Goal: Information Seeking & Learning: Learn about a topic

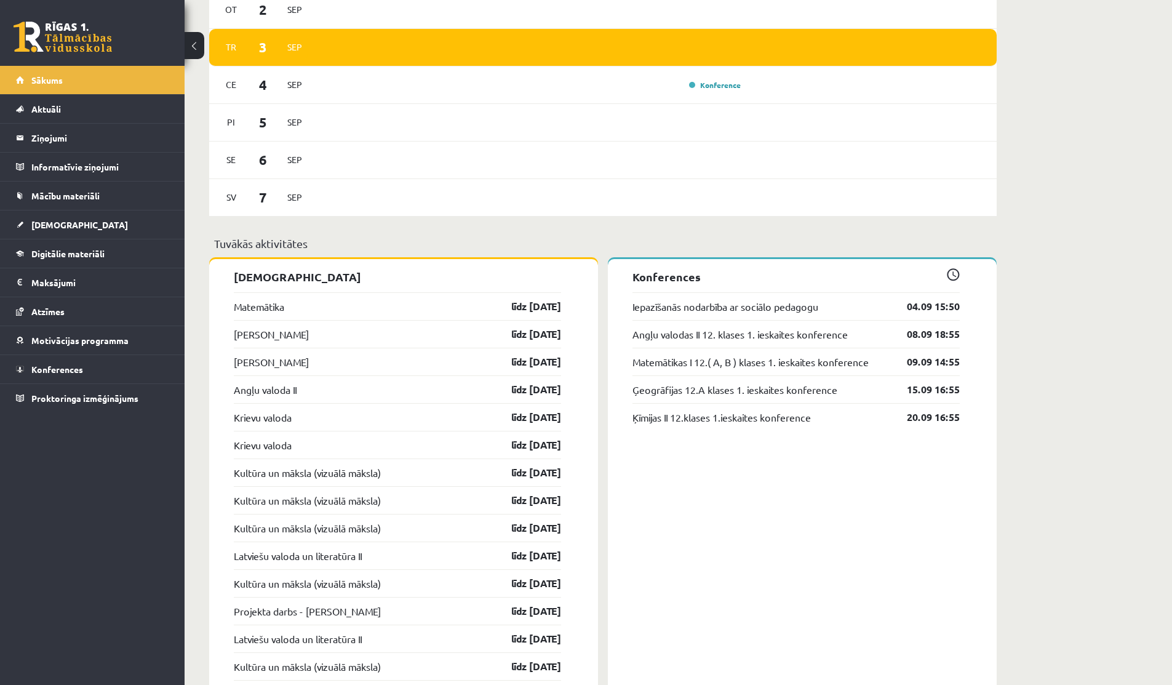
scroll to position [881, 0]
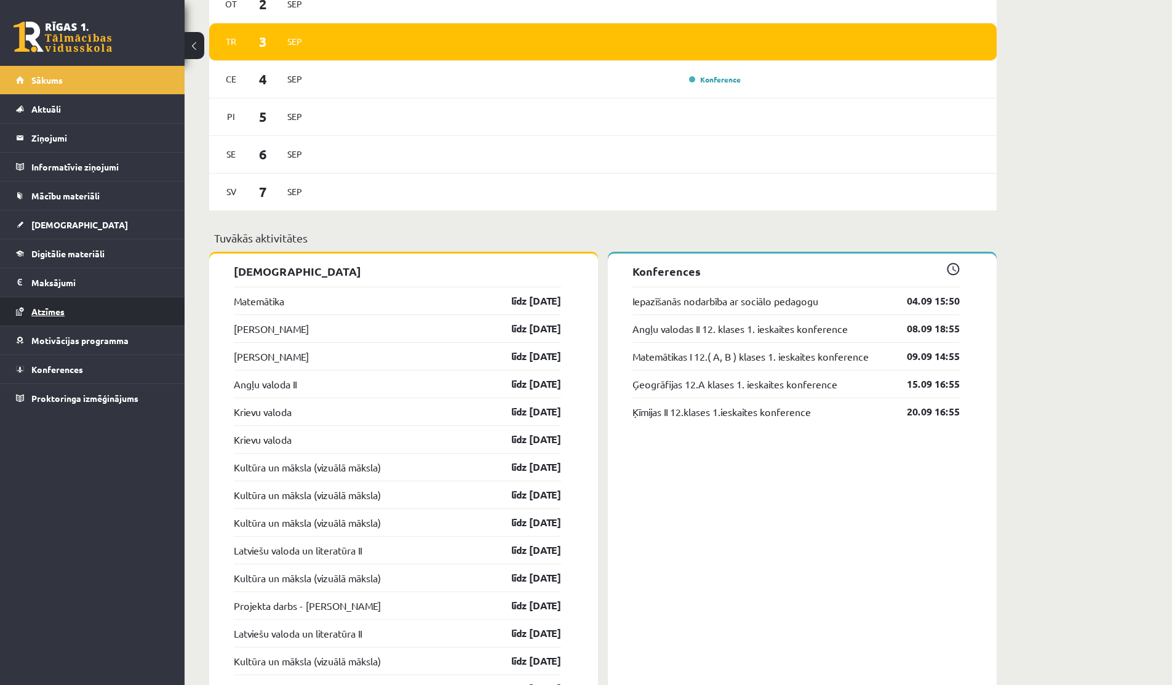
click at [57, 314] on span "Atzīmes" at bounding box center [47, 311] width 33 height 11
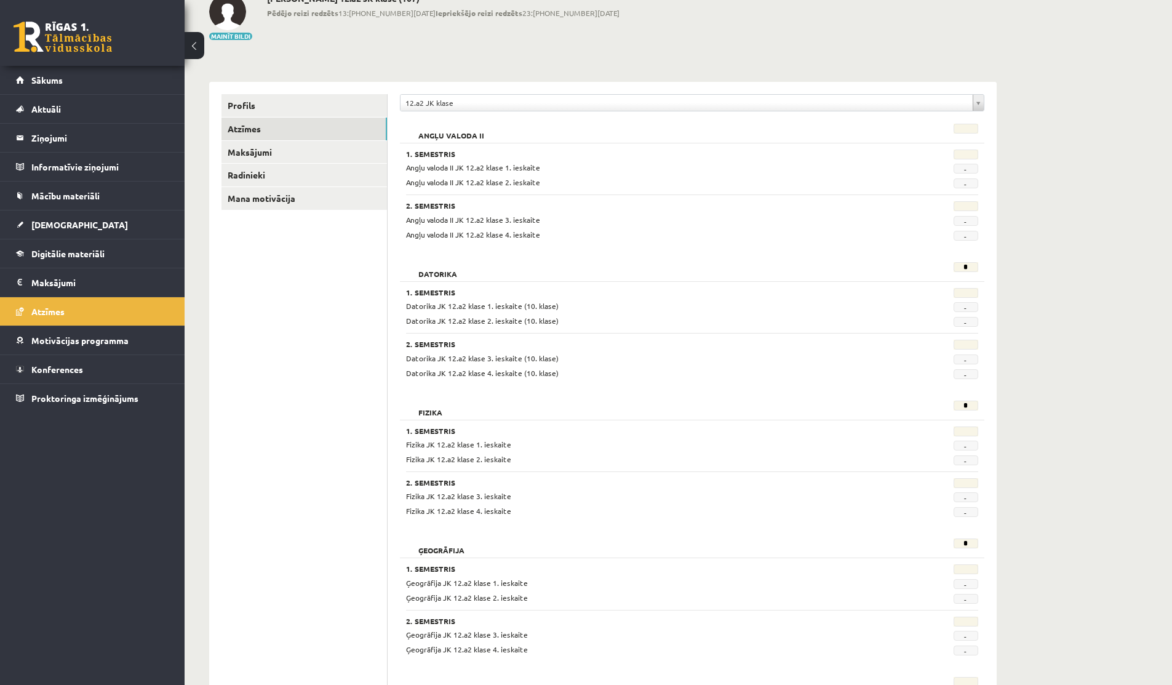
scroll to position [80, 0]
click at [48, 217] on link "[DEMOGRAPHIC_DATA]" at bounding box center [92, 224] width 153 height 28
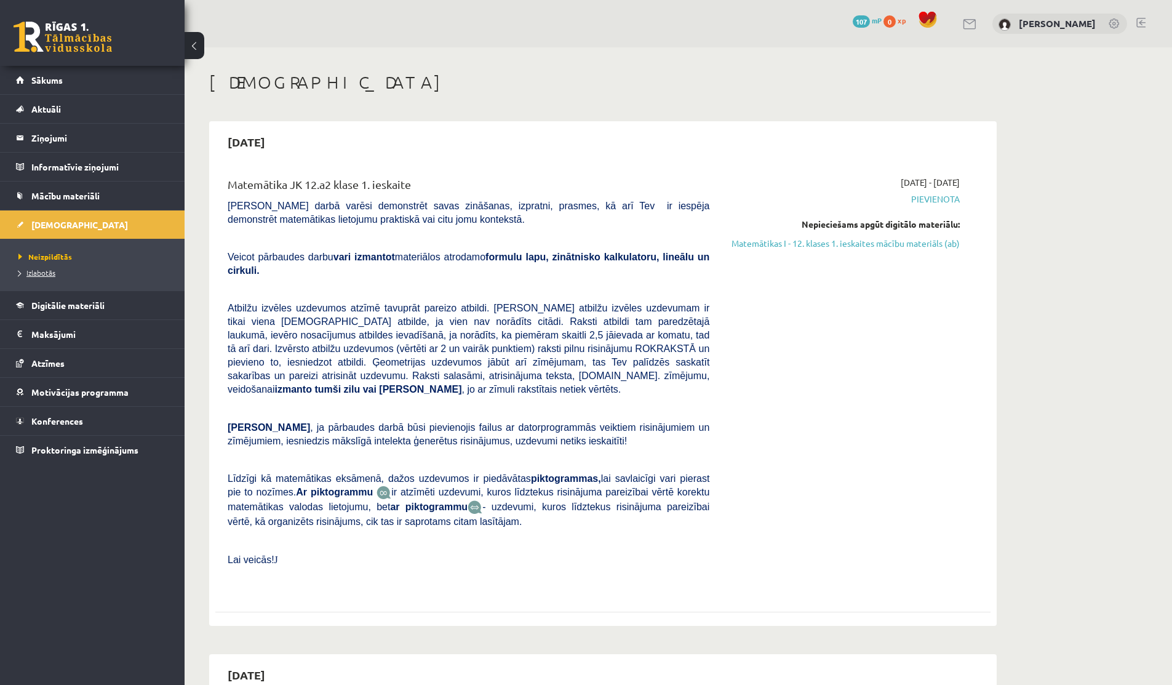
click at [48, 276] on span "Izlabotās" at bounding box center [36, 273] width 37 height 10
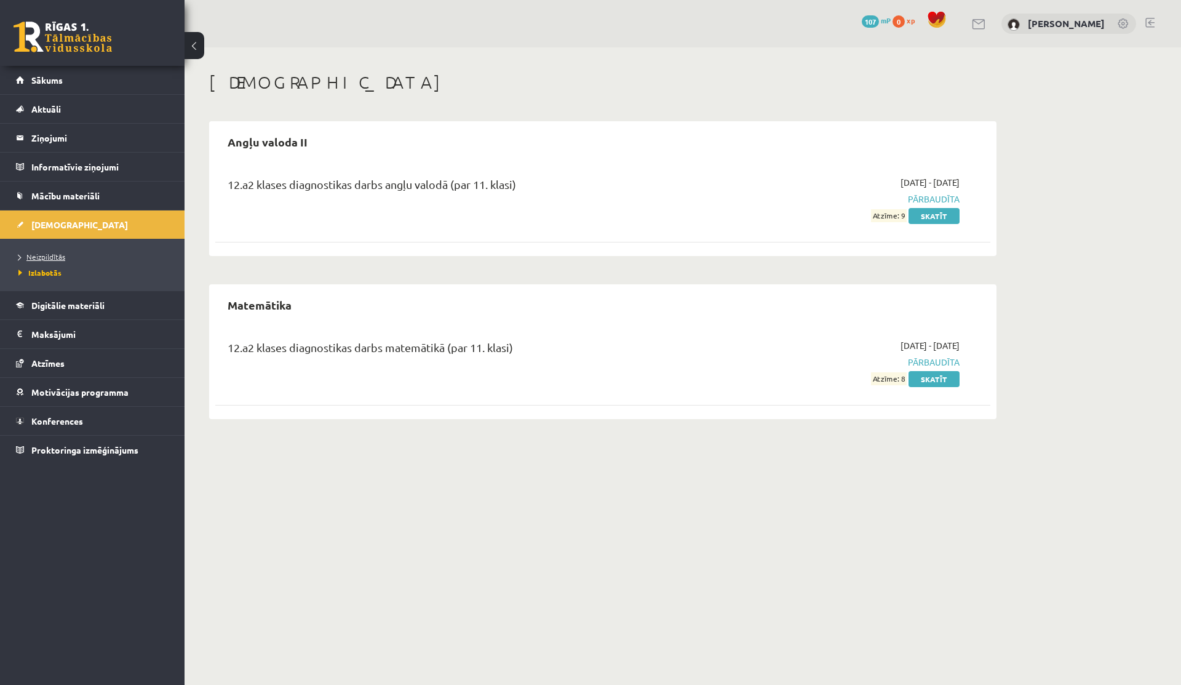
click at [56, 258] on span "Neizpildītās" at bounding box center [41, 257] width 47 height 10
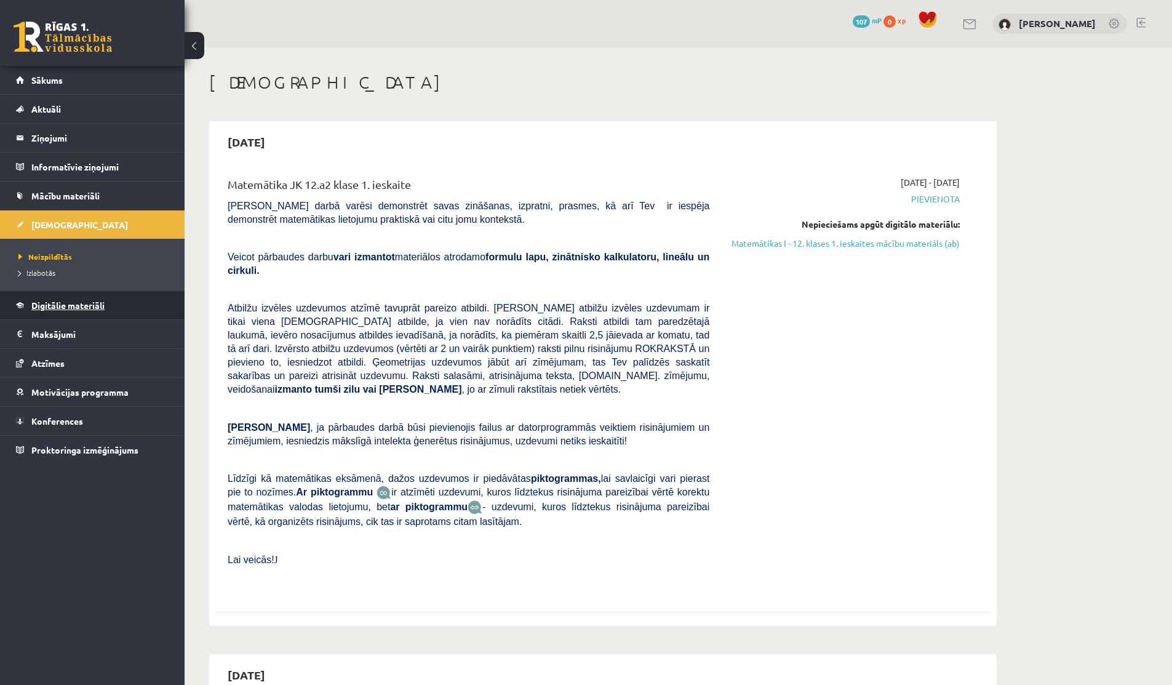
click at [25, 312] on link "Digitālie materiāli" at bounding box center [92, 305] width 153 height 28
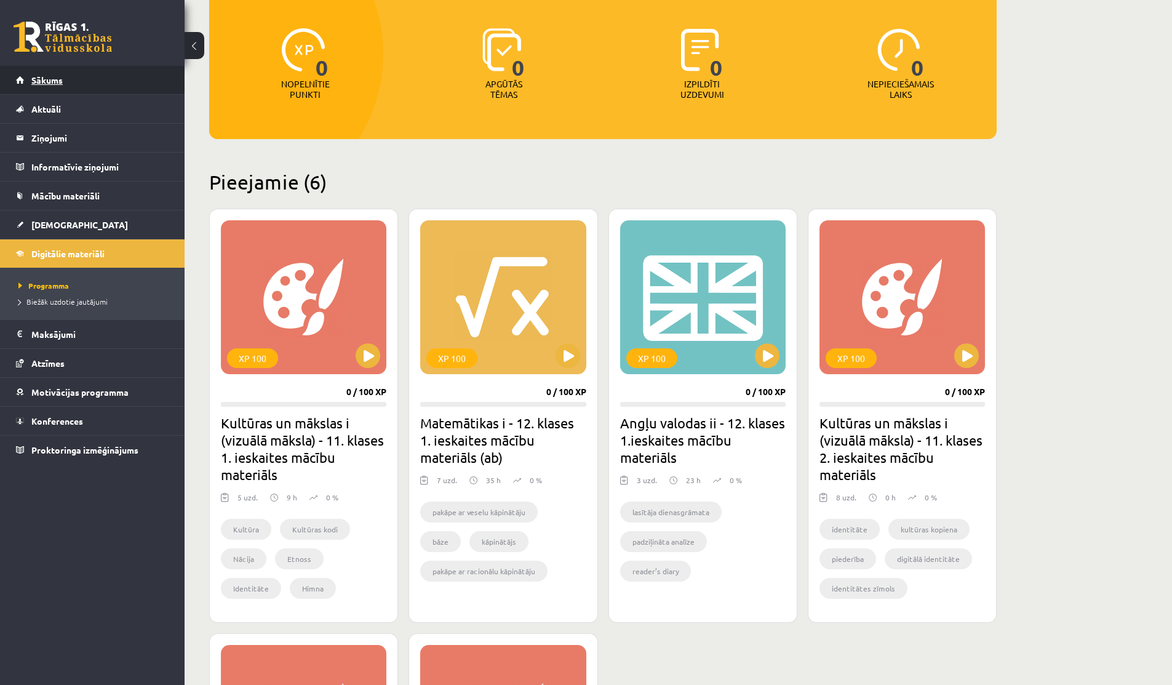
scroll to position [142, 0]
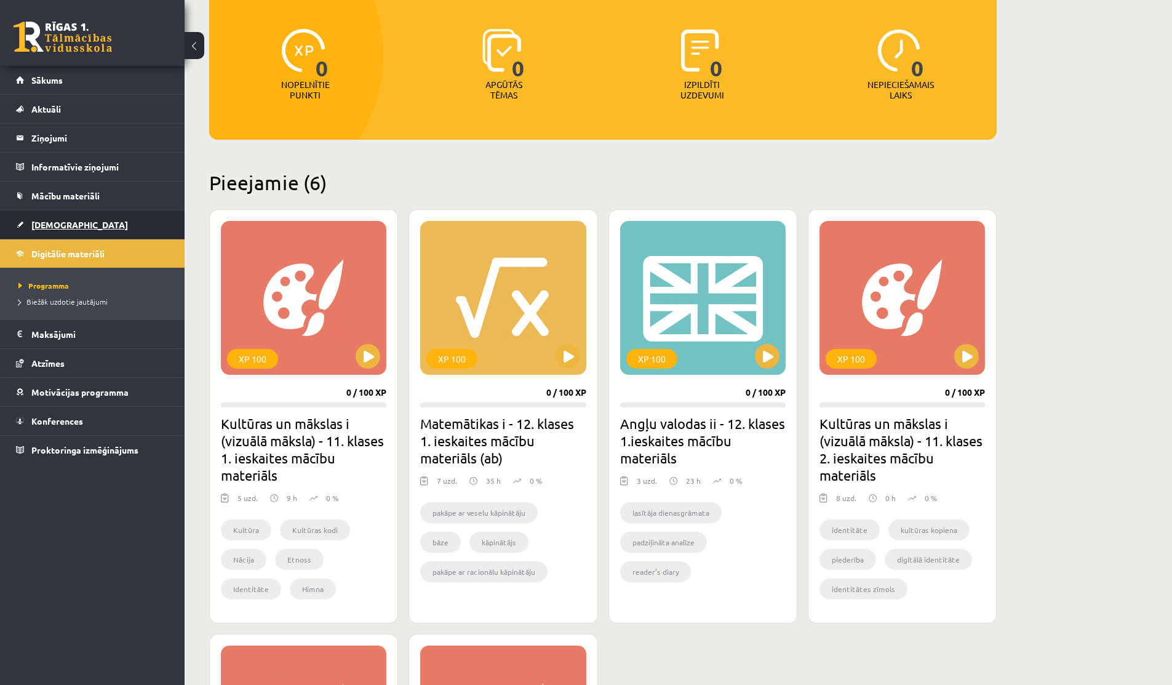
click at [26, 222] on link "[DEMOGRAPHIC_DATA]" at bounding box center [92, 224] width 153 height 28
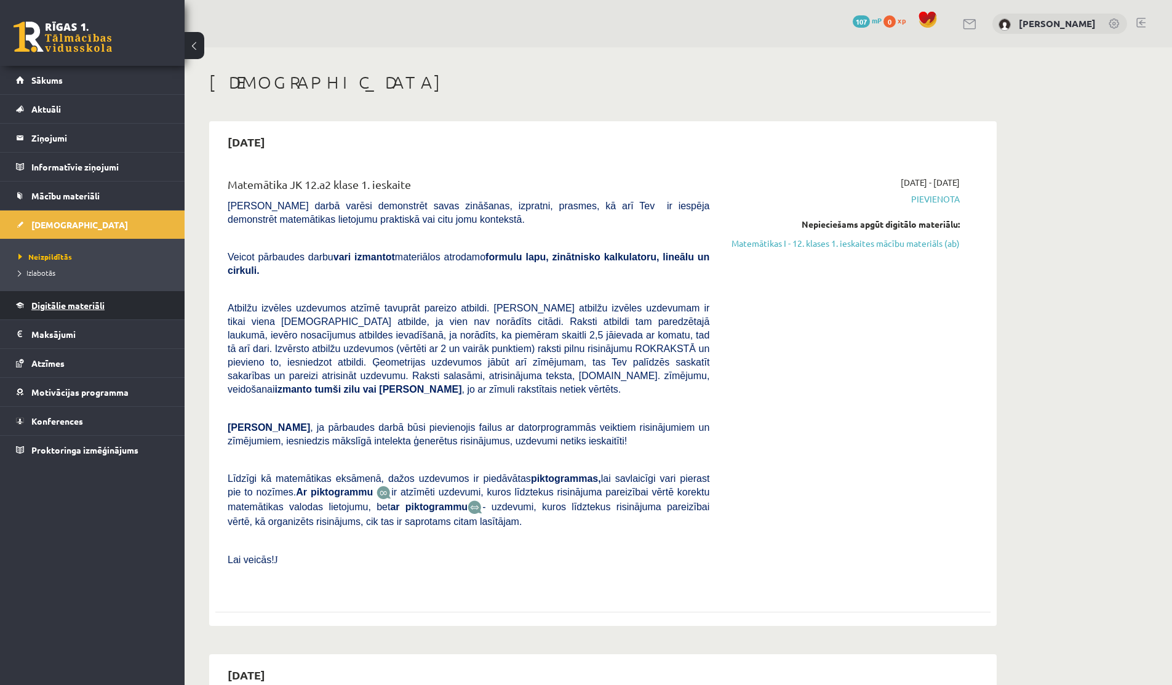
click at [96, 307] on span "Digitālie materiāli" at bounding box center [67, 305] width 73 height 11
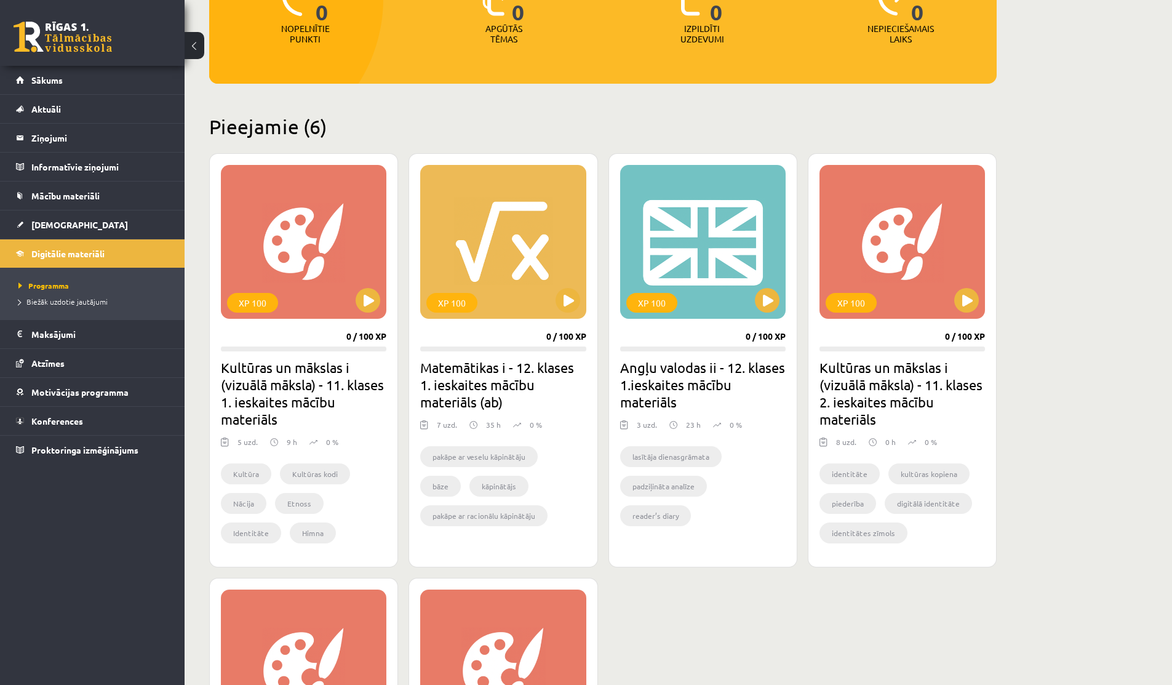
scroll to position [196, 0]
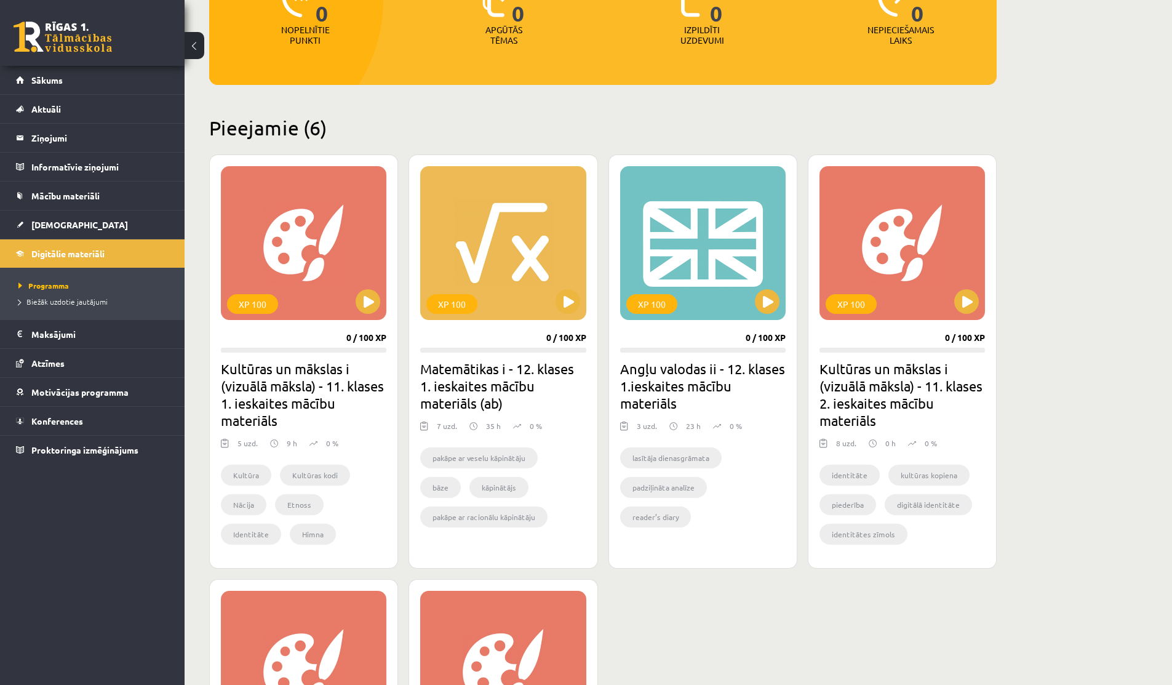
click at [426, 403] on h2 "Matemātikas i - 12. klases 1. ieskaites mācību materiāls (ab)" at bounding box center [503, 386] width 166 height 52
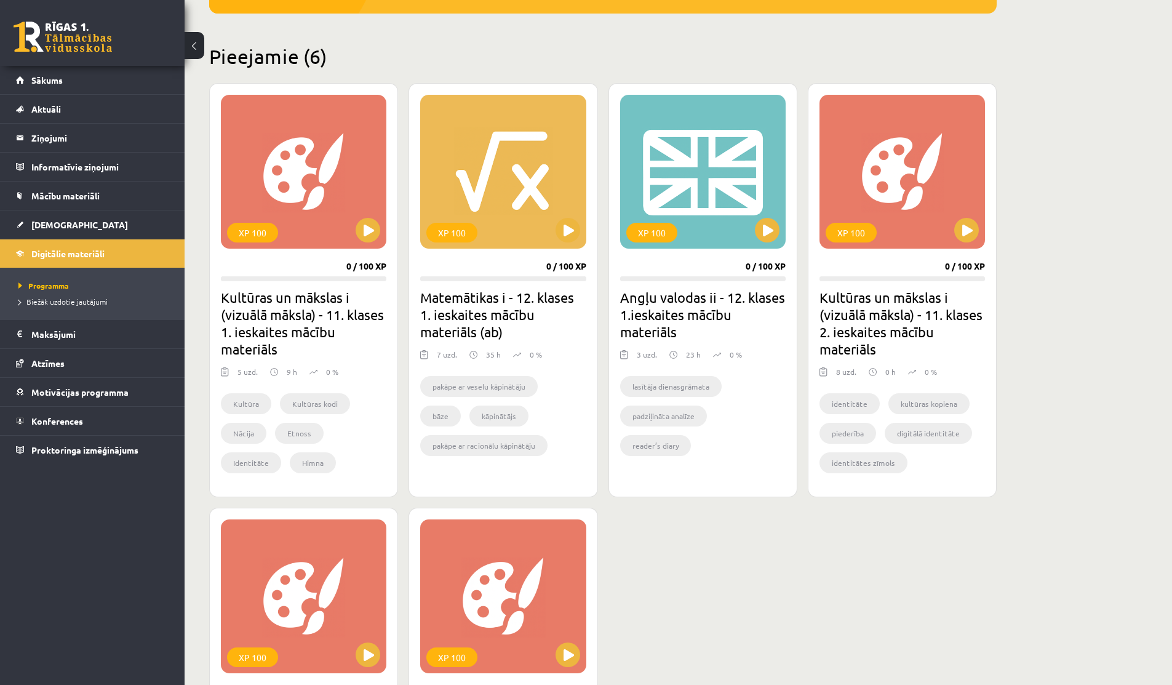
scroll to position [267, 0]
click at [556, 229] on button at bounding box center [568, 230] width 25 height 25
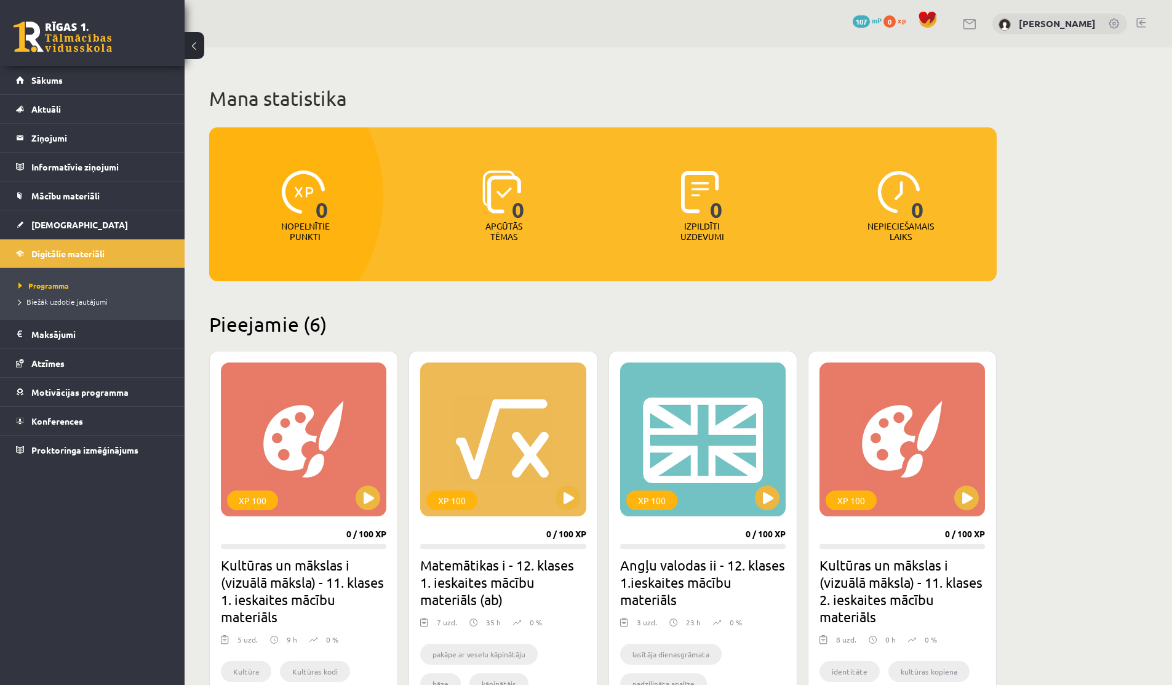
scroll to position [267, 0]
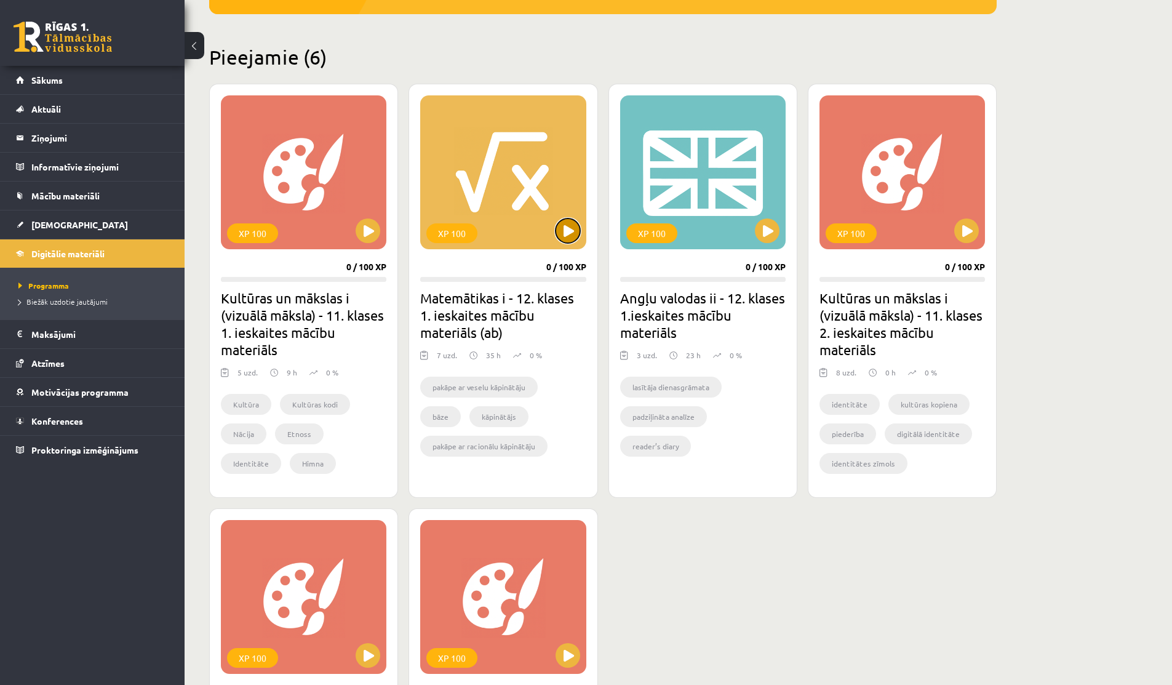
click at [564, 224] on button at bounding box center [568, 230] width 25 height 25
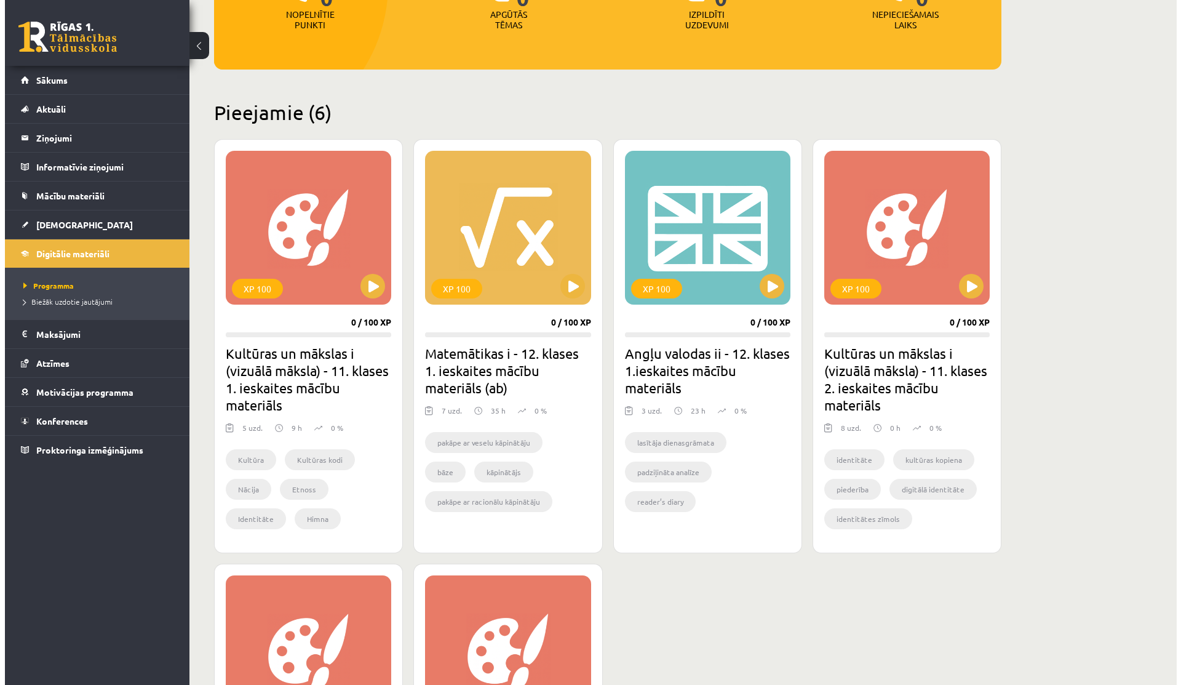
scroll to position [0, 0]
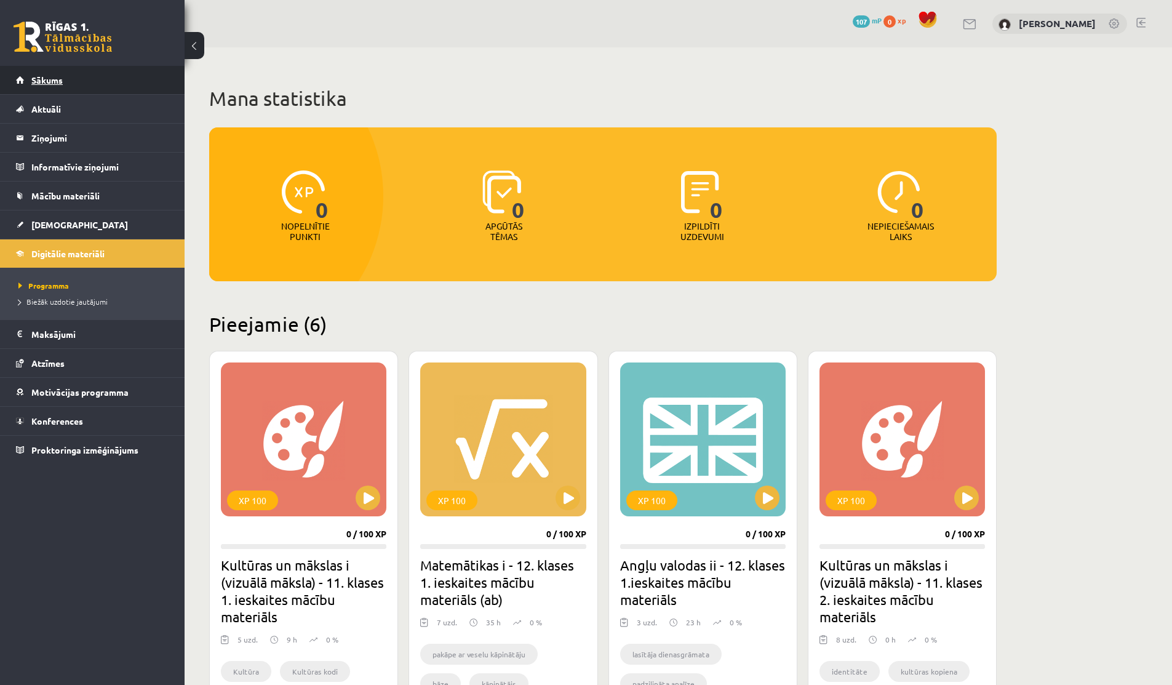
click at [70, 76] on link "Sākums" at bounding box center [92, 80] width 153 height 28
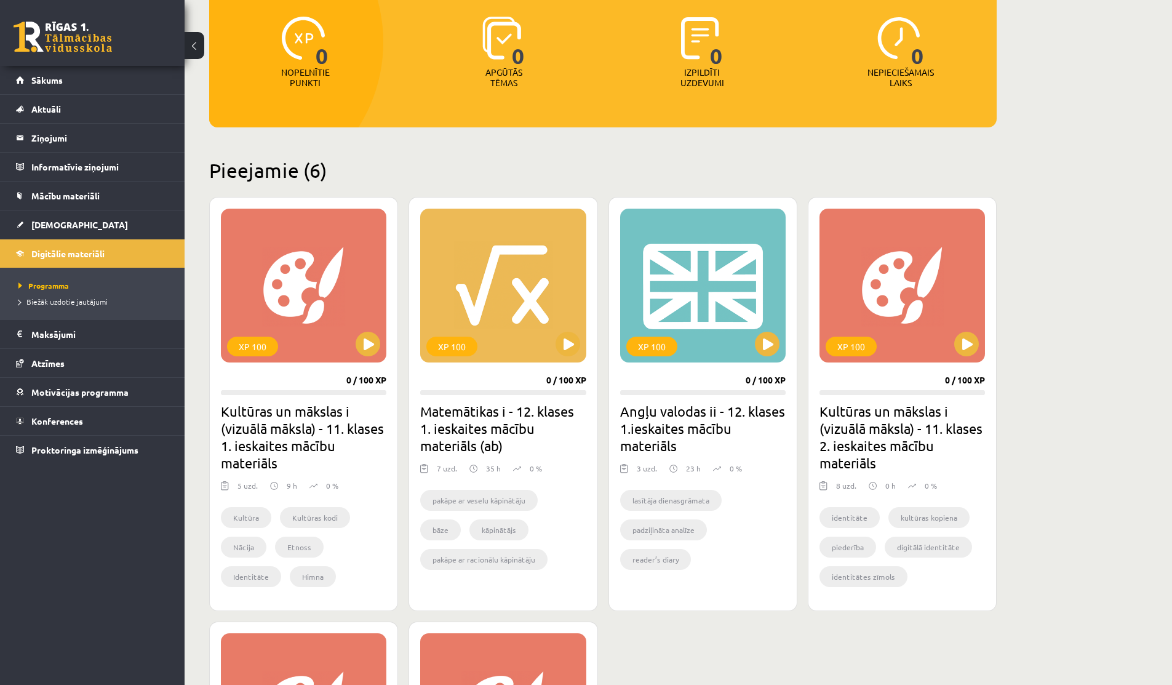
scroll to position [280, 0]
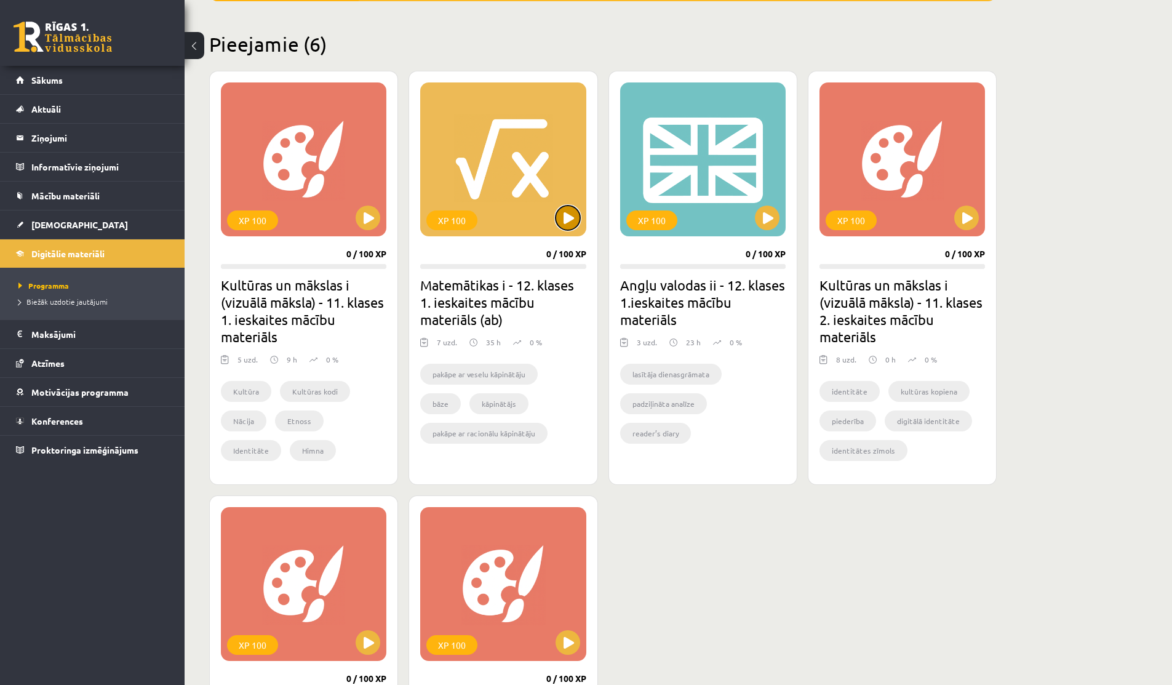
click at [567, 224] on button at bounding box center [568, 218] width 25 height 25
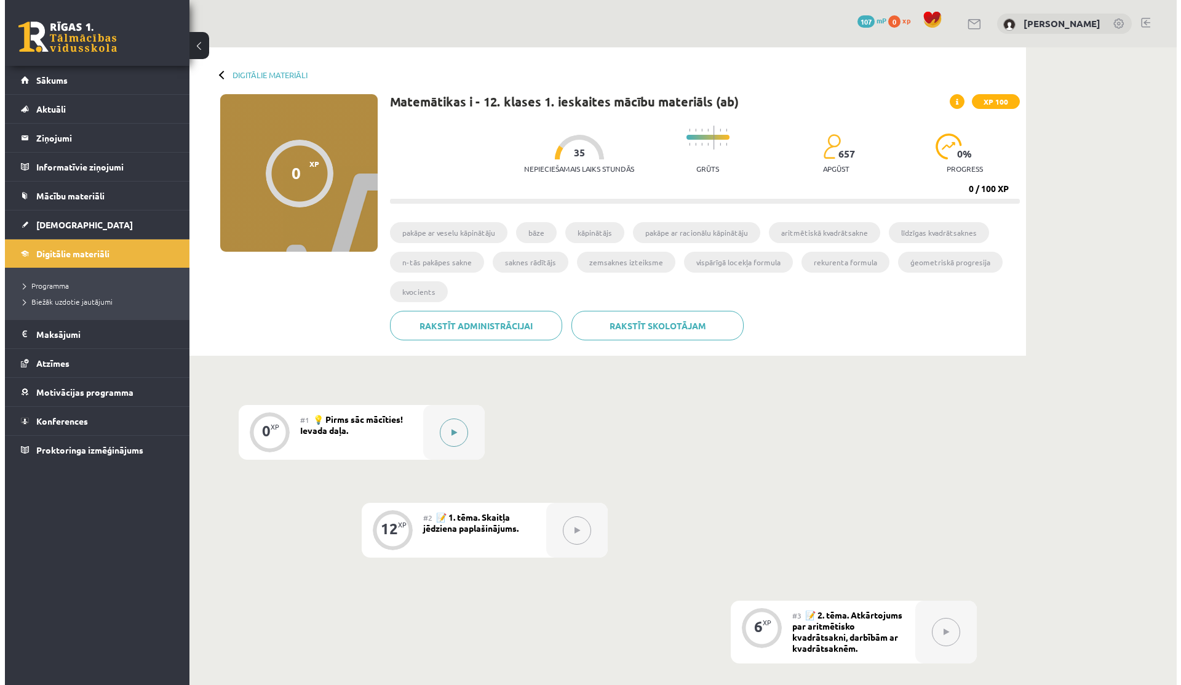
scroll to position [4, 0]
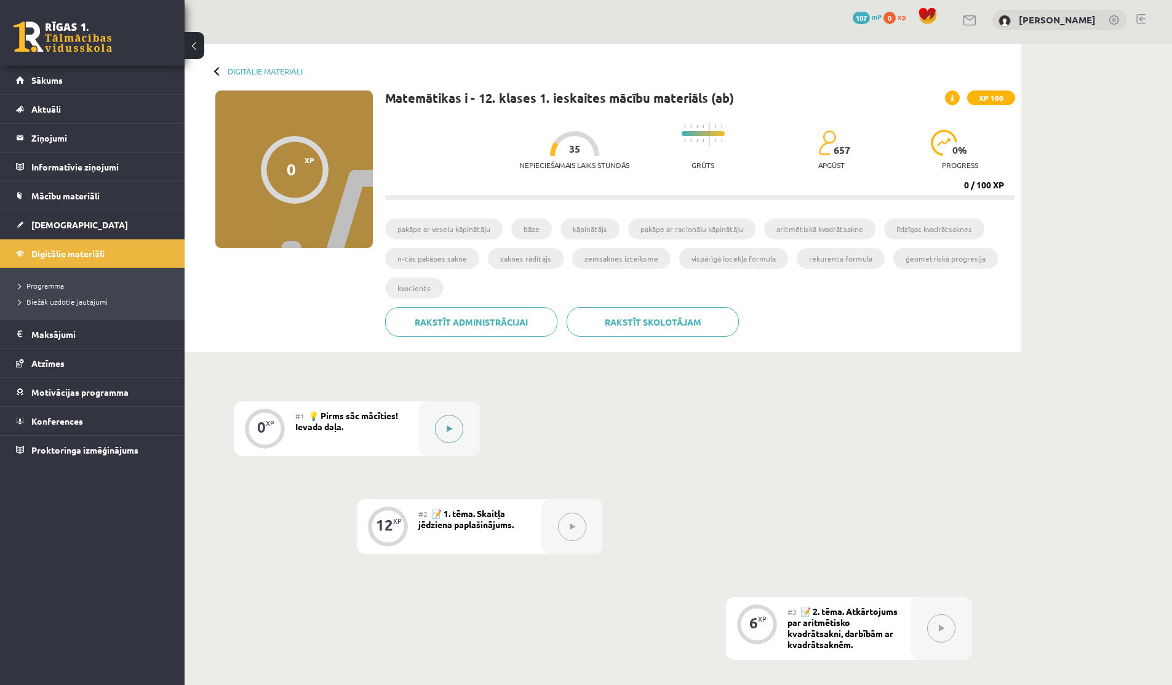
click at [450, 434] on button at bounding box center [449, 429] width 28 height 28
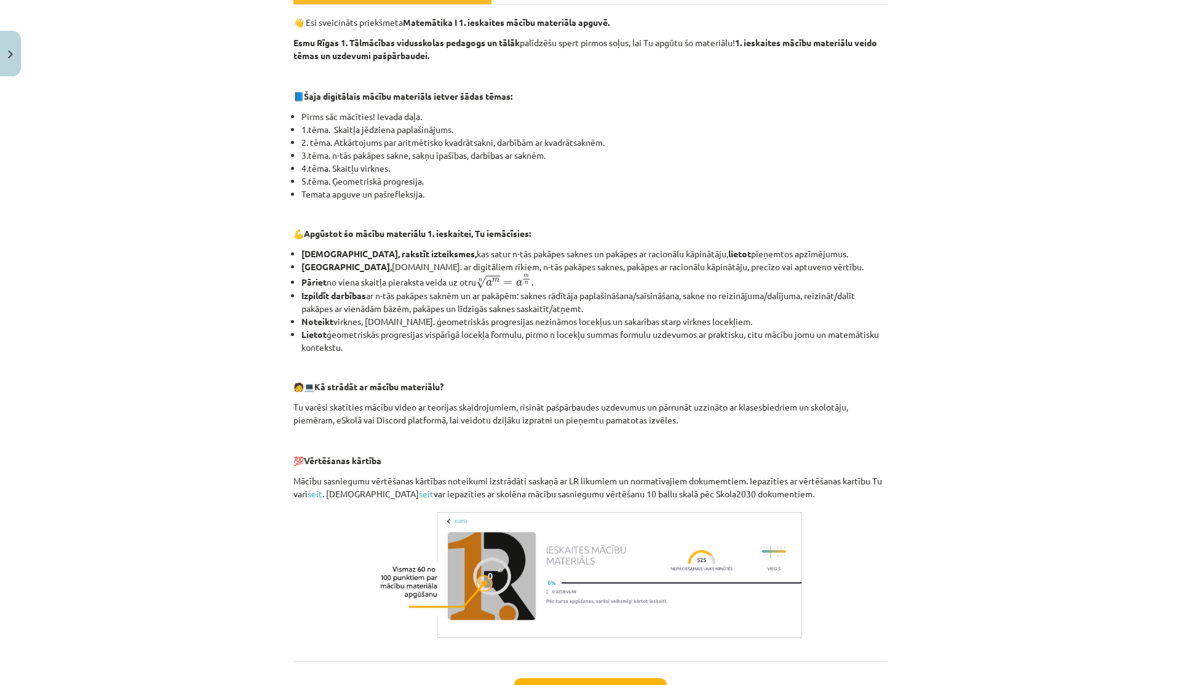
scroll to position [216, 0]
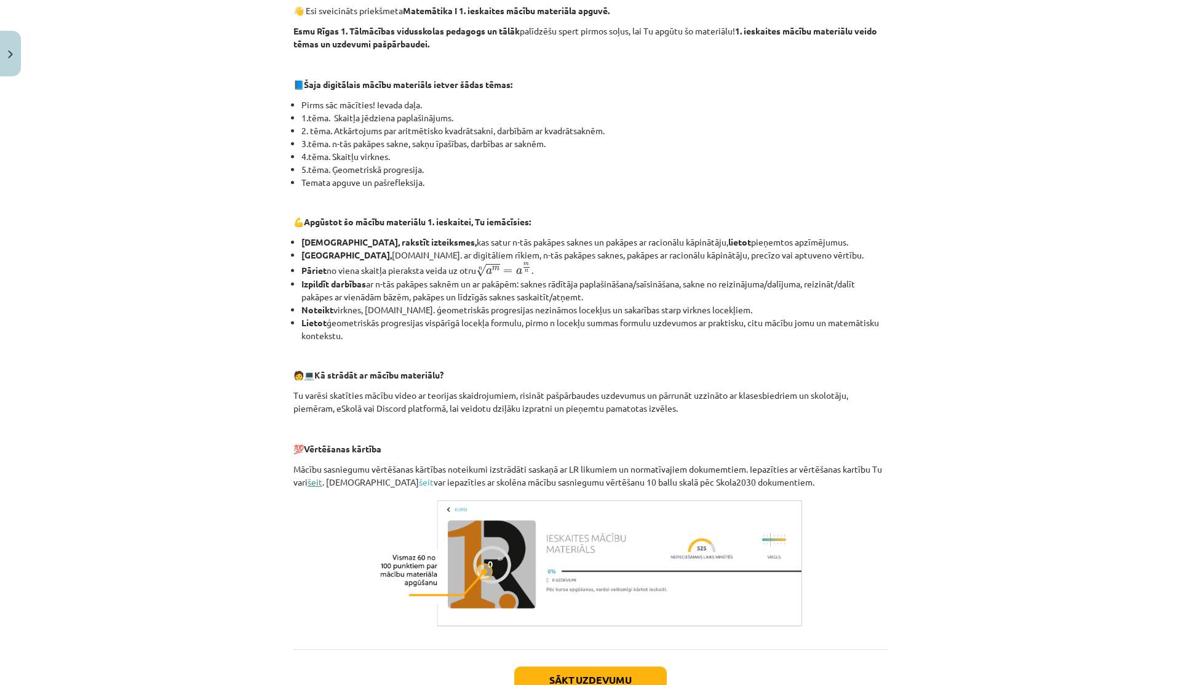
click at [311, 482] on link "šeit" at bounding box center [315, 481] width 15 height 11
click at [419, 482] on link "šeit" at bounding box center [426, 481] width 15 height 11
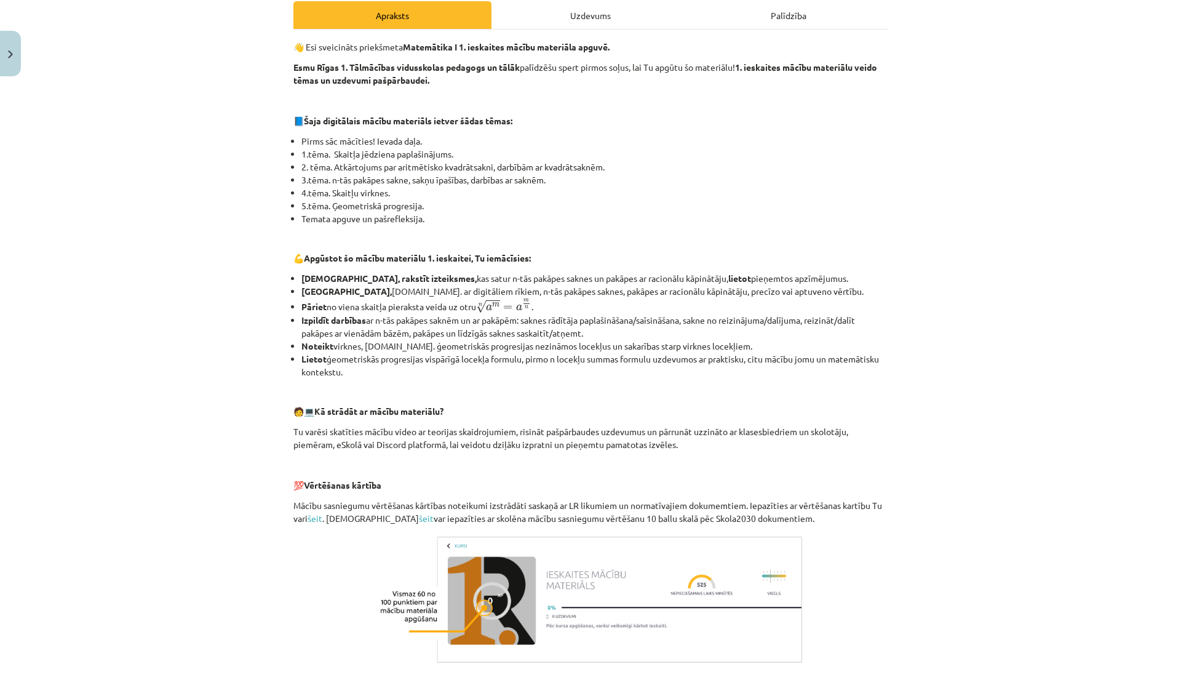
scroll to position [305, 0]
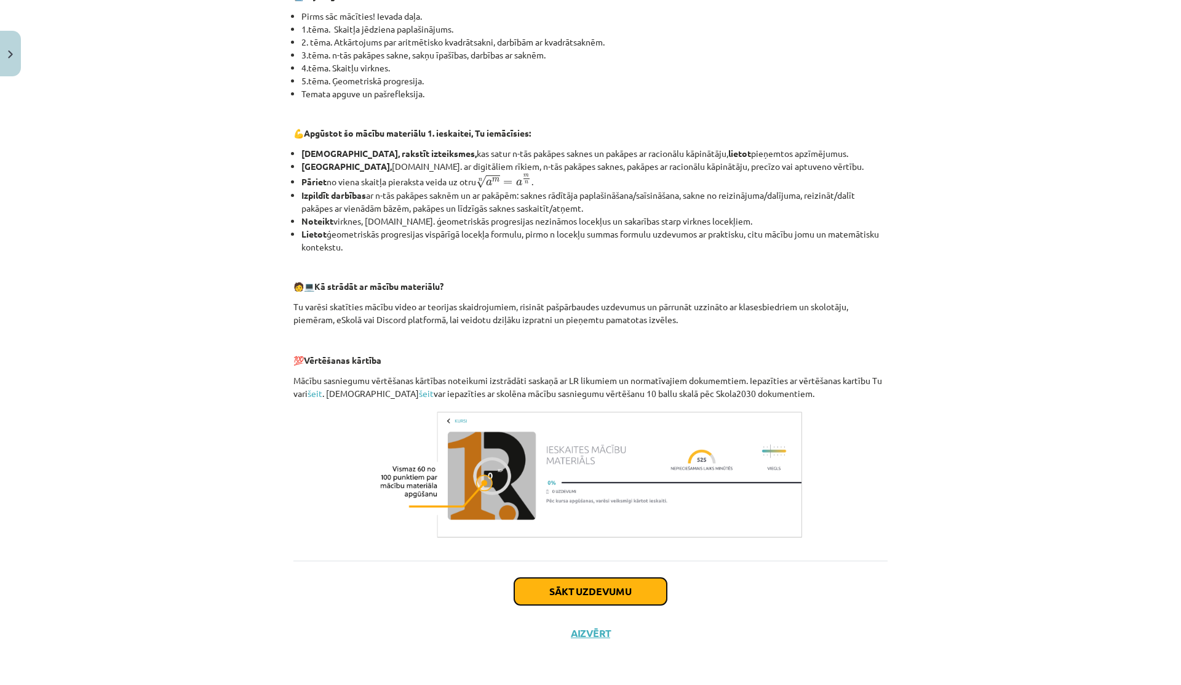
click at [538, 591] on button "Sākt uzdevumu" at bounding box center [590, 591] width 153 height 27
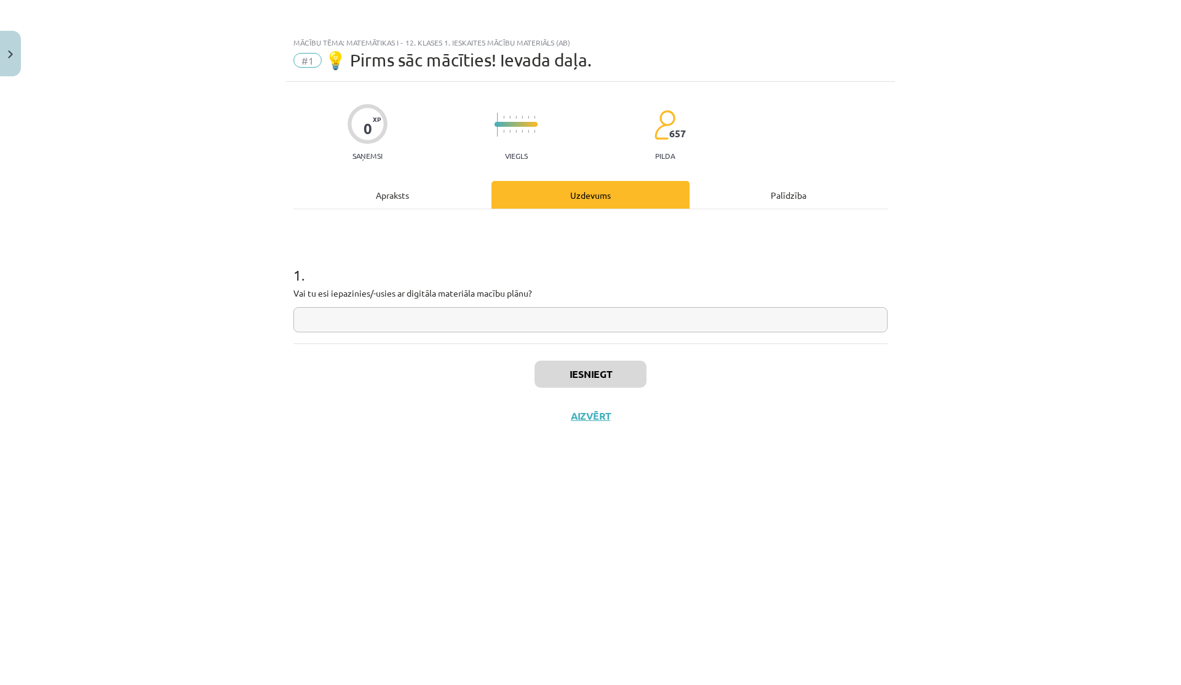
scroll to position [0, 0]
click at [426, 321] on input "text" at bounding box center [591, 319] width 594 height 25
click at [415, 199] on div "Apraksts" at bounding box center [393, 195] width 198 height 28
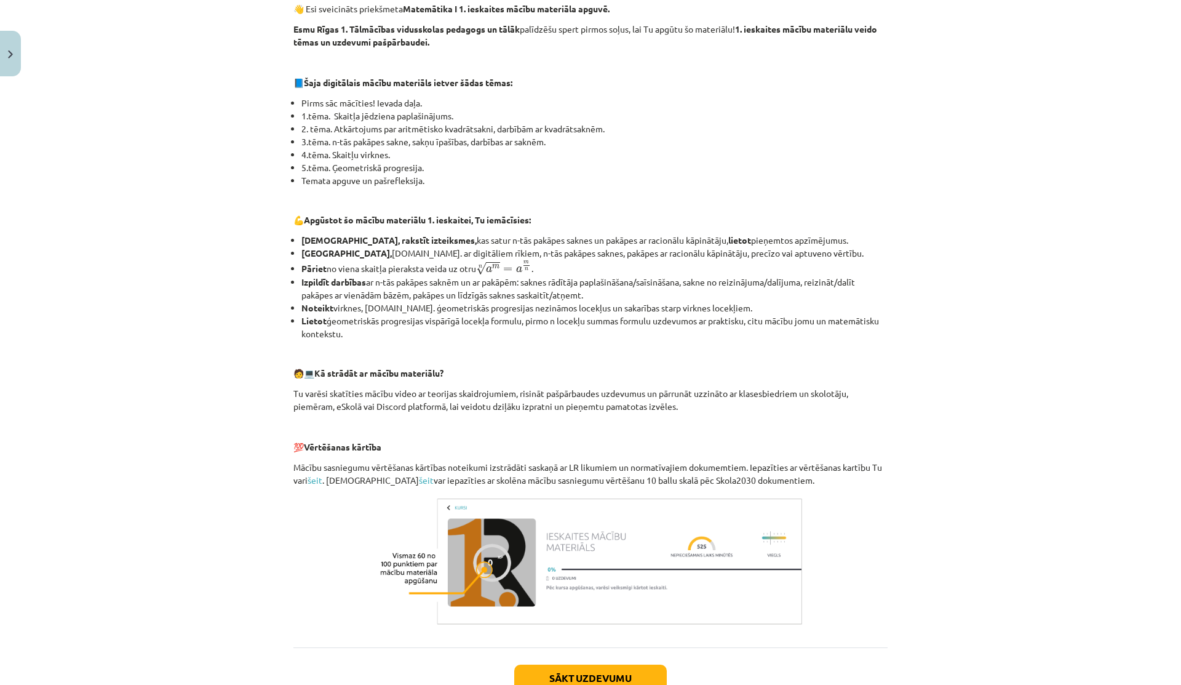
scroll to position [268, 0]
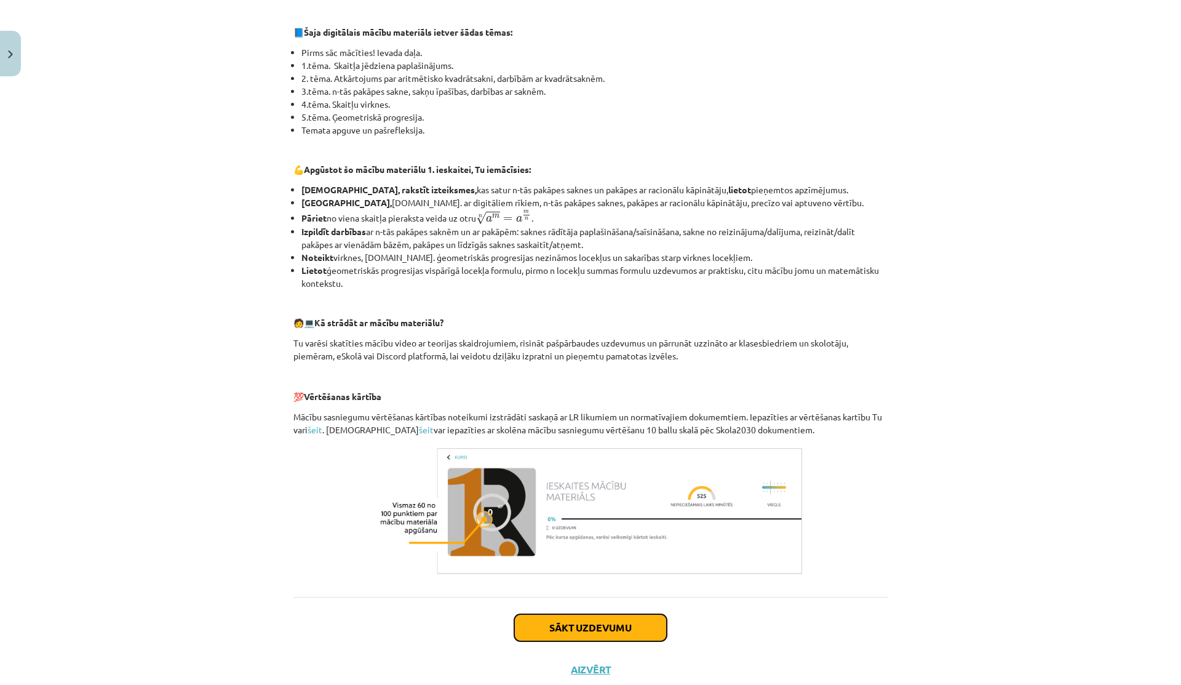
click at [557, 632] on button "Sākt uzdevumu" at bounding box center [590, 627] width 153 height 27
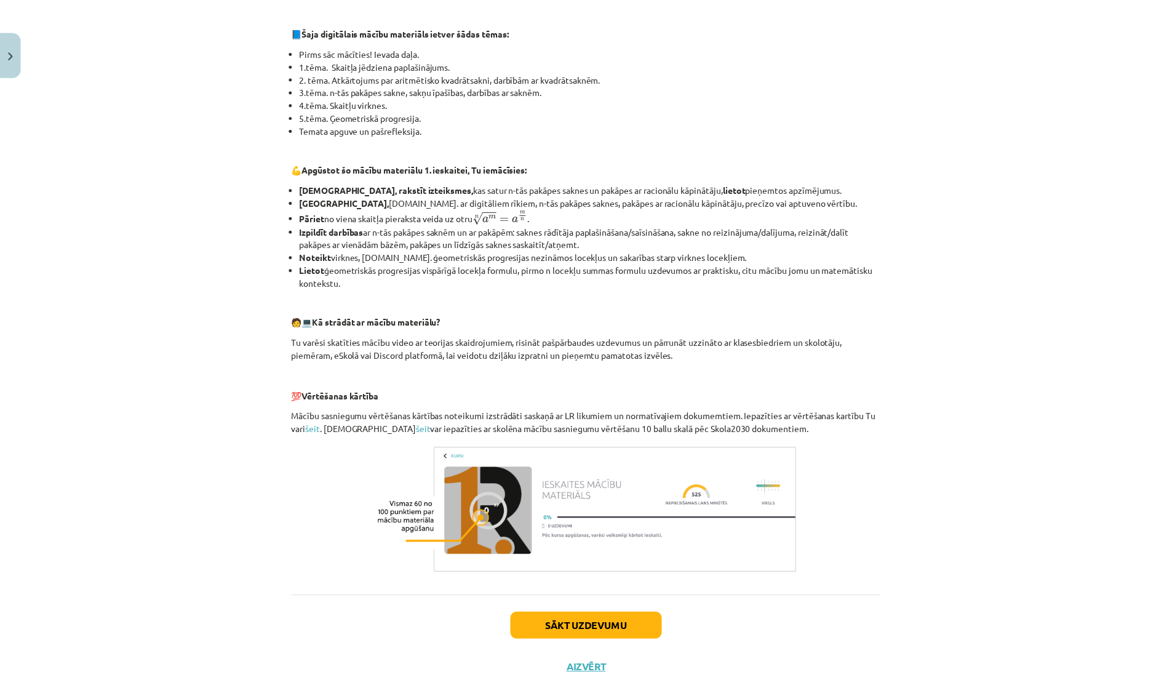
scroll to position [0, 0]
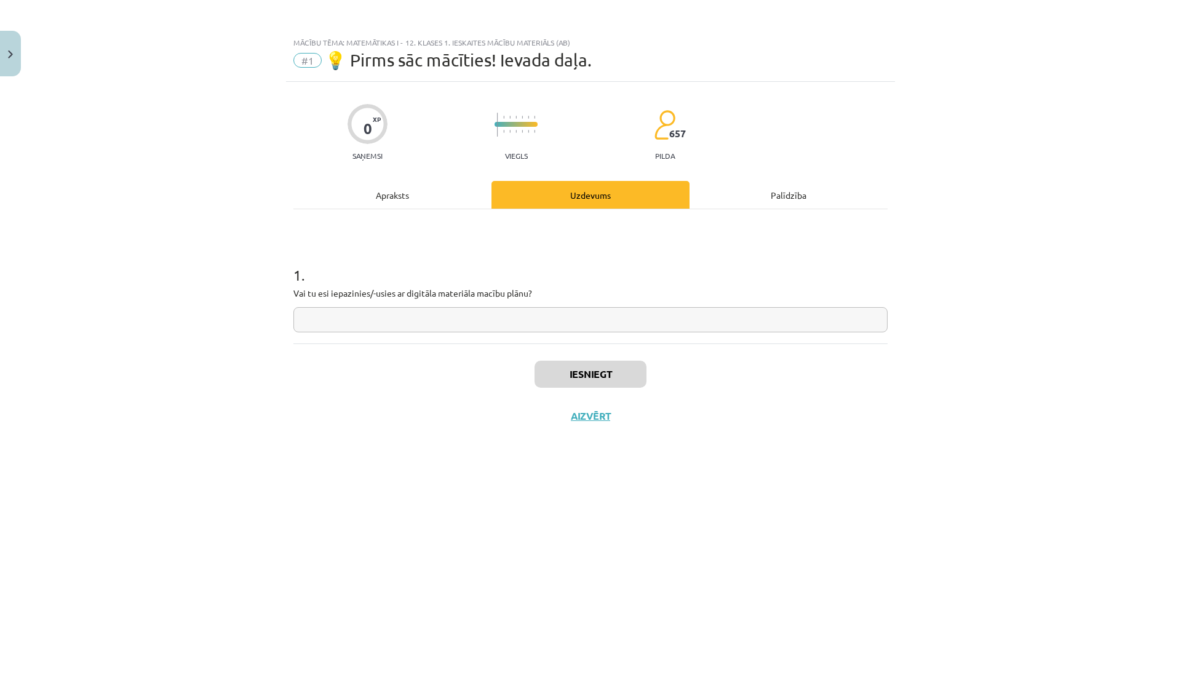
click at [412, 315] on input "text" at bounding box center [591, 319] width 594 height 25
click at [401, 319] on input "**********" at bounding box center [591, 319] width 594 height 25
type input "**********"
click at [587, 375] on button "Iesniegt" at bounding box center [591, 374] width 112 height 27
click at [549, 377] on button "Iesniegt" at bounding box center [591, 374] width 112 height 27
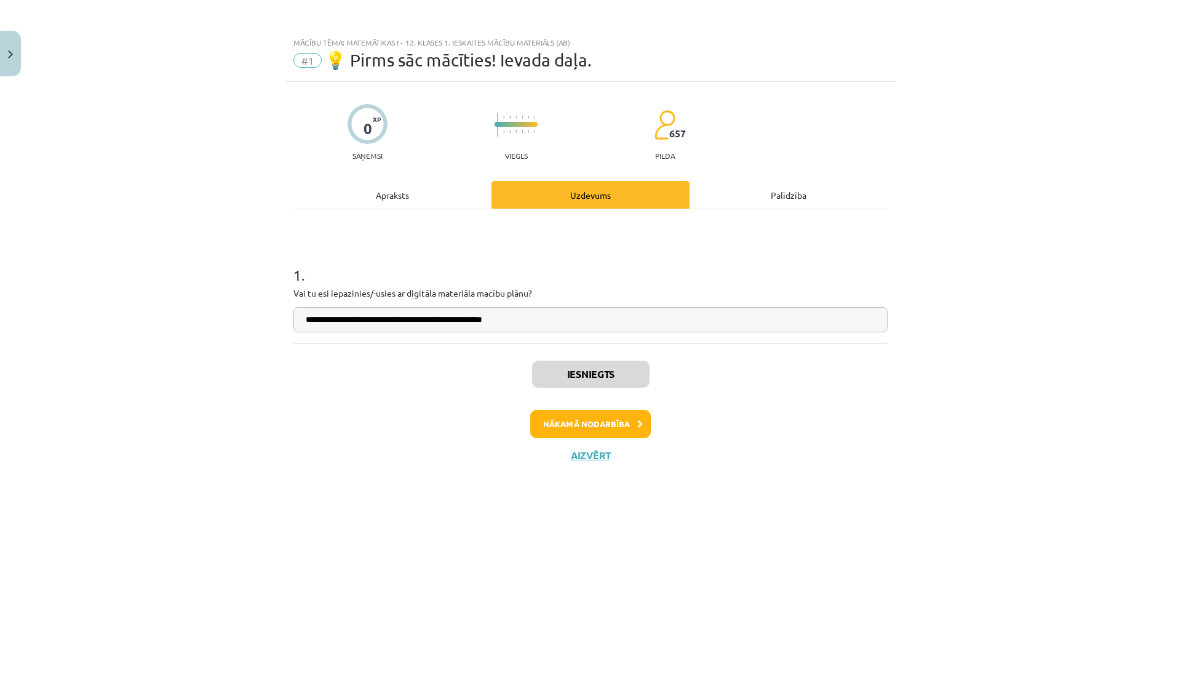
click at [787, 199] on div "Palīdzība" at bounding box center [789, 195] width 198 height 28
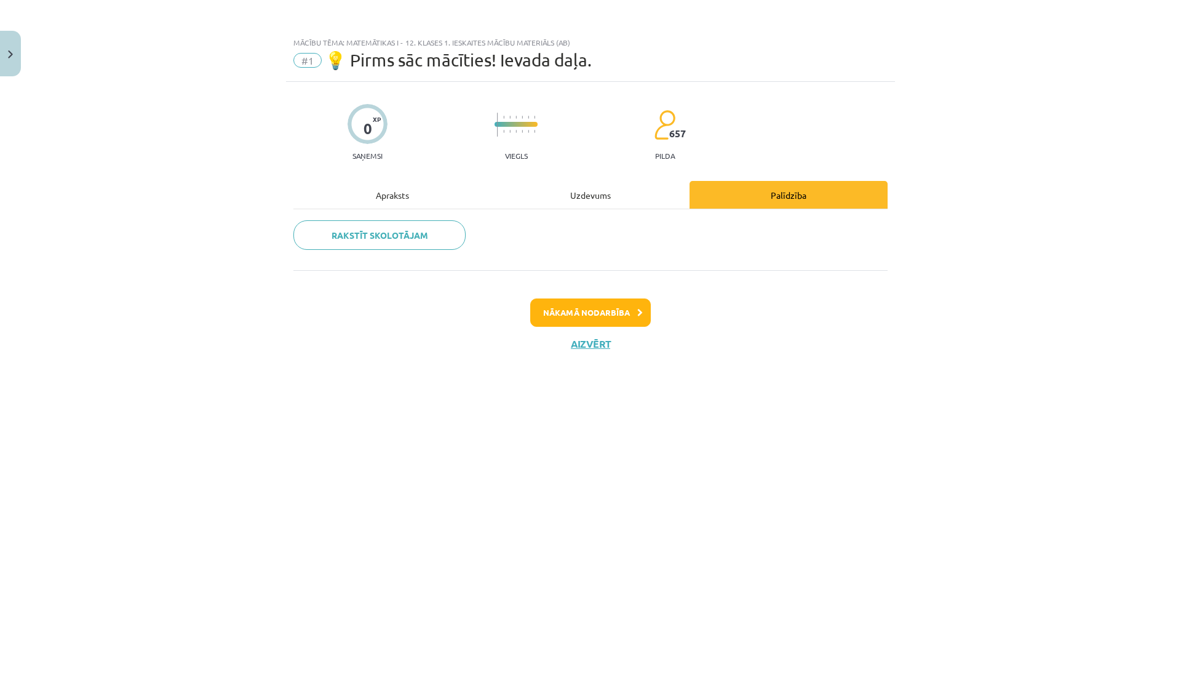
click at [620, 186] on div "Uzdevums" at bounding box center [591, 195] width 198 height 28
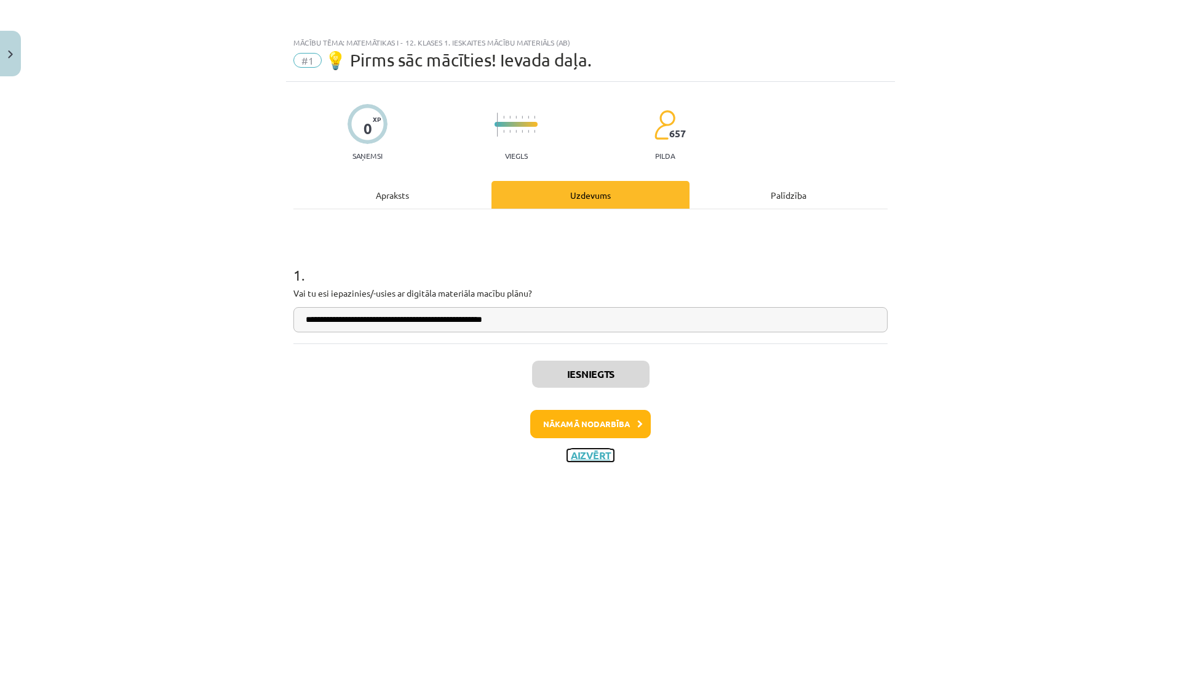
click at [591, 458] on button "Aizvērt" at bounding box center [590, 455] width 47 height 12
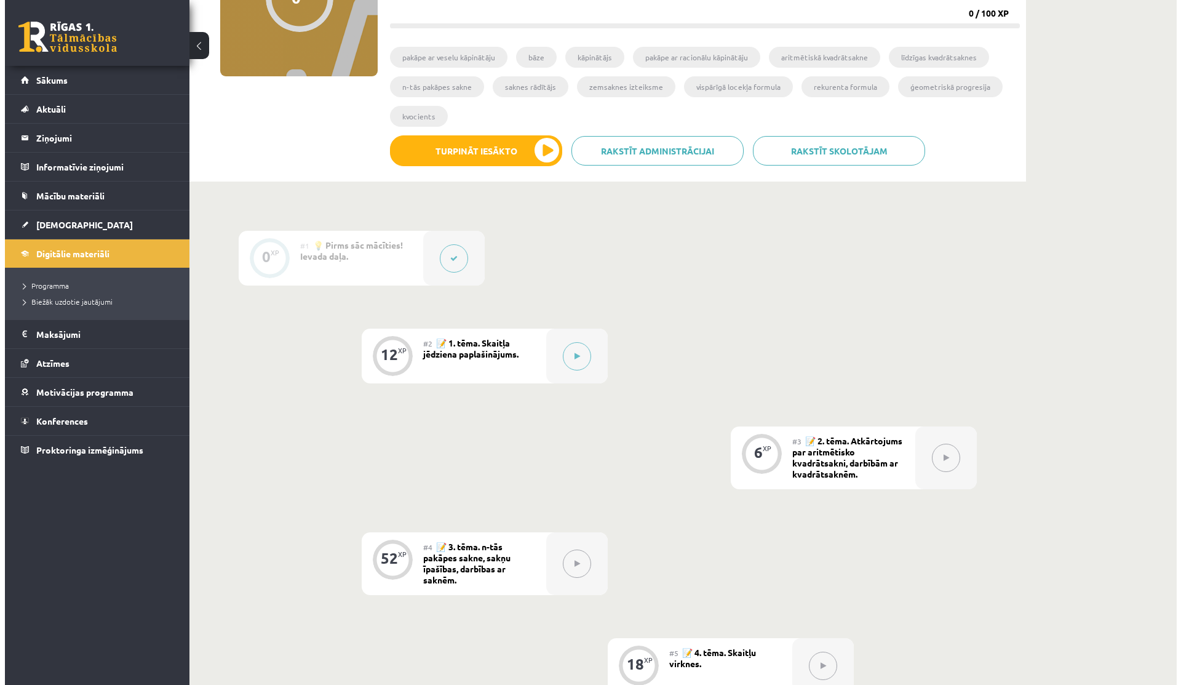
scroll to position [167, 0]
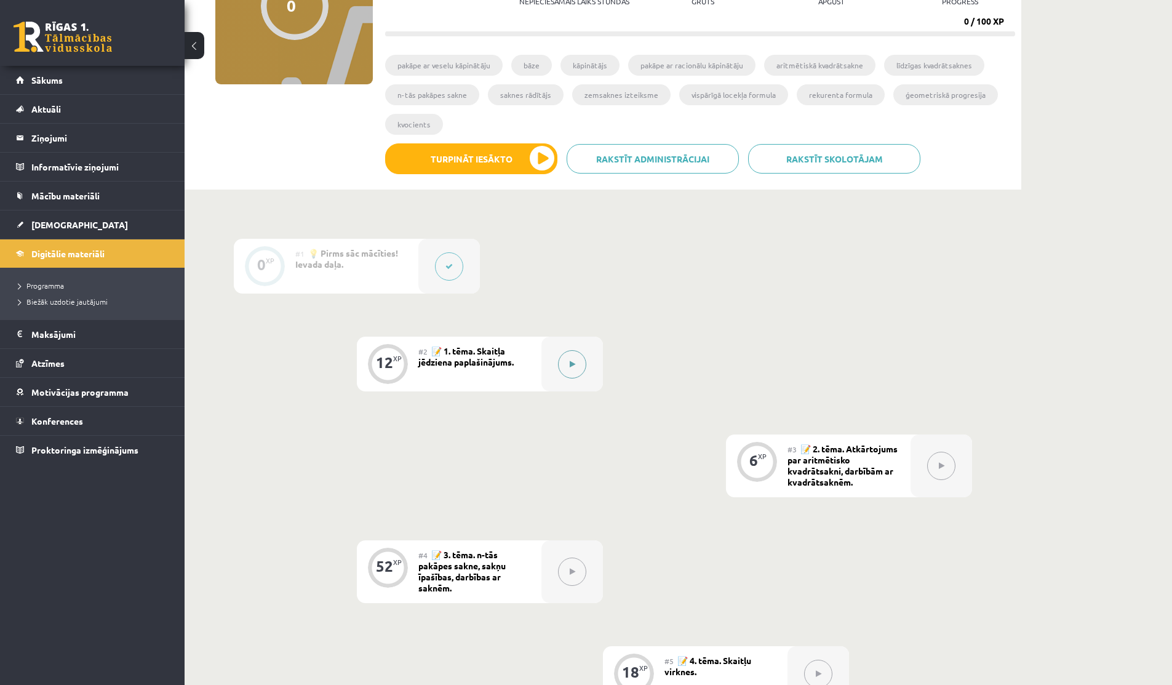
click at [572, 356] on button at bounding box center [572, 364] width 28 height 28
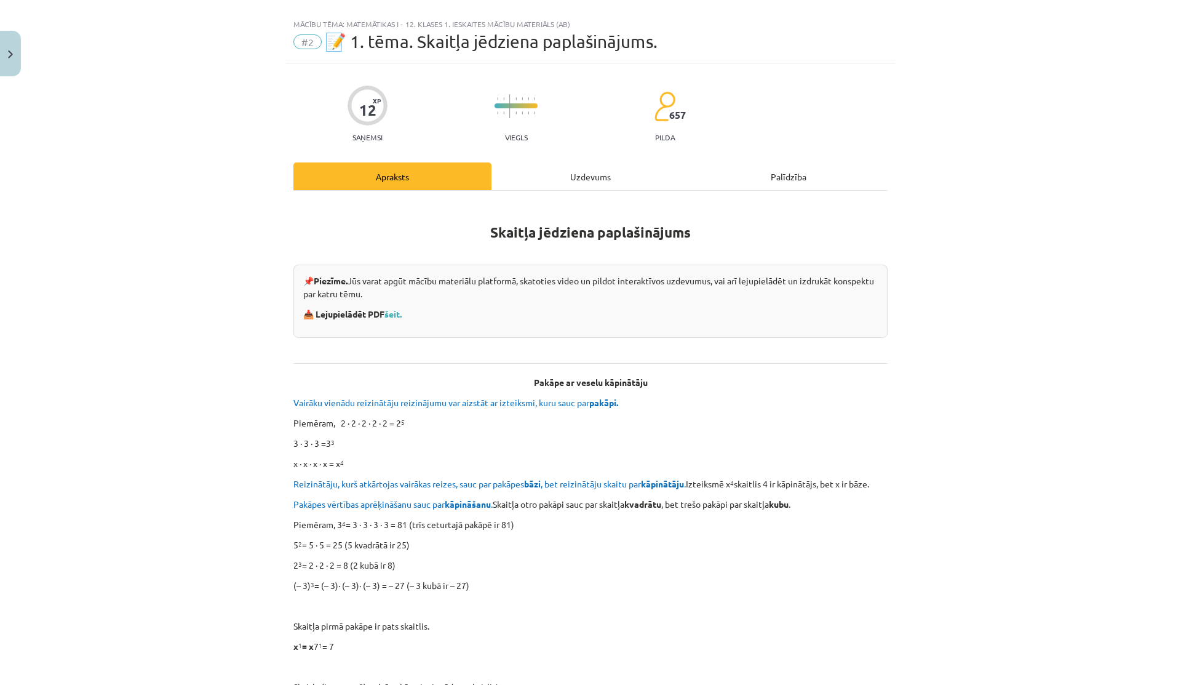
scroll to position [20, 0]
click at [389, 311] on link "šeit." at bounding box center [393, 312] width 17 height 11
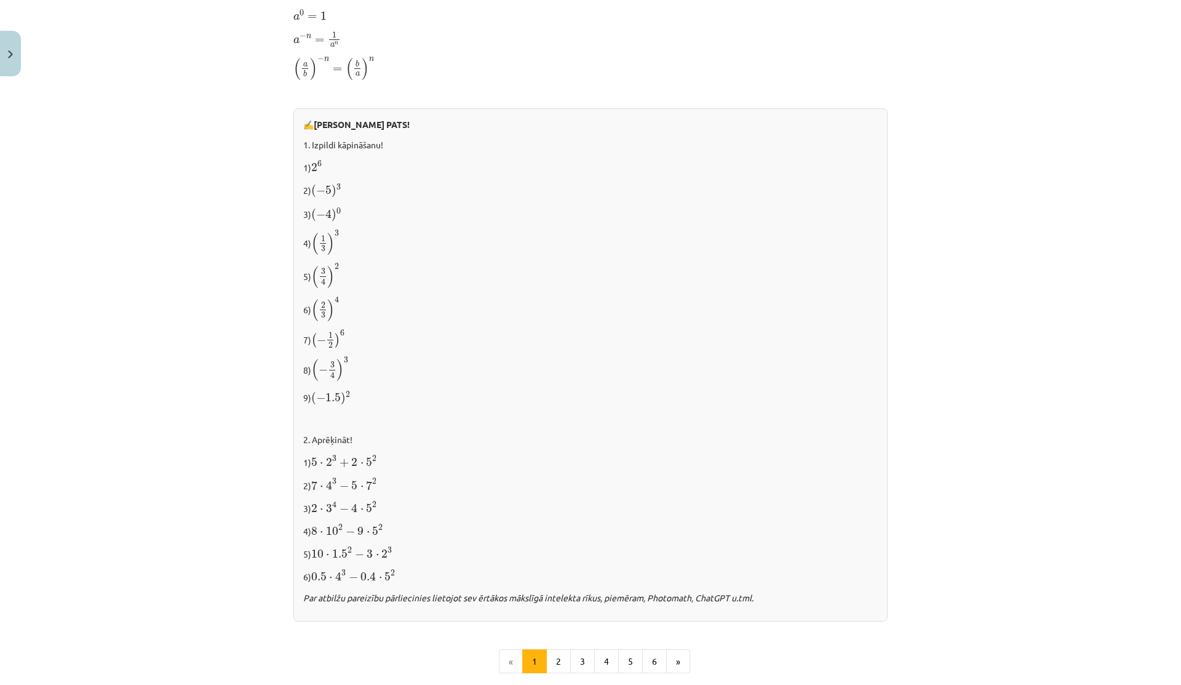
scroll to position [961, 0]
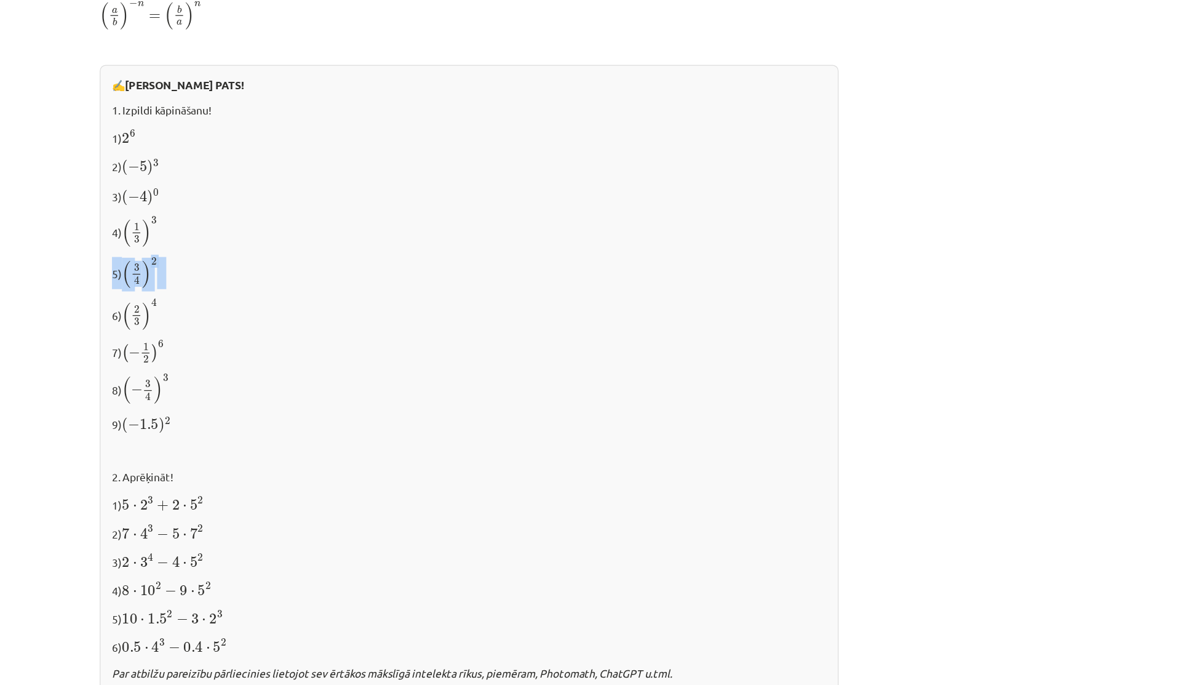
drag, startPoint x: 733, startPoint y: 241, endPoint x: 845, endPoint y: 233, distance: 112.3
click at [845, 233] on div "✍️ RISINI PATS! 1. Izpildi kāpināšanu! 1) 2 6 2 6 2) ( − 5 ) 3 ( − 5 ) 3 3) ( −…" at bounding box center [591, 340] width 594 height 513
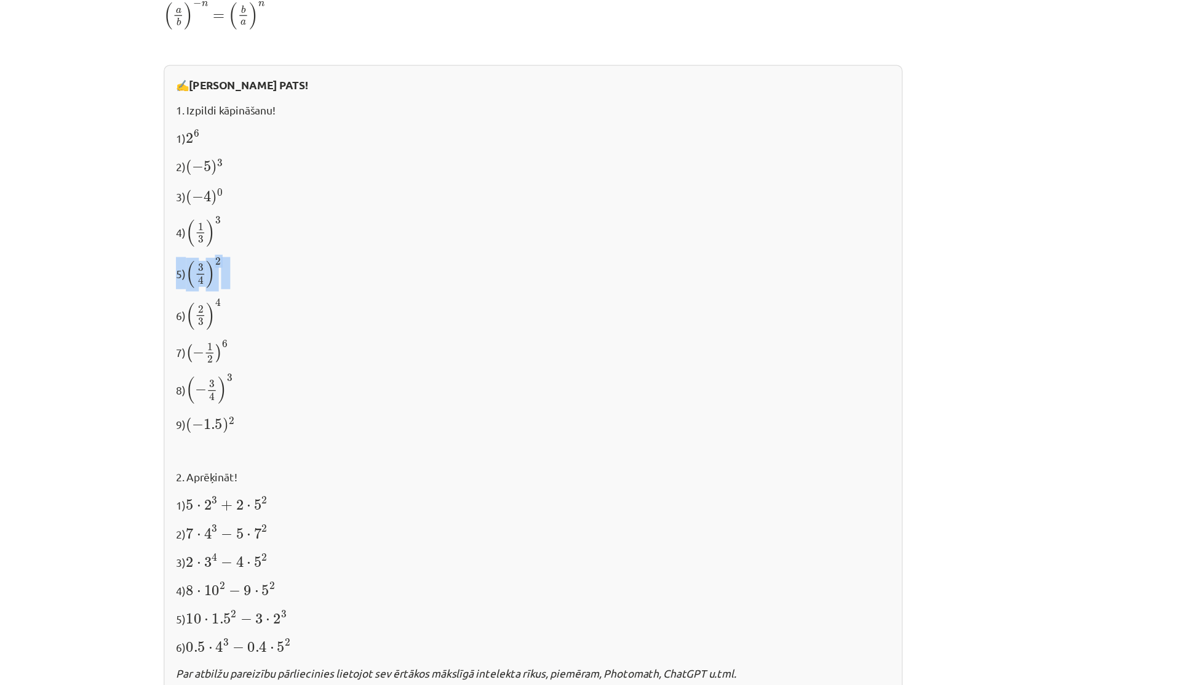
click at [794, 233] on div "✍️ RISINI PATS! 1. Izpildi kāpināšanu! 1) 2 6 2 6 2) ( − 5 ) 3 ( − 5 ) 3 3) ( −…" at bounding box center [591, 340] width 594 height 513
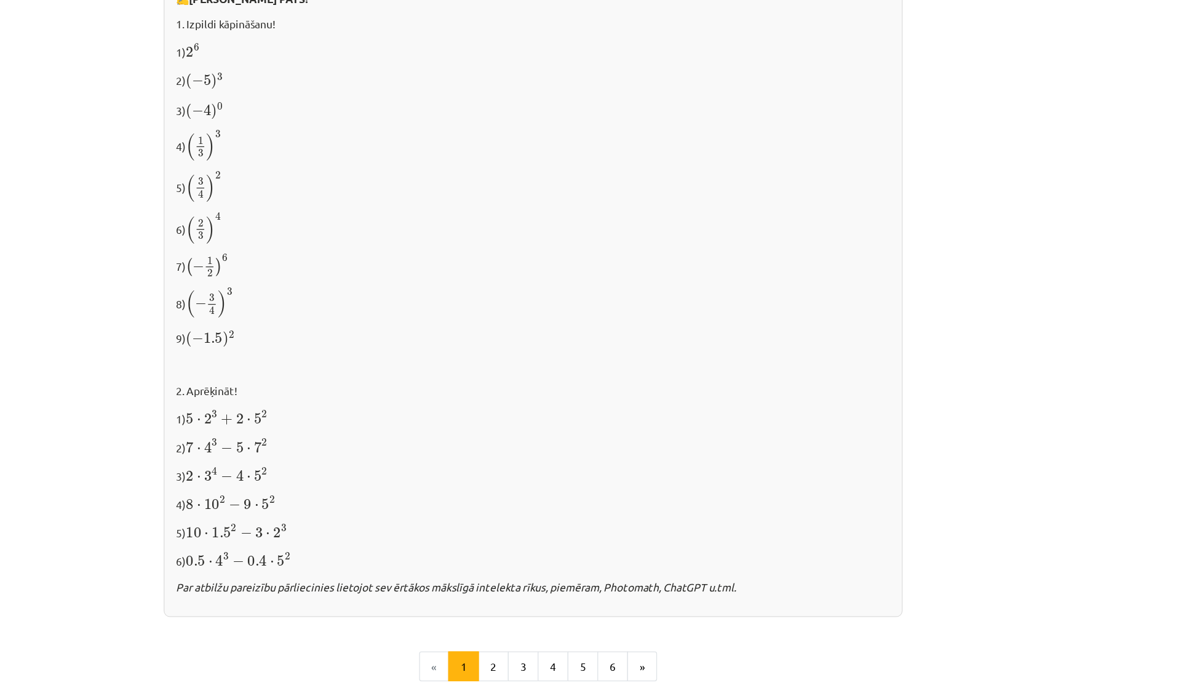
scroll to position [1034, 0]
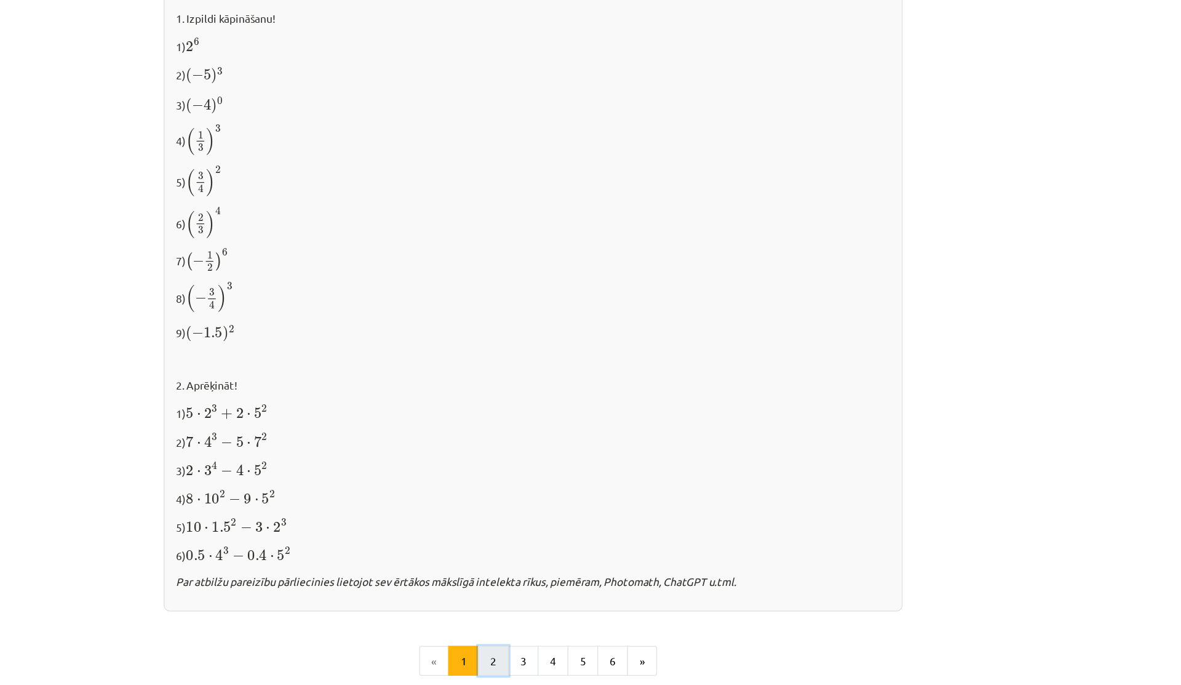
click at [554, 558] on button "2" at bounding box center [558, 563] width 25 height 25
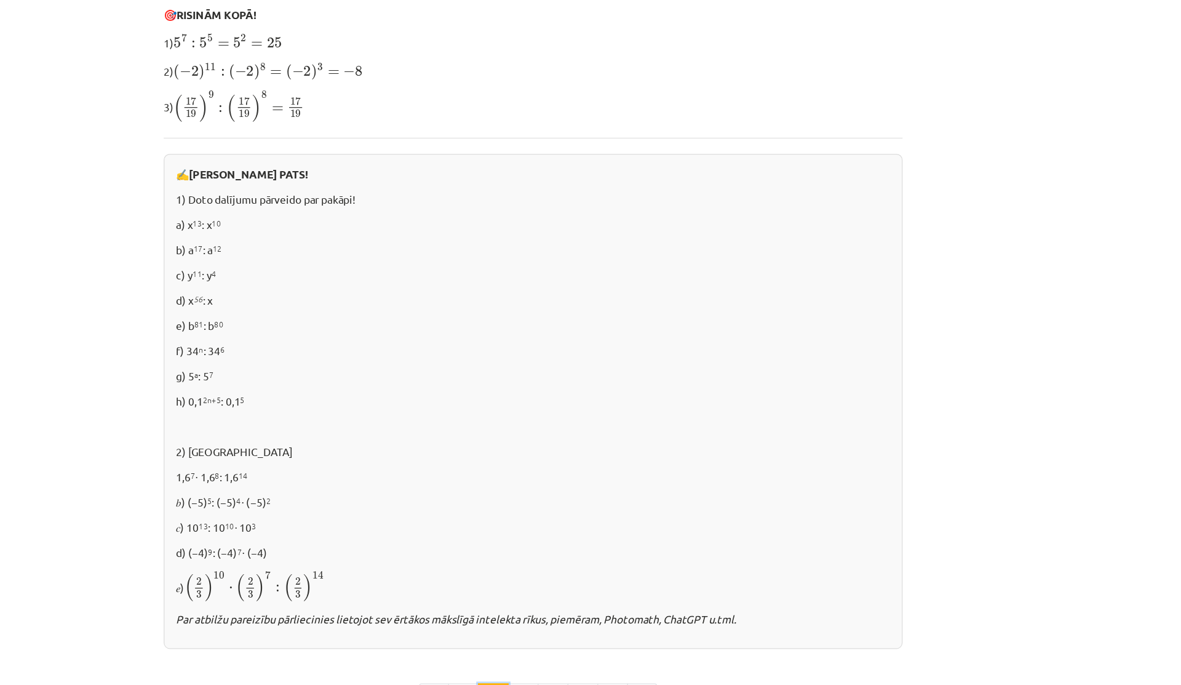
scroll to position [621, 0]
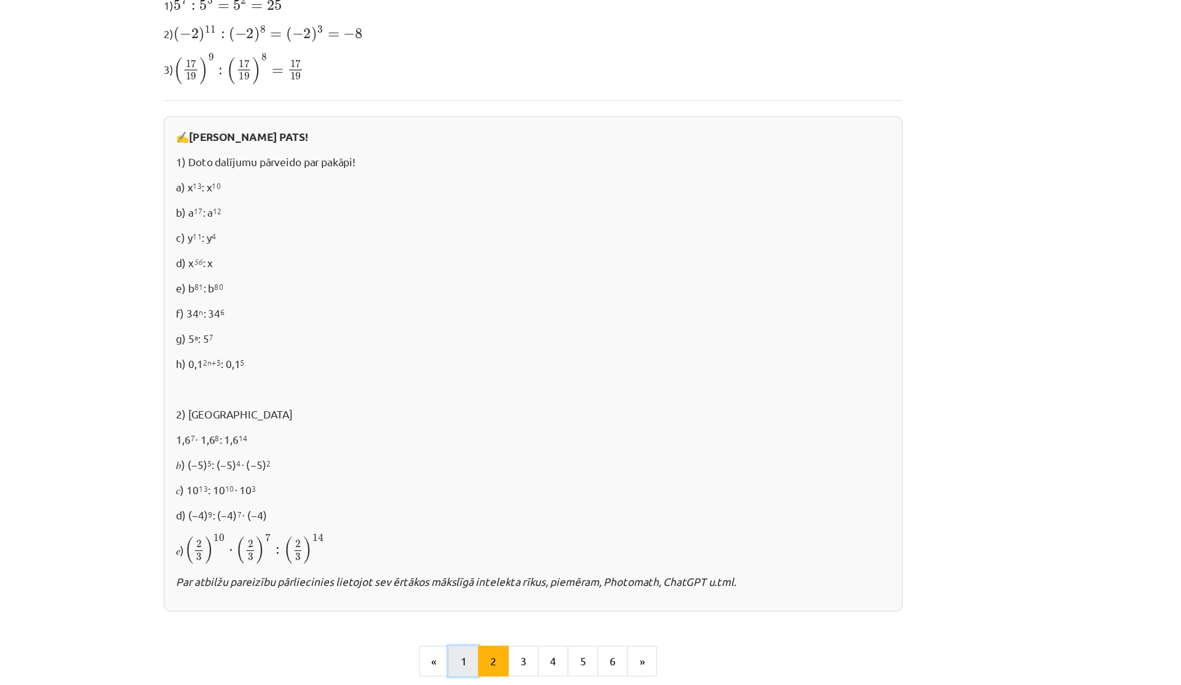
click at [527, 528] on button "1" at bounding box center [534, 531] width 25 height 25
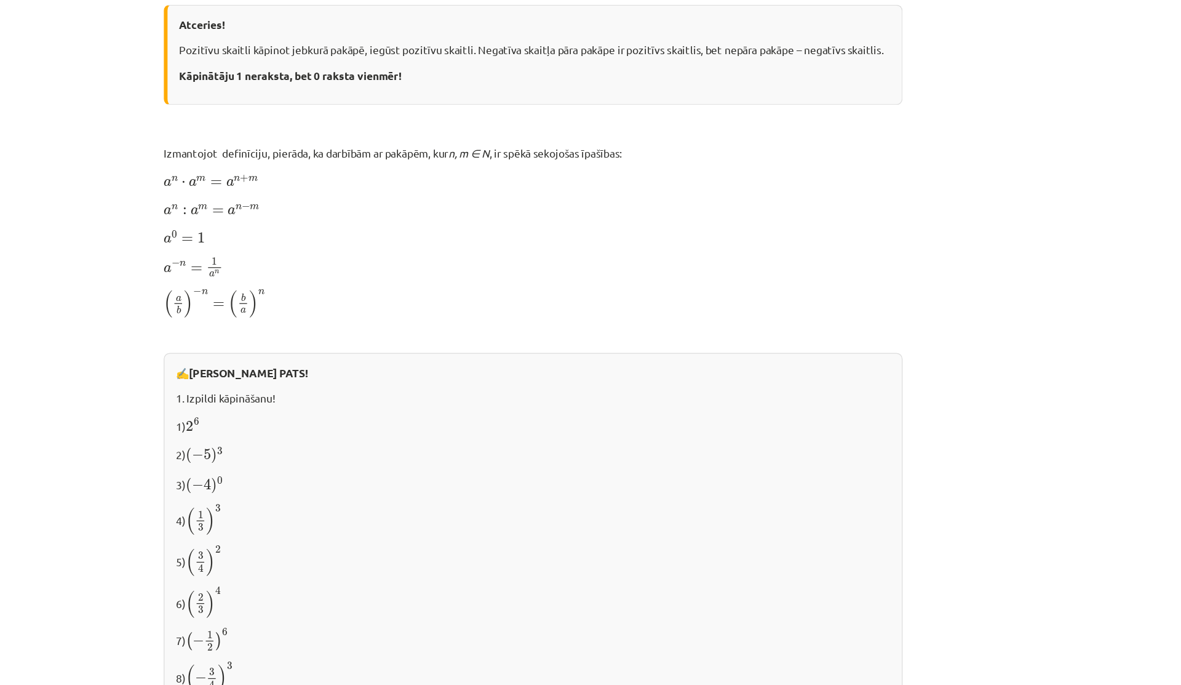
scroll to position [1064, 0]
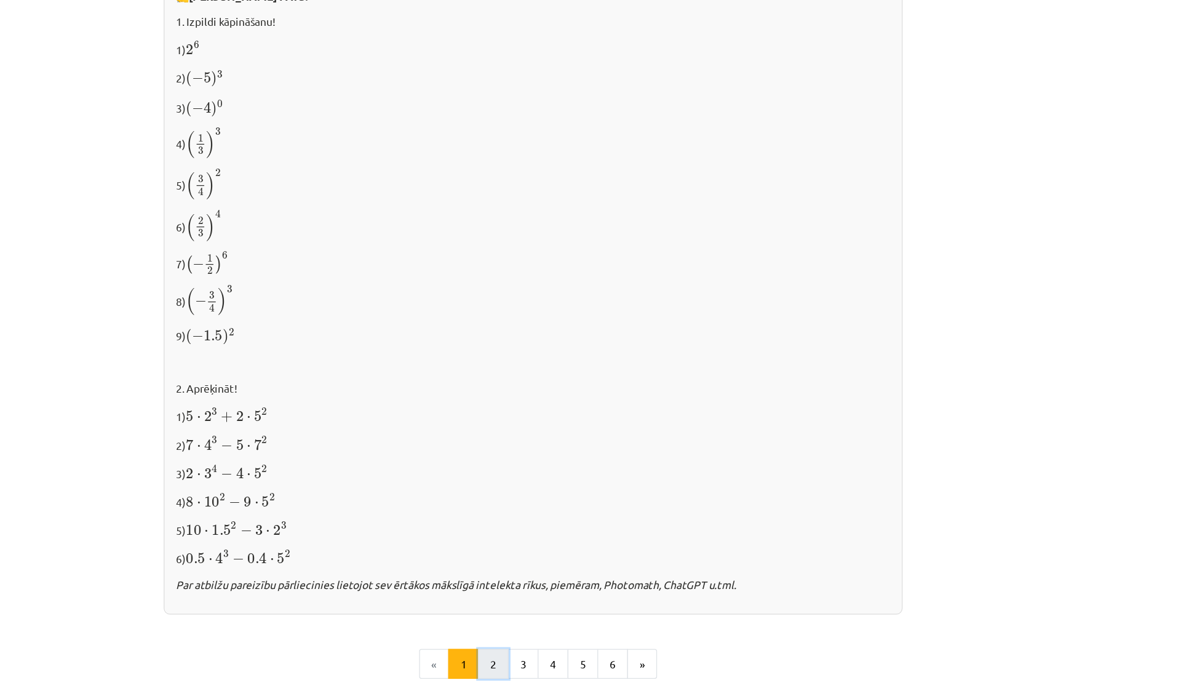
click at [557, 539] on button "2" at bounding box center [558, 534] width 25 height 25
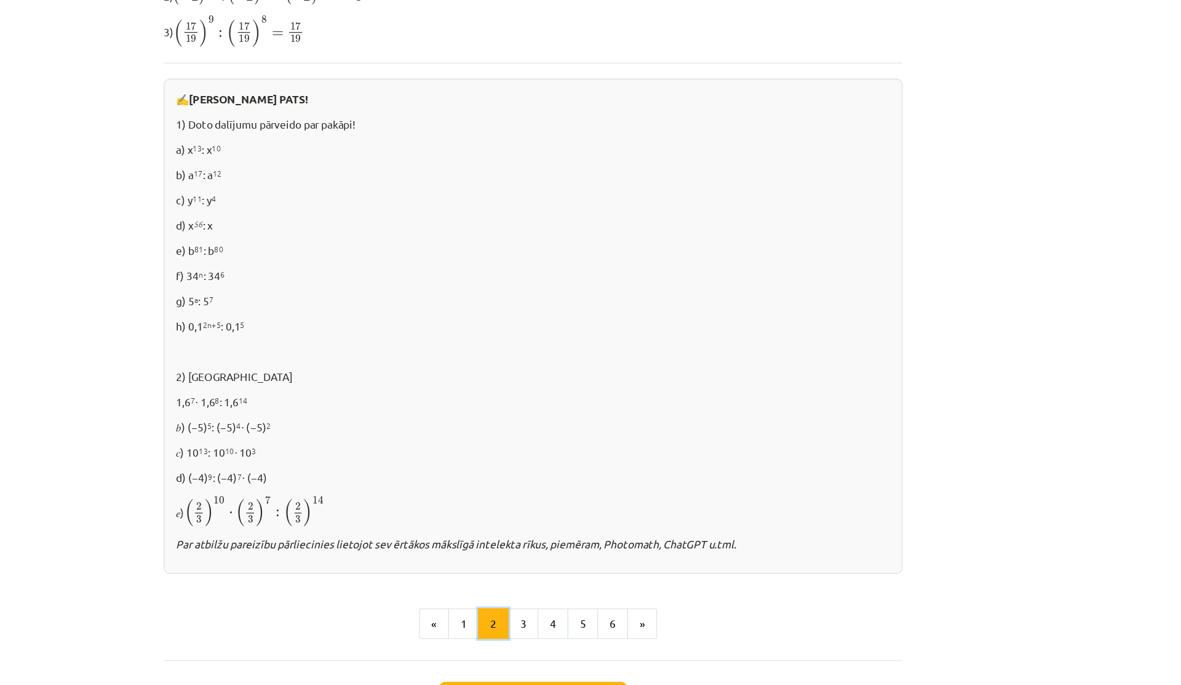
scroll to position [517, 0]
click at [580, 642] on button "3" at bounding box center [582, 636] width 25 height 25
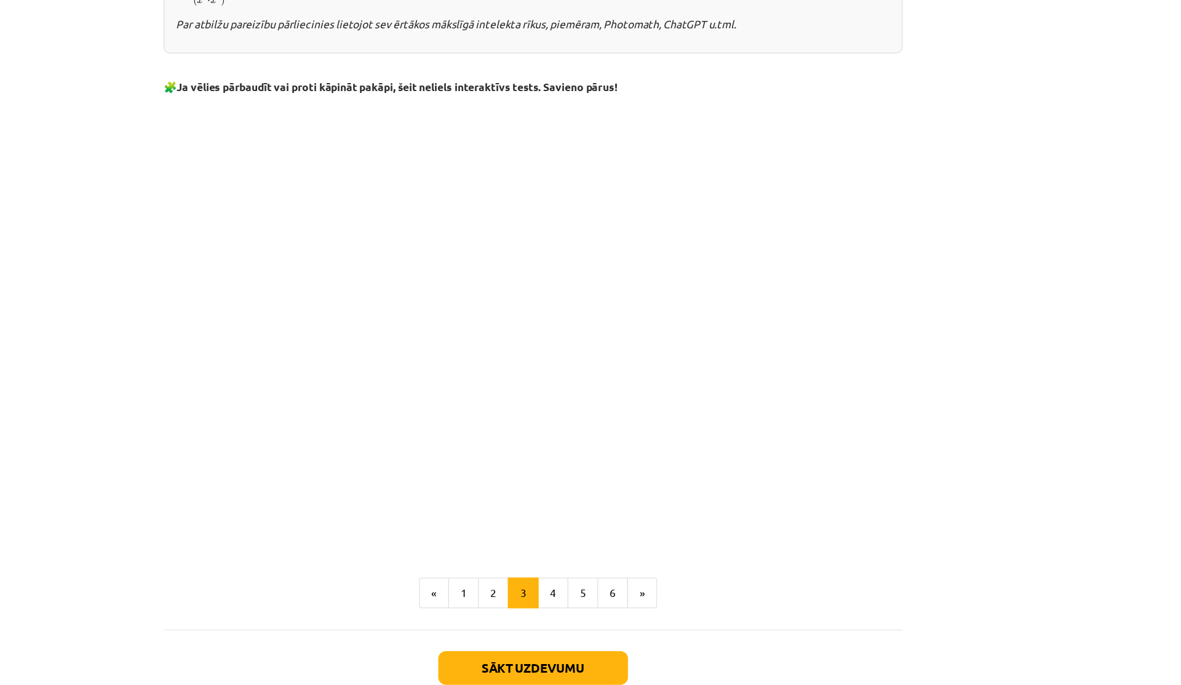
scroll to position [780, 0]
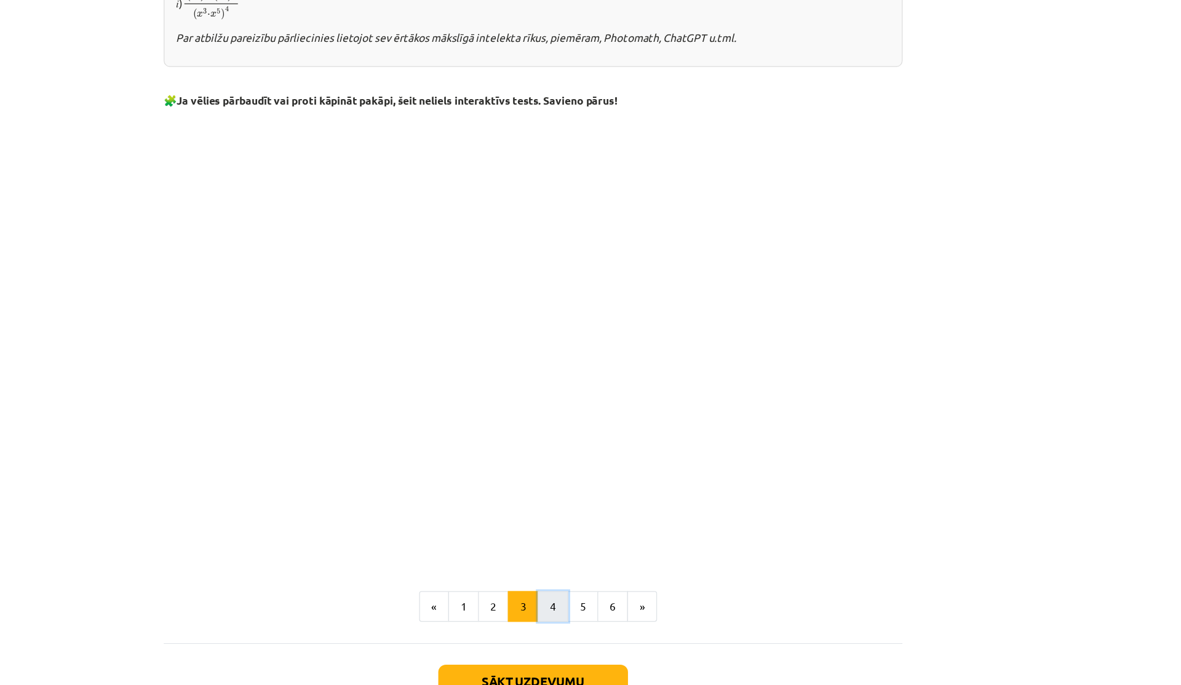
click at [610, 625] on button "4" at bounding box center [606, 621] width 25 height 25
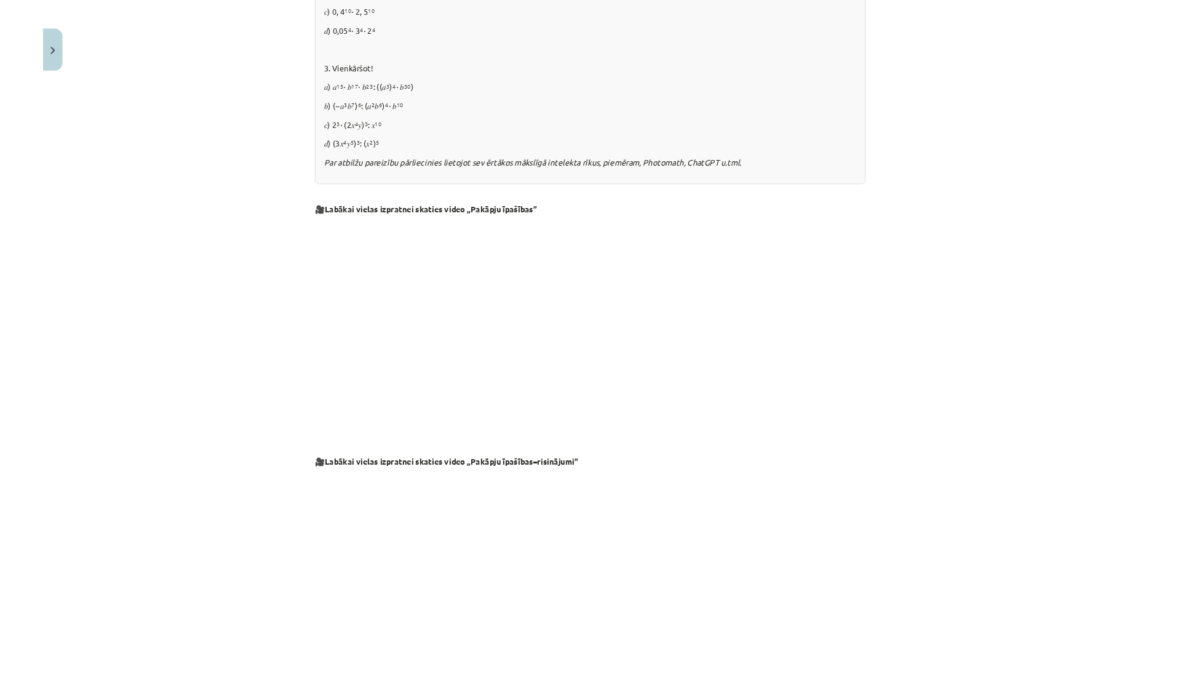
scroll to position [951, 0]
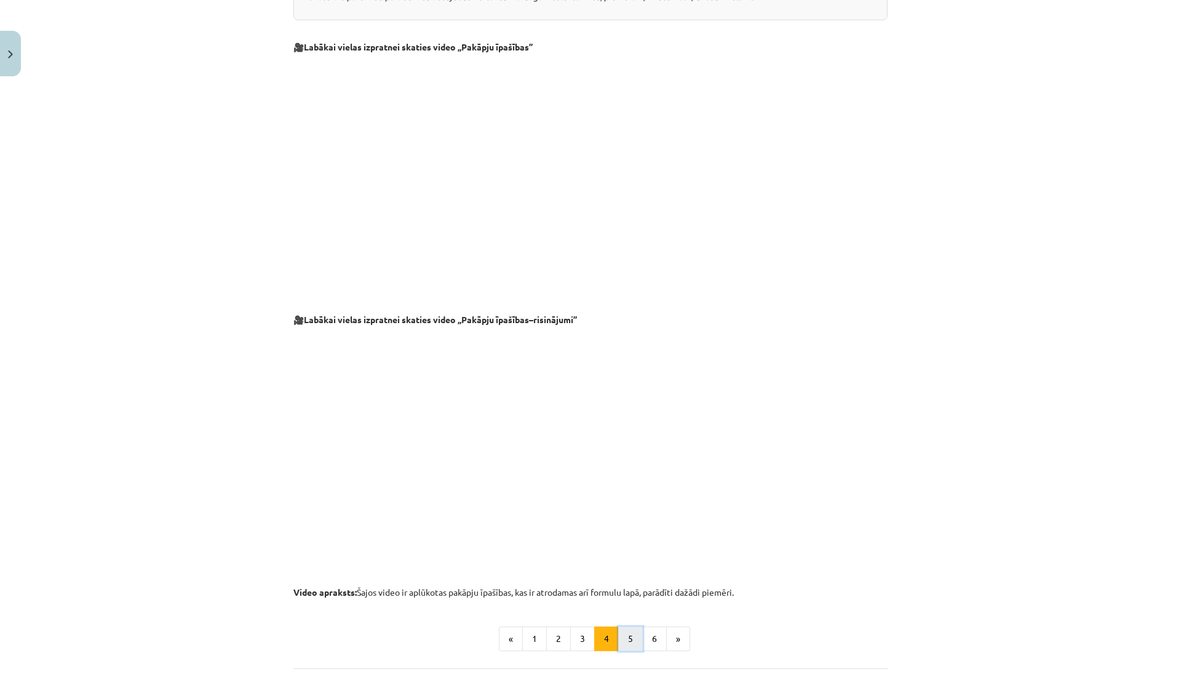
click at [631, 640] on button "5" at bounding box center [630, 638] width 25 height 25
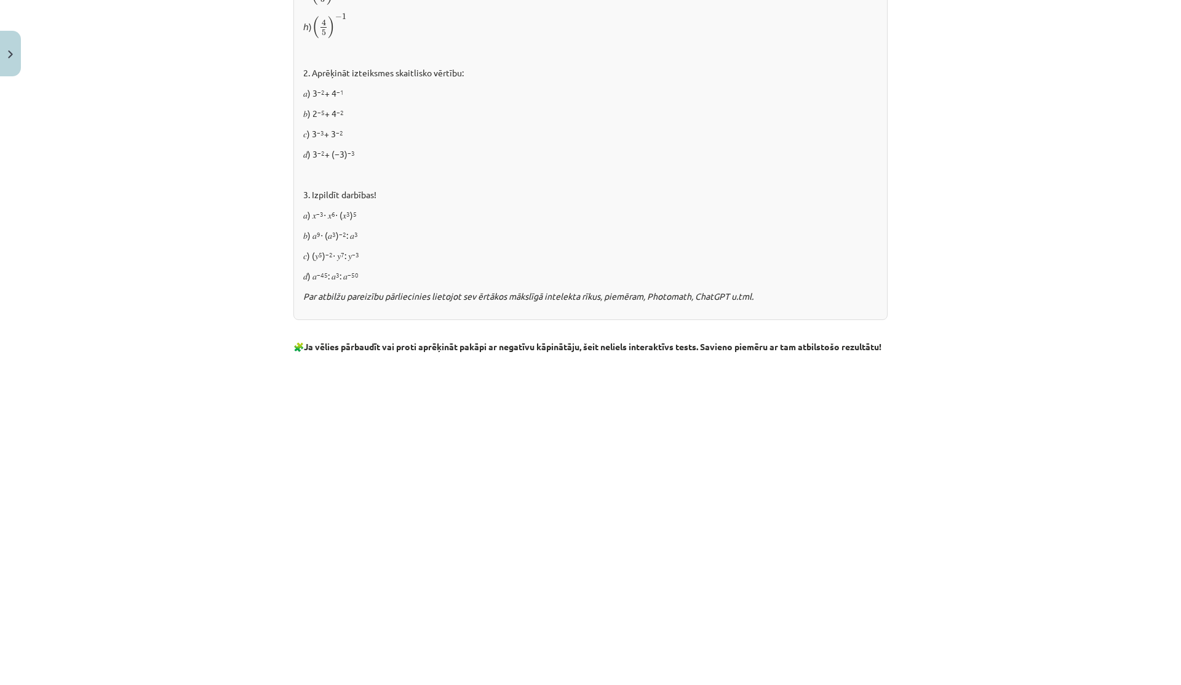
scroll to position [757, 0]
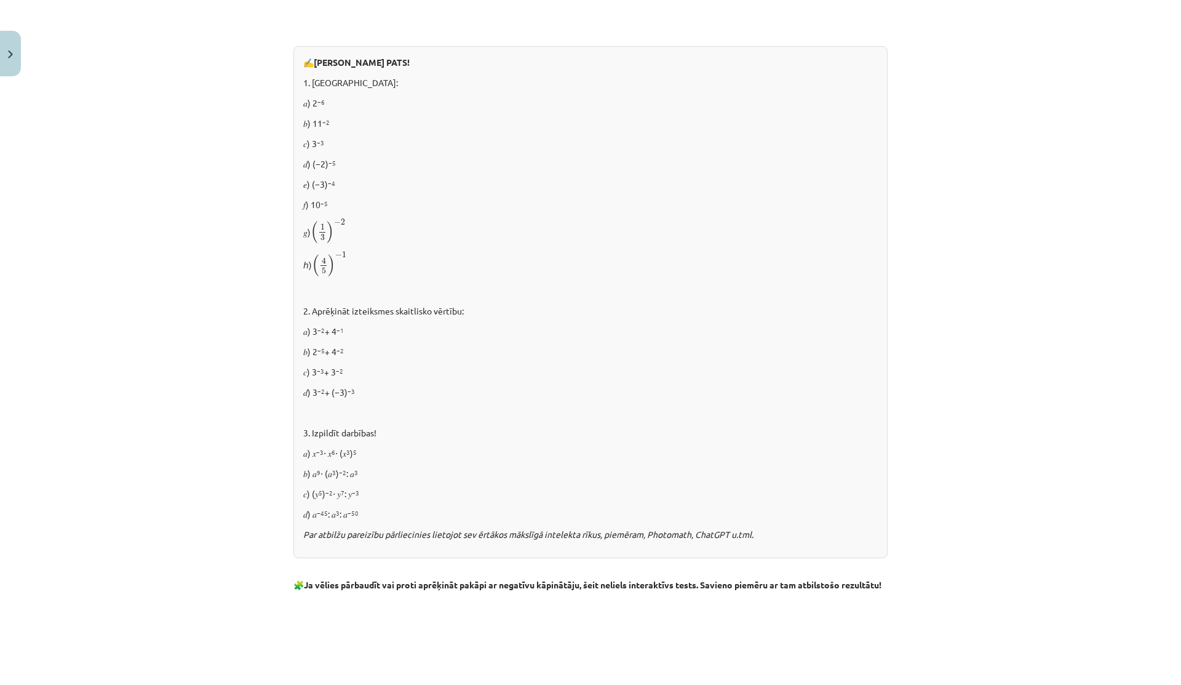
click at [477, 430] on p "3. Izpildīt darbības!" at bounding box center [590, 432] width 575 height 13
click at [479, 431] on p "3. Izpildīt darbības!" at bounding box center [590, 432] width 575 height 13
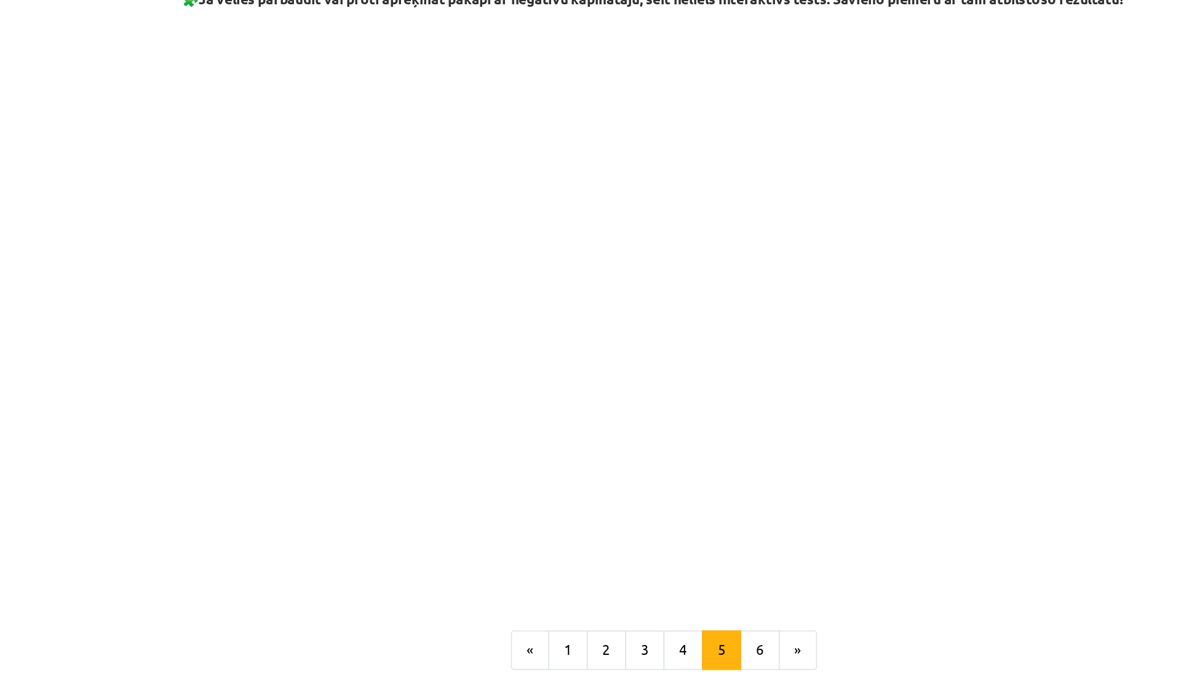
scroll to position [1071, 0]
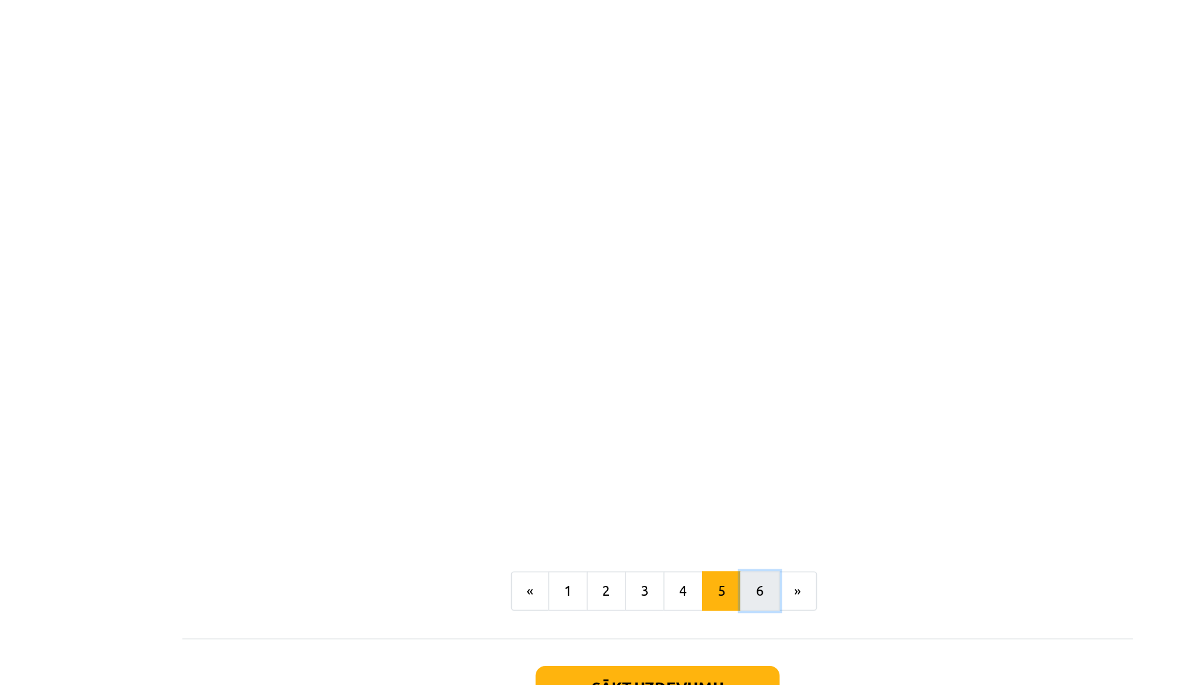
click at [649, 537] on button "6" at bounding box center [654, 531] width 25 height 25
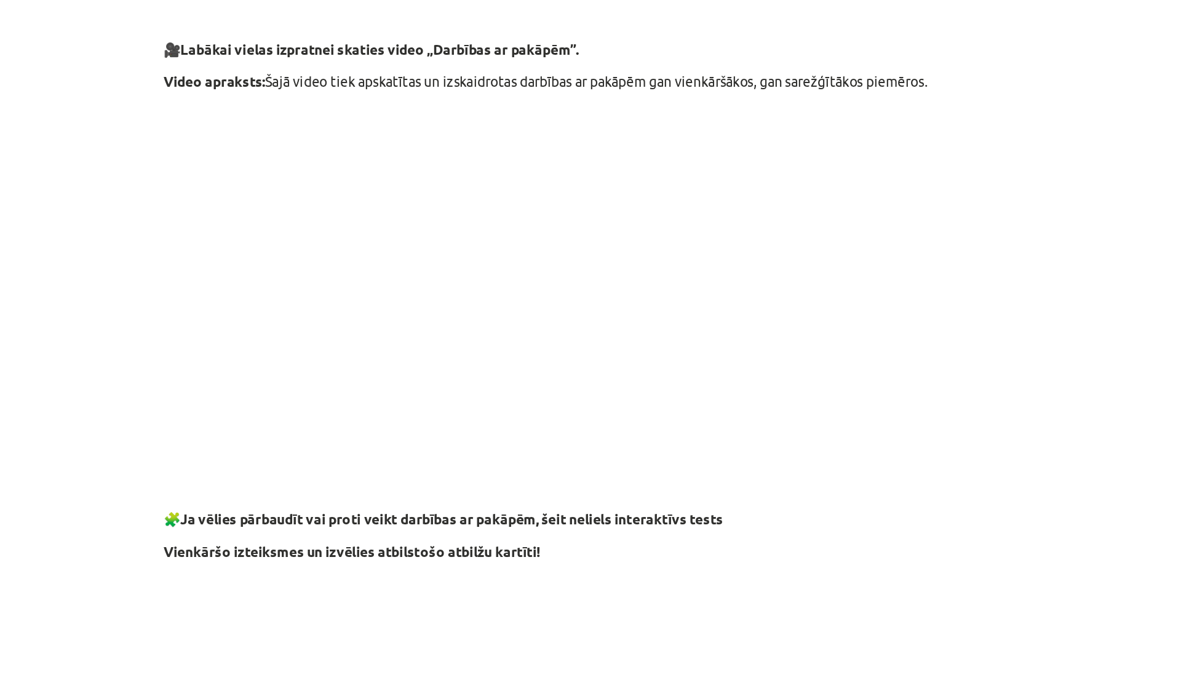
scroll to position [594, 0]
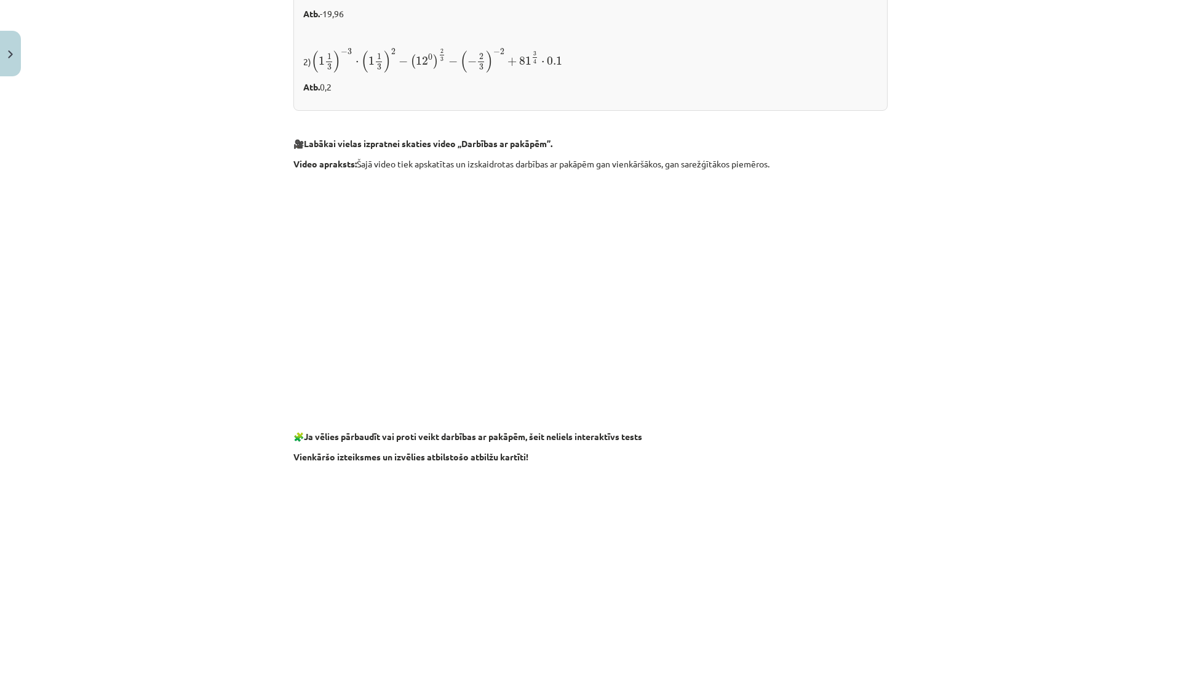
click at [927, 386] on div "Mācību tēma: Matemātikas i - 12. klases 1. ieskaites mācību materiāls (ab) #2 📝…" at bounding box center [590, 342] width 1181 height 685
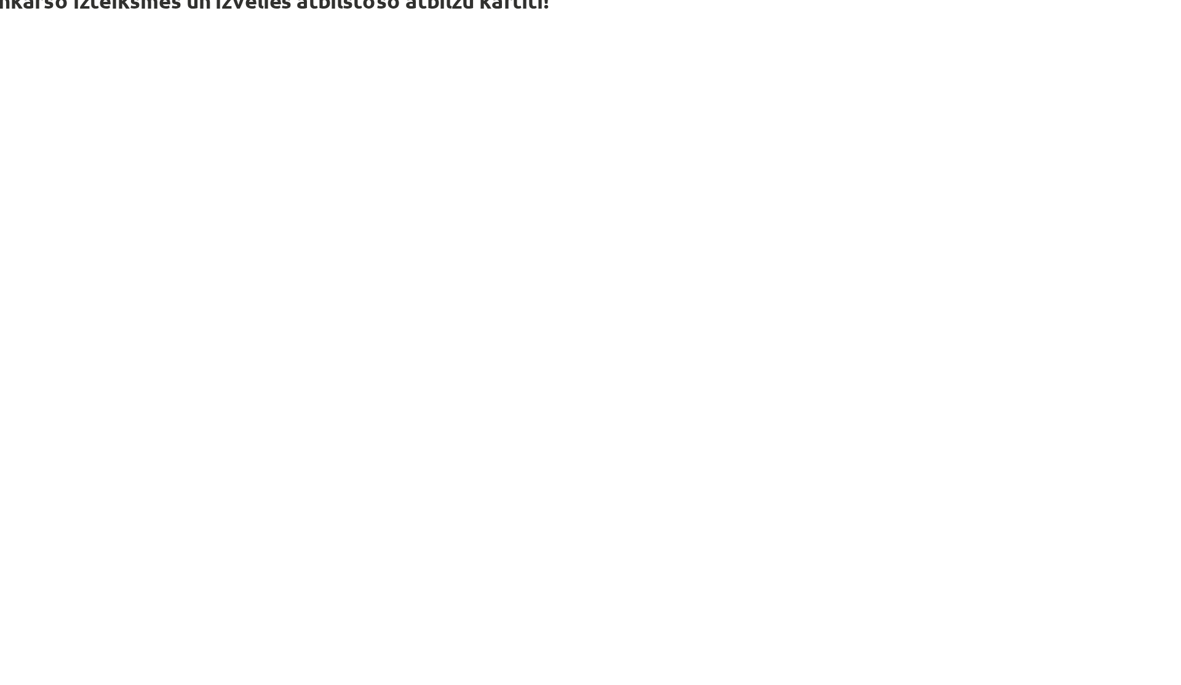
scroll to position [887, 0]
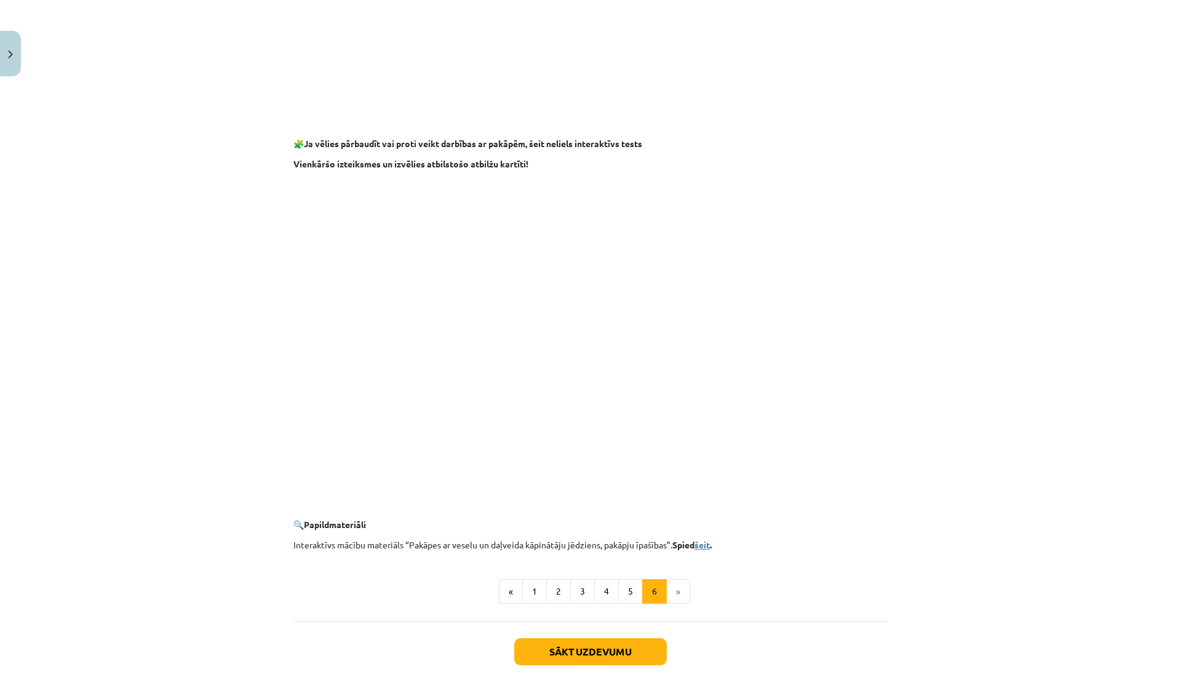
click at [705, 547] on link "šeit" at bounding box center [702, 544] width 15 height 11
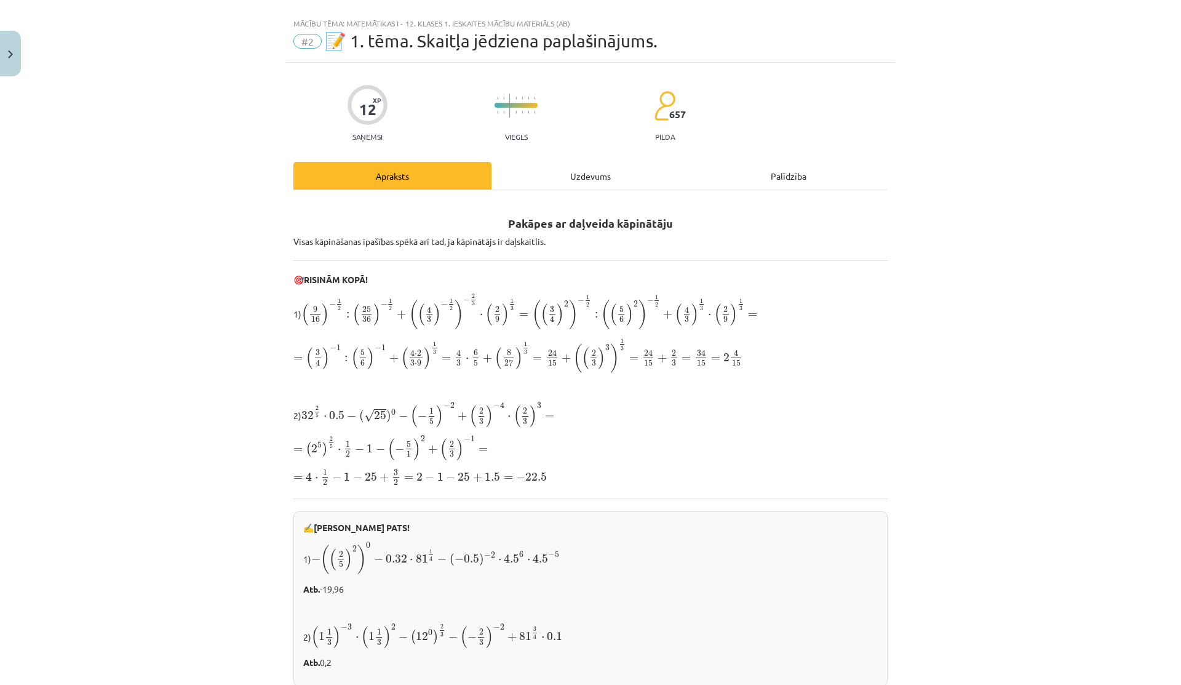
scroll to position [20, 0]
click at [565, 178] on div "Uzdevums" at bounding box center [591, 175] width 198 height 28
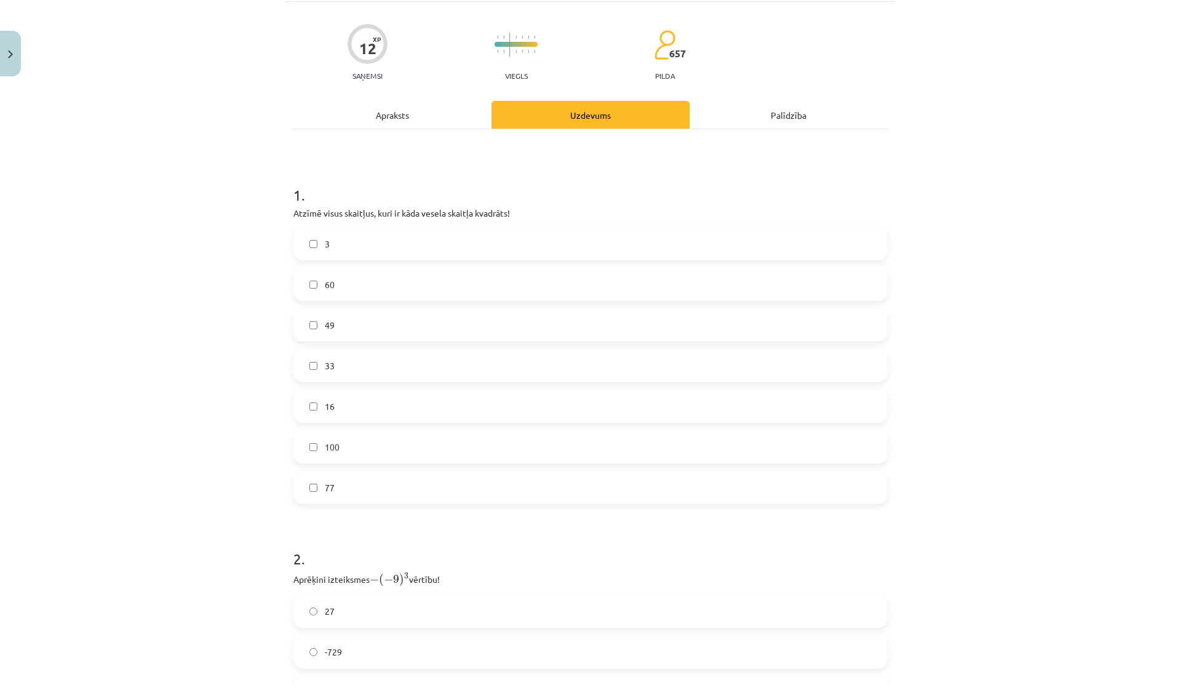
scroll to position [81, 0]
click at [303, 325] on label "49" at bounding box center [591, 323] width 592 height 31
click at [313, 439] on label "100" at bounding box center [591, 445] width 592 height 31
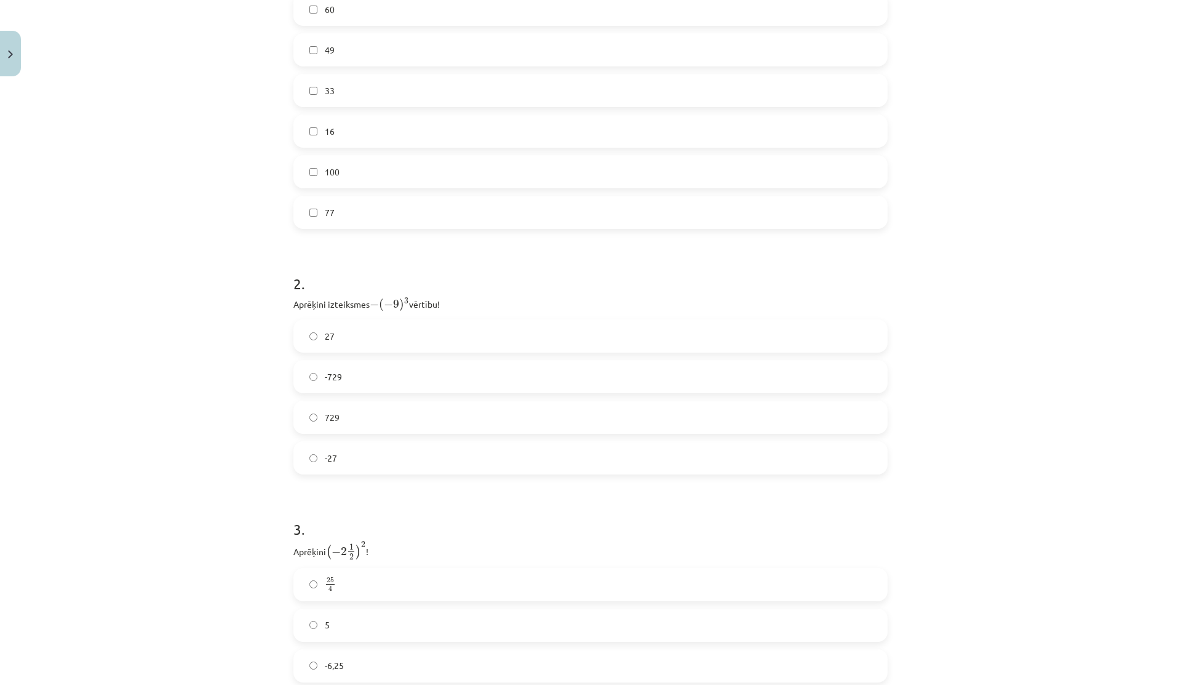
scroll to position [364, 0]
click at [321, 375] on label "-729" at bounding box center [591, 367] width 592 height 31
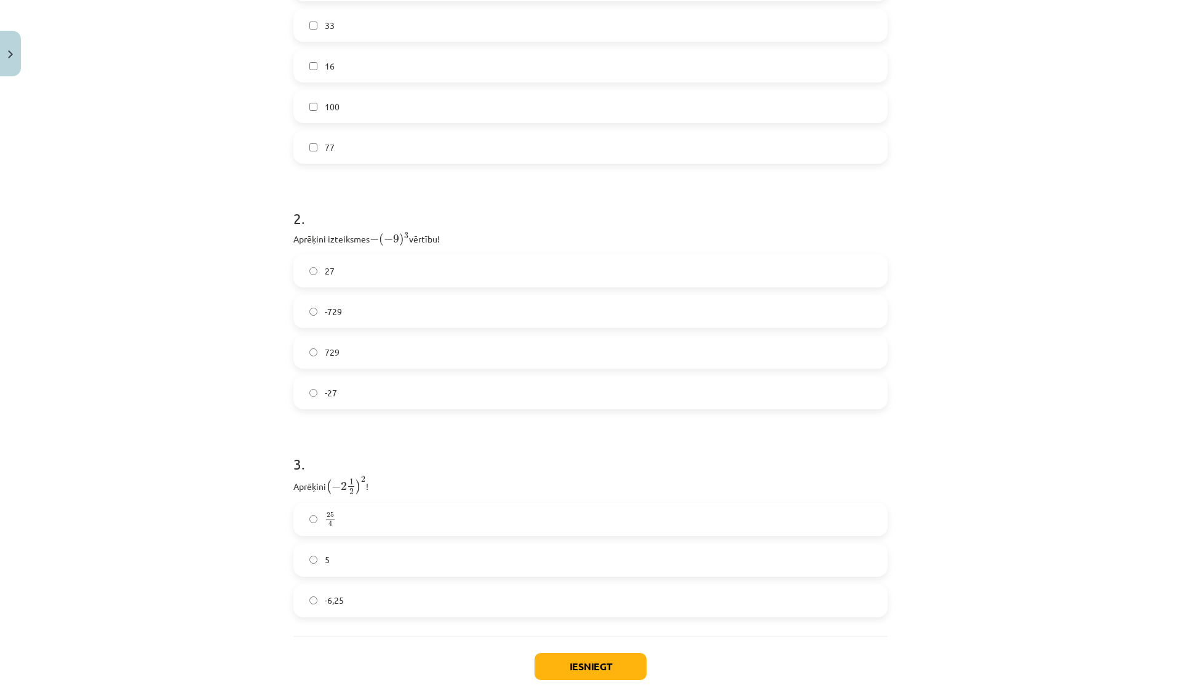
scroll to position [494, 0]
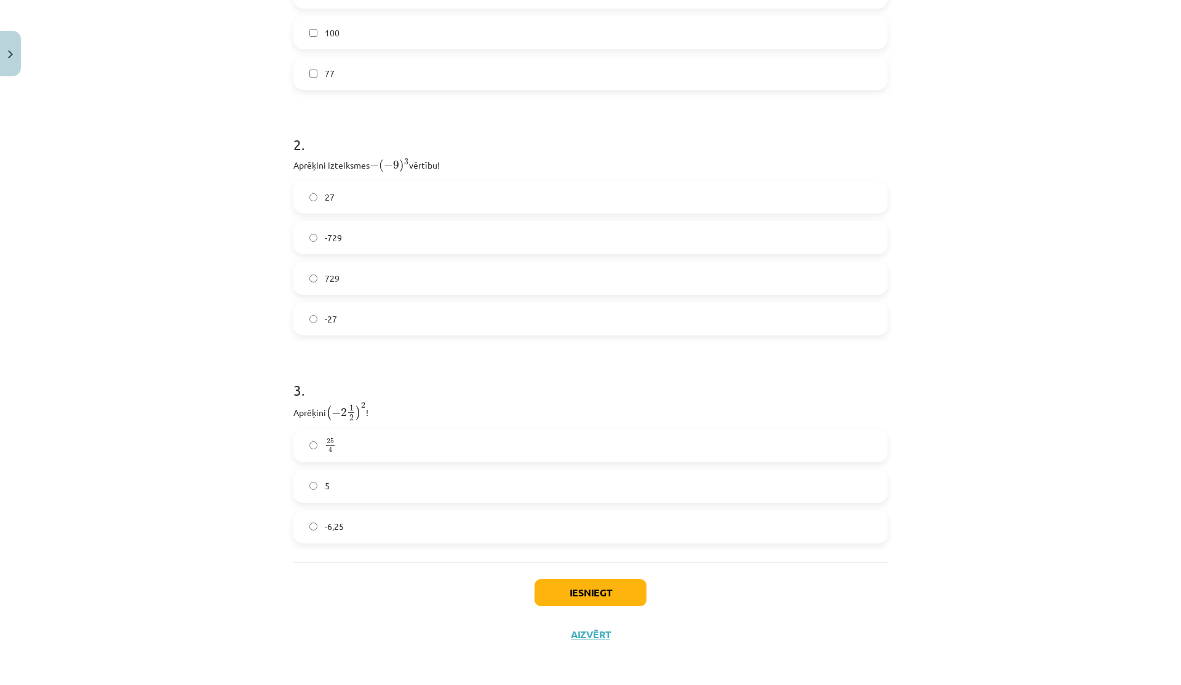
click at [328, 443] on span "25" at bounding box center [330, 441] width 7 height 6
click at [565, 597] on button "Iesniegt" at bounding box center [591, 592] width 112 height 27
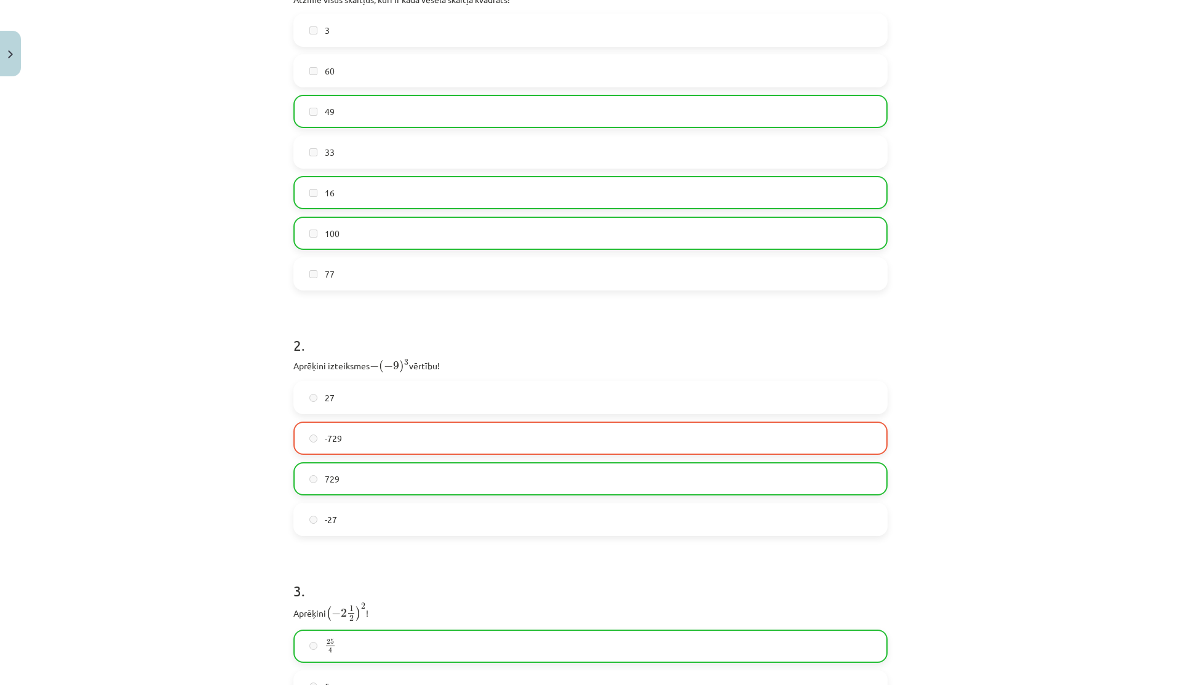
scroll to position [0, 0]
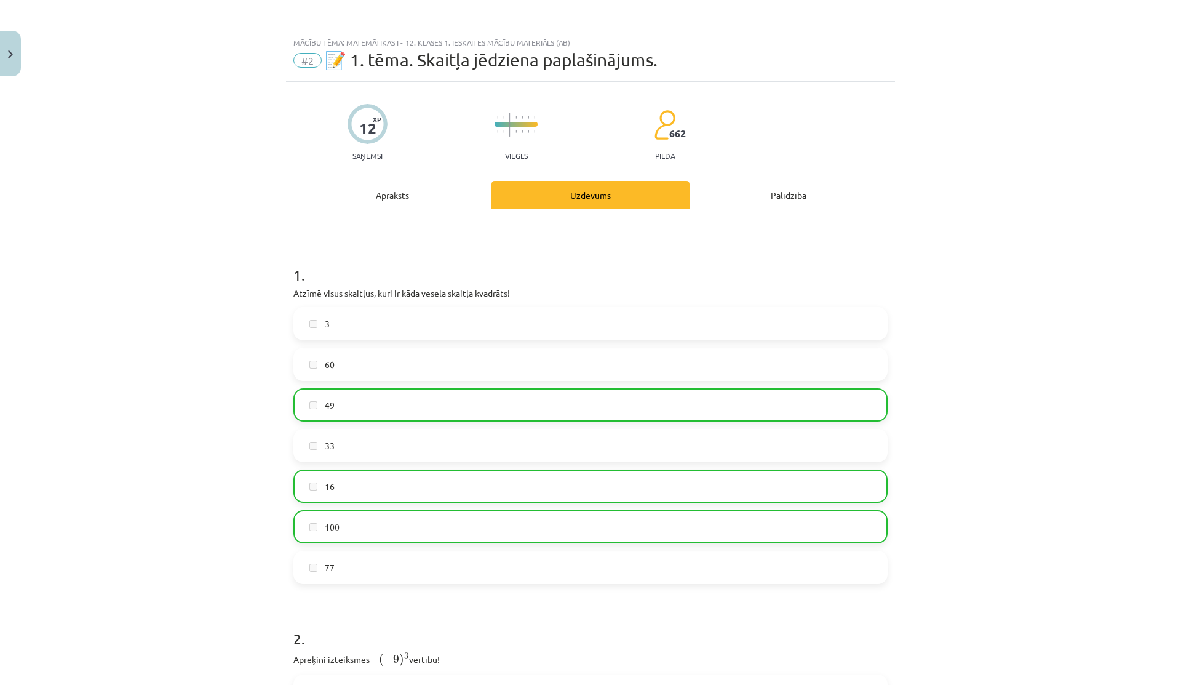
click at [401, 192] on div "Apraksts" at bounding box center [393, 195] width 198 height 28
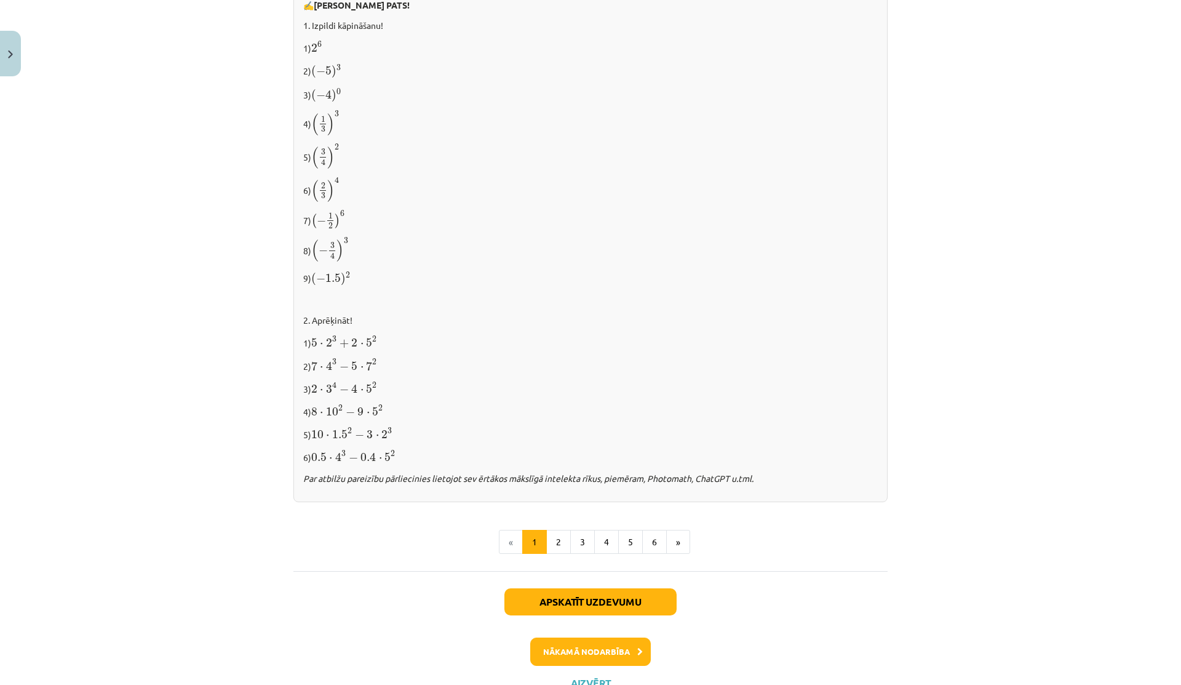
scroll to position [1103, 0]
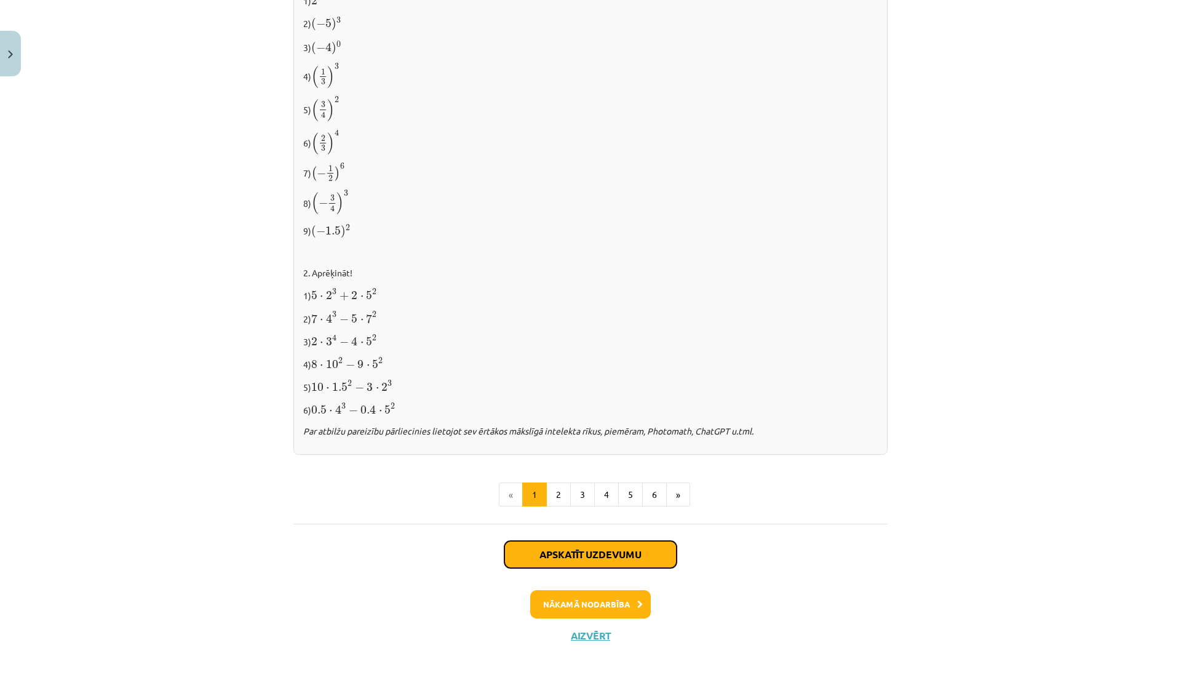
click at [533, 545] on button "Apskatīt uzdevumu" at bounding box center [591, 554] width 172 height 27
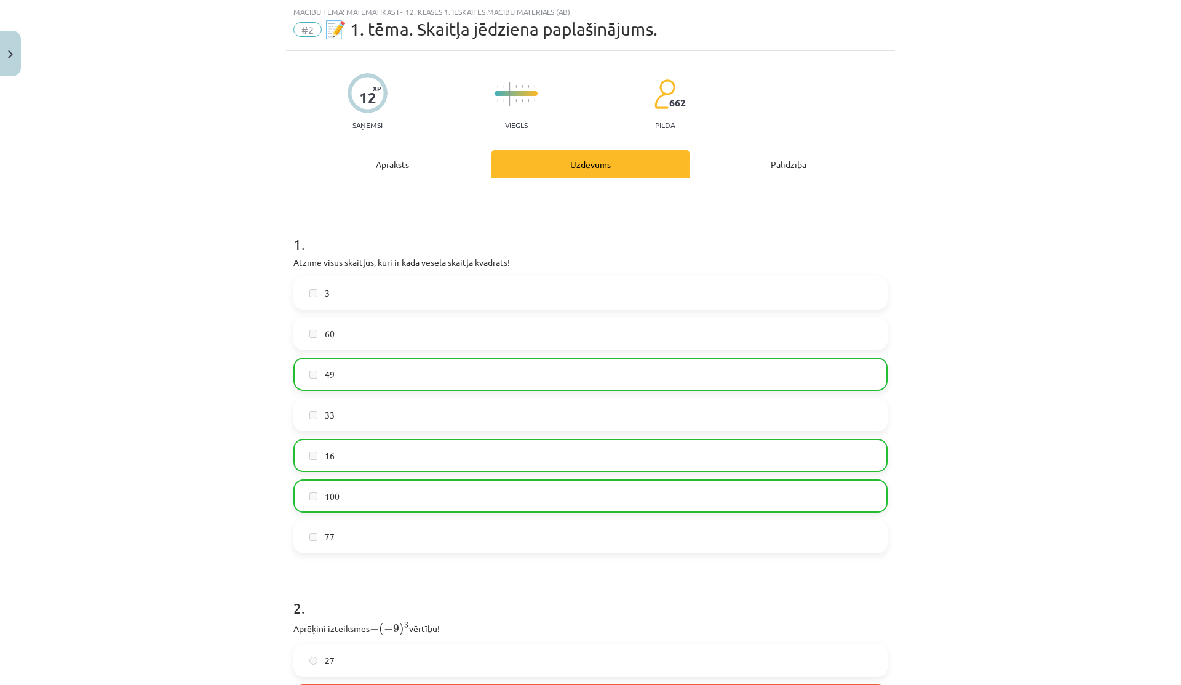
scroll to position [354, 0]
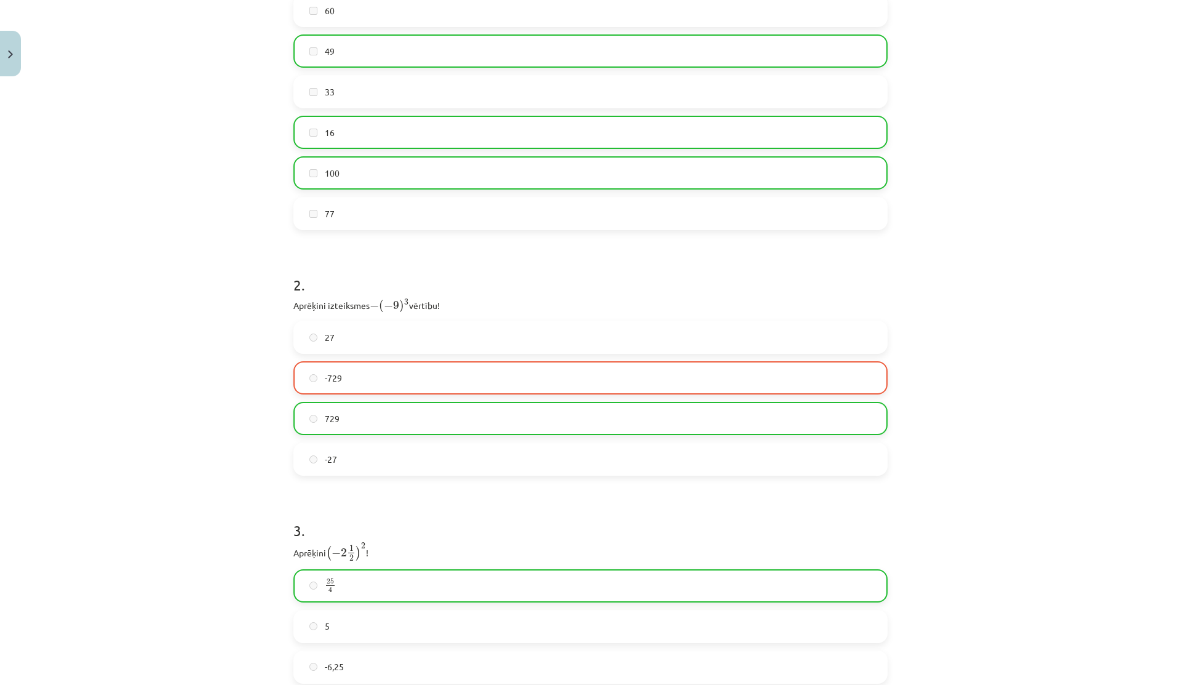
click at [382, 409] on label "729" at bounding box center [591, 418] width 592 height 31
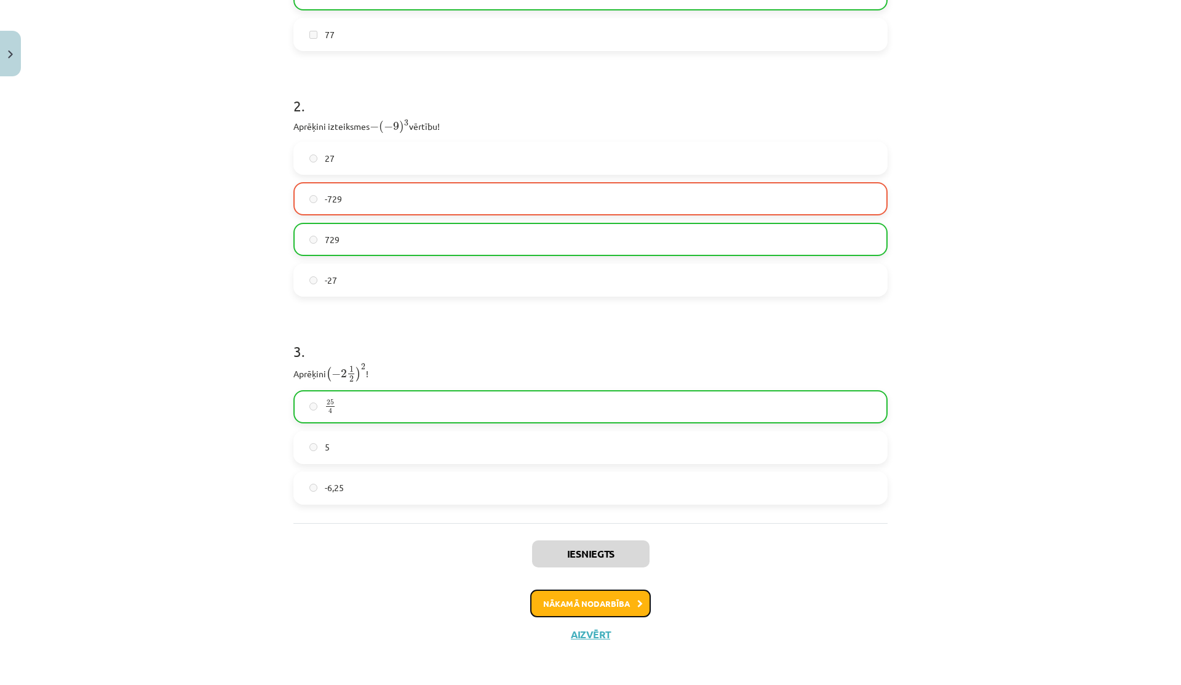
click at [546, 604] on button "Nākamā nodarbība" at bounding box center [590, 603] width 121 height 28
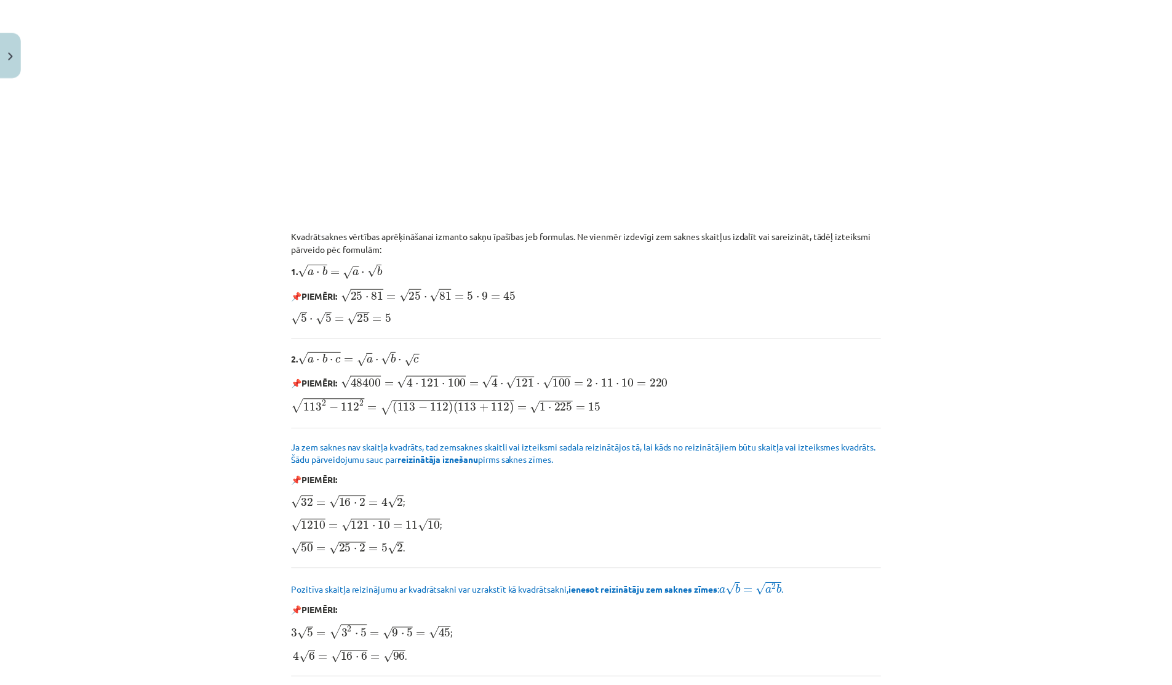
scroll to position [1247, 0]
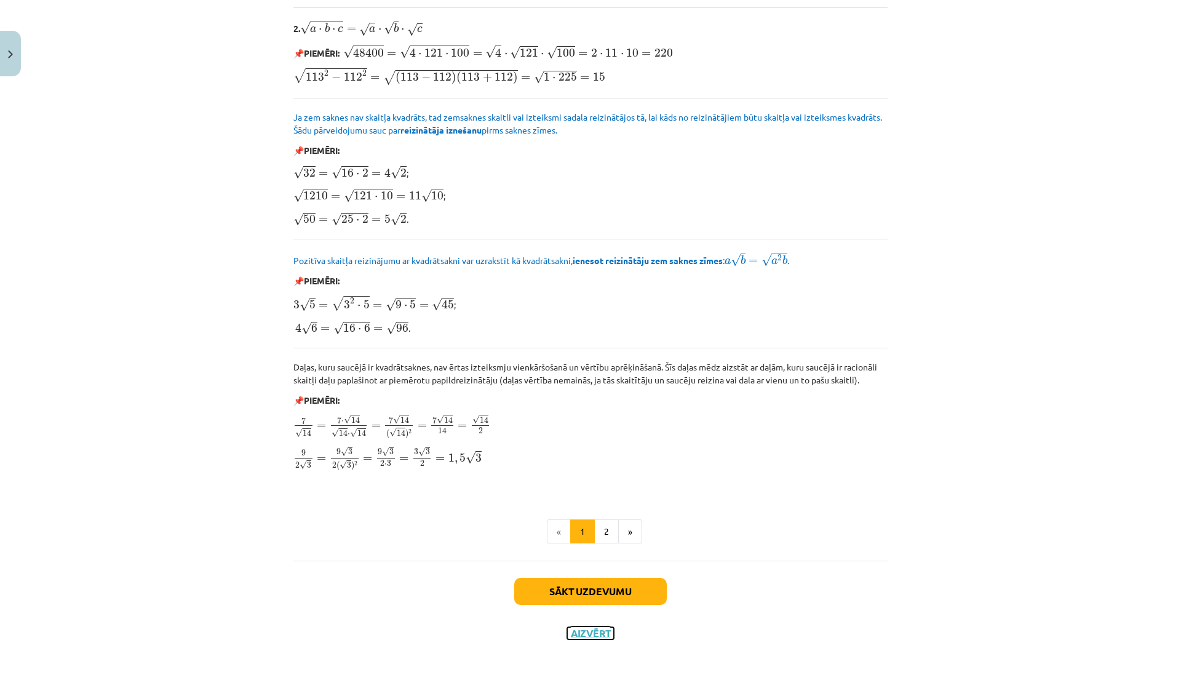
click at [581, 636] on button "Aizvērt" at bounding box center [590, 633] width 47 height 12
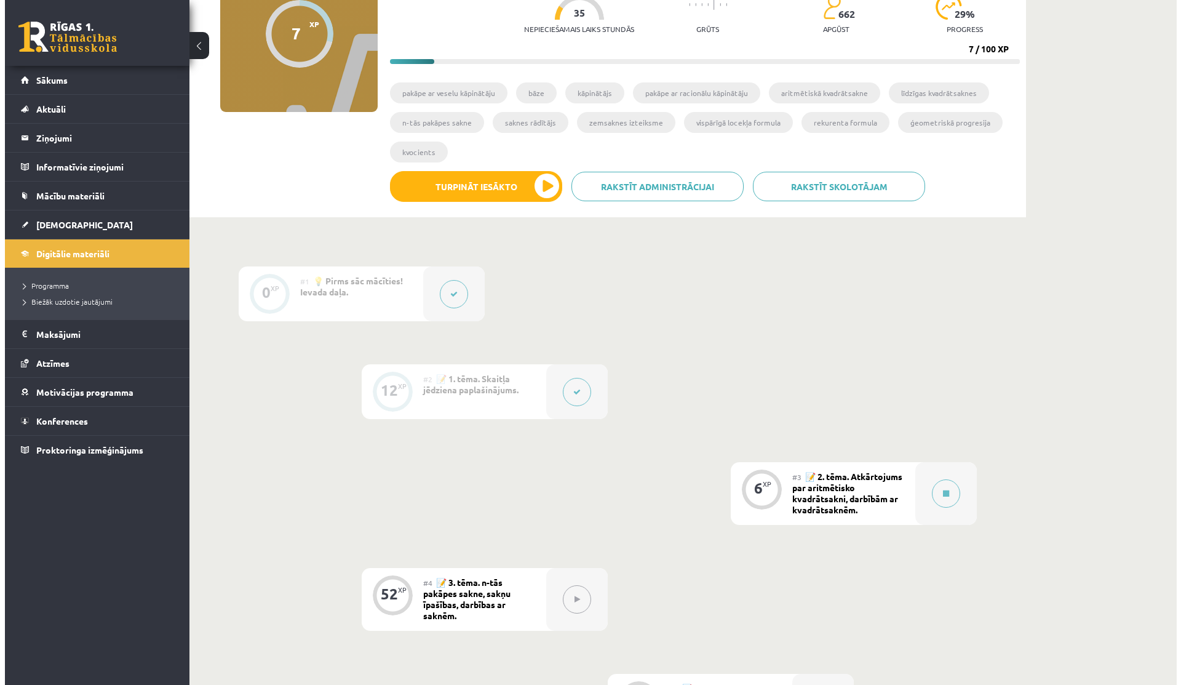
scroll to position [105, 0]
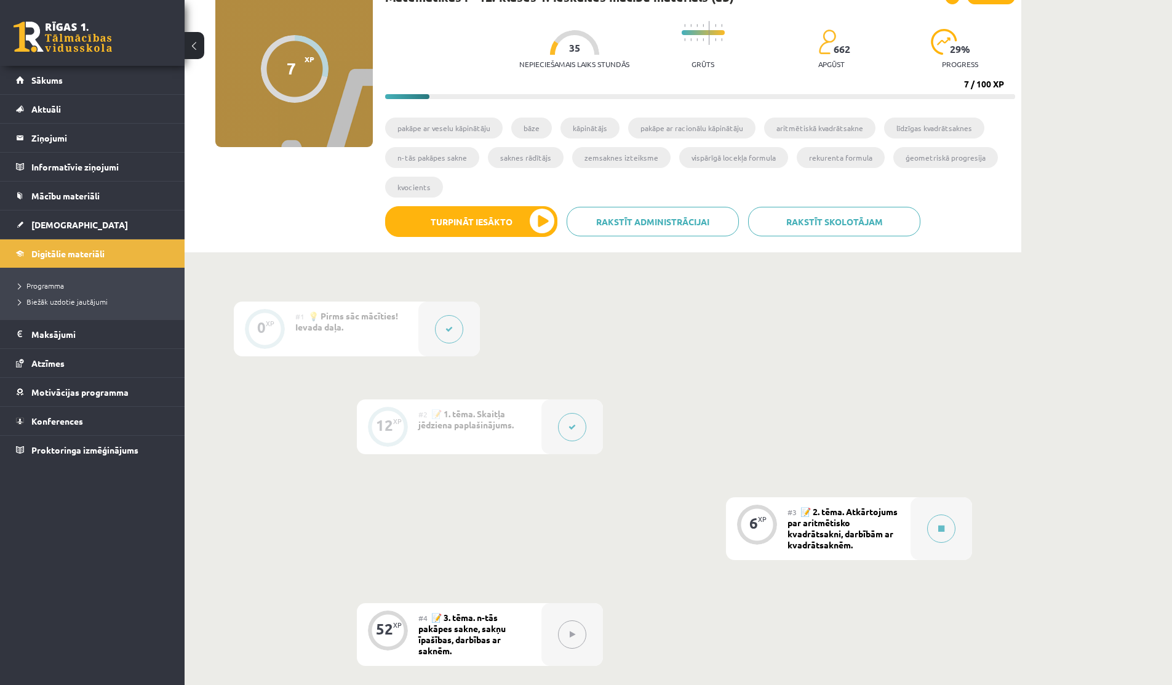
click at [564, 426] on button at bounding box center [572, 427] width 28 height 28
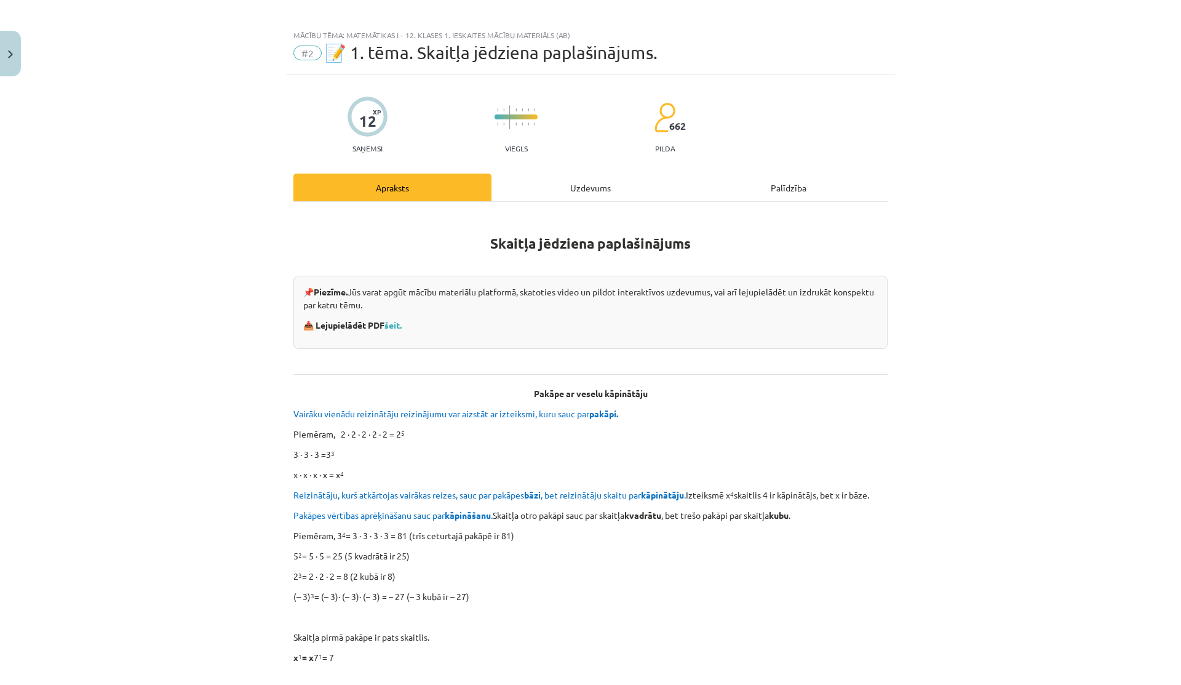
click at [559, 196] on div "Uzdevums" at bounding box center [591, 188] width 198 height 28
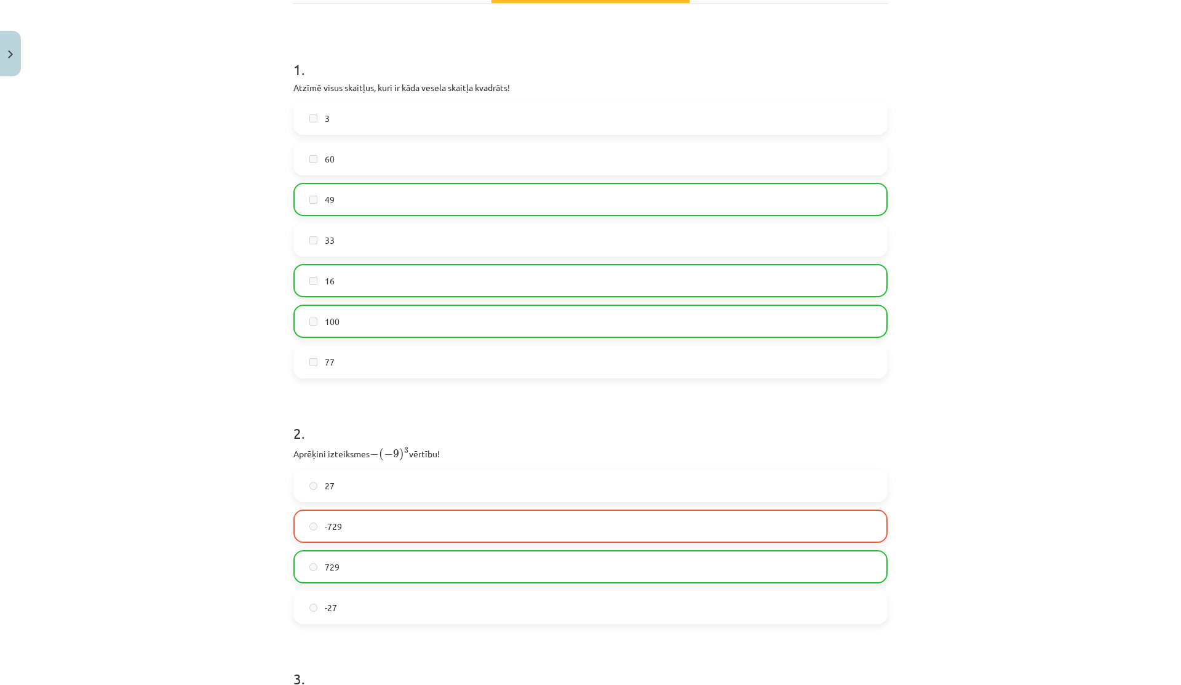
scroll to position [533, 0]
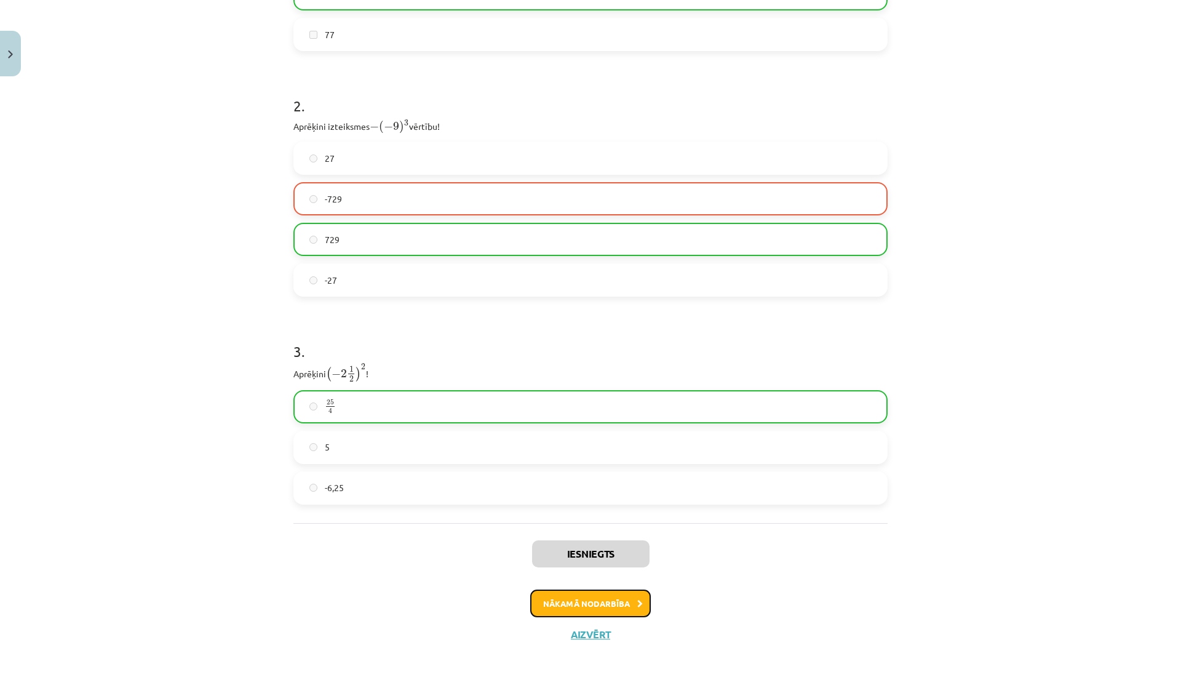
click at [535, 599] on button "Nākamā nodarbība" at bounding box center [590, 603] width 121 height 28
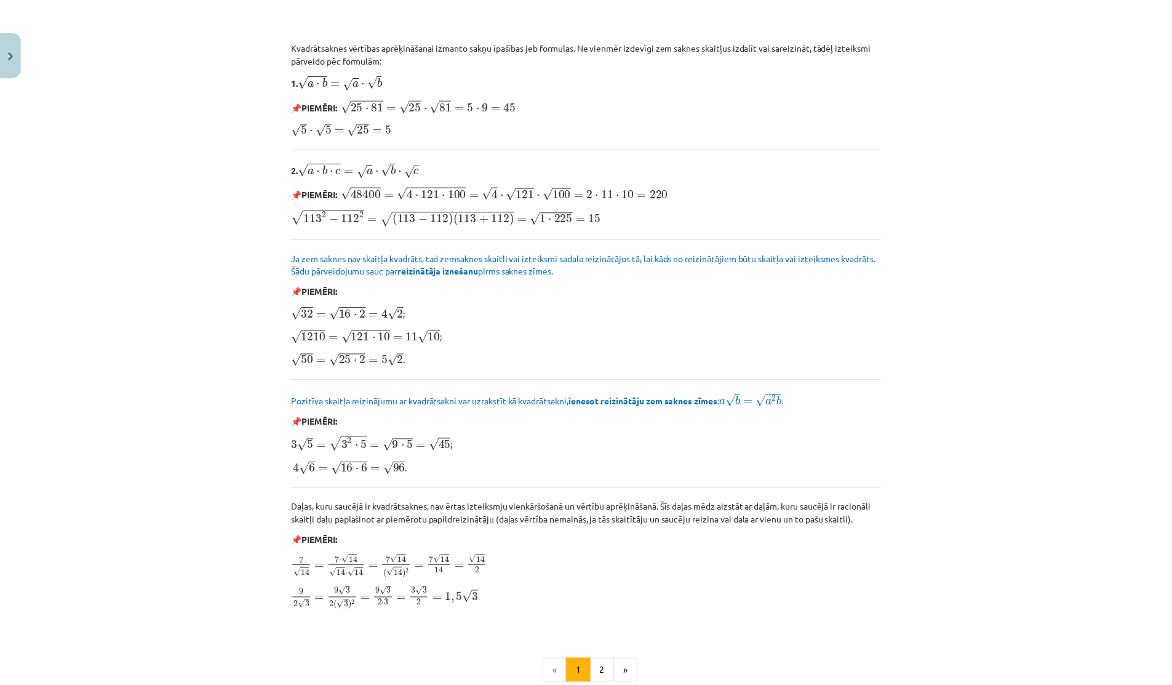
scroll to position [1247, 0]
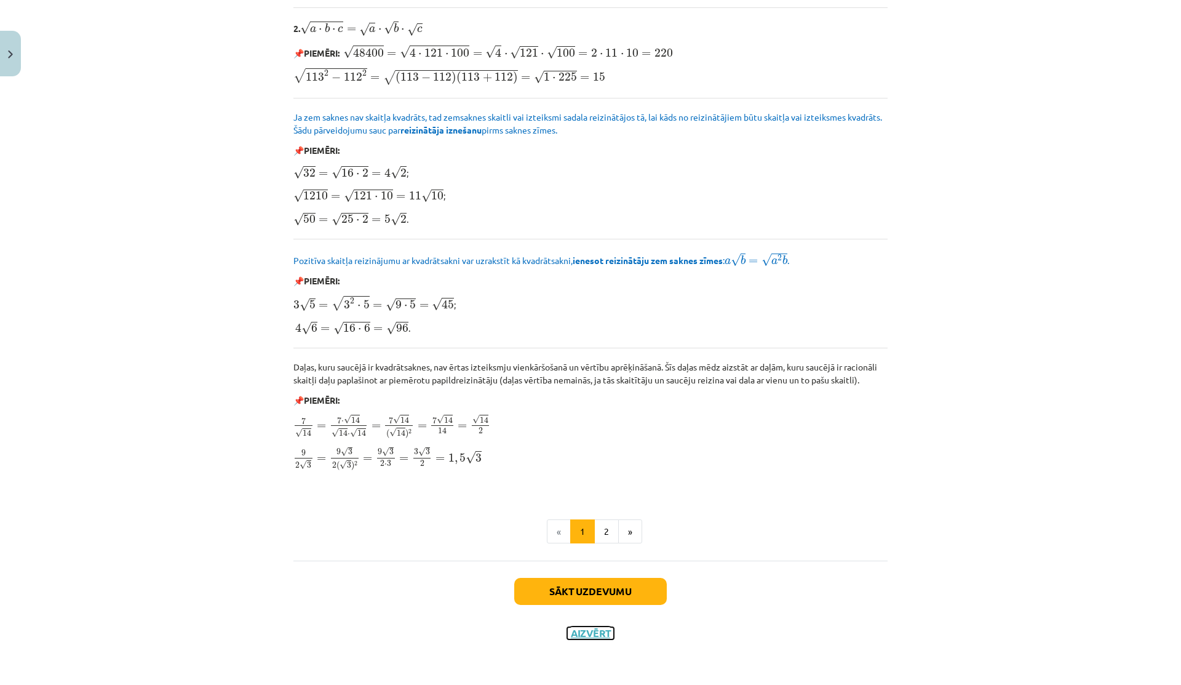
click at [589, 638] on button "Aizvērt" at bounding box center [590, 633] width 47 height 12
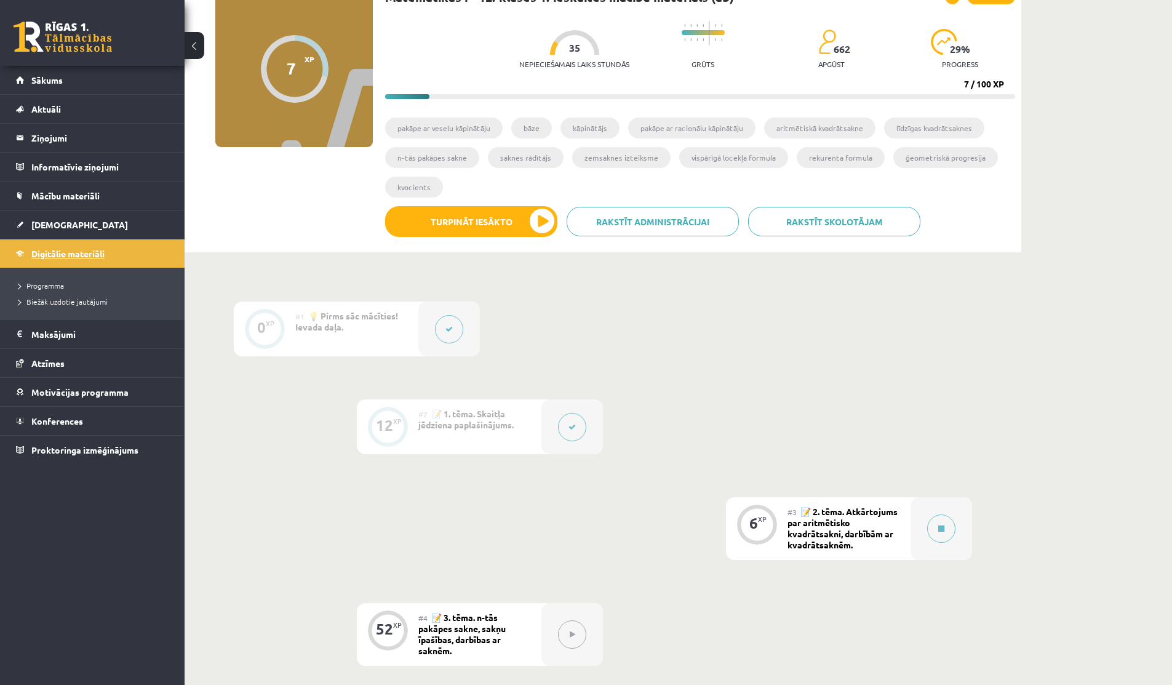
click at [111, 254] on link "Digitālie materiāli" at bounding box center [92, 253] width 153 height 28
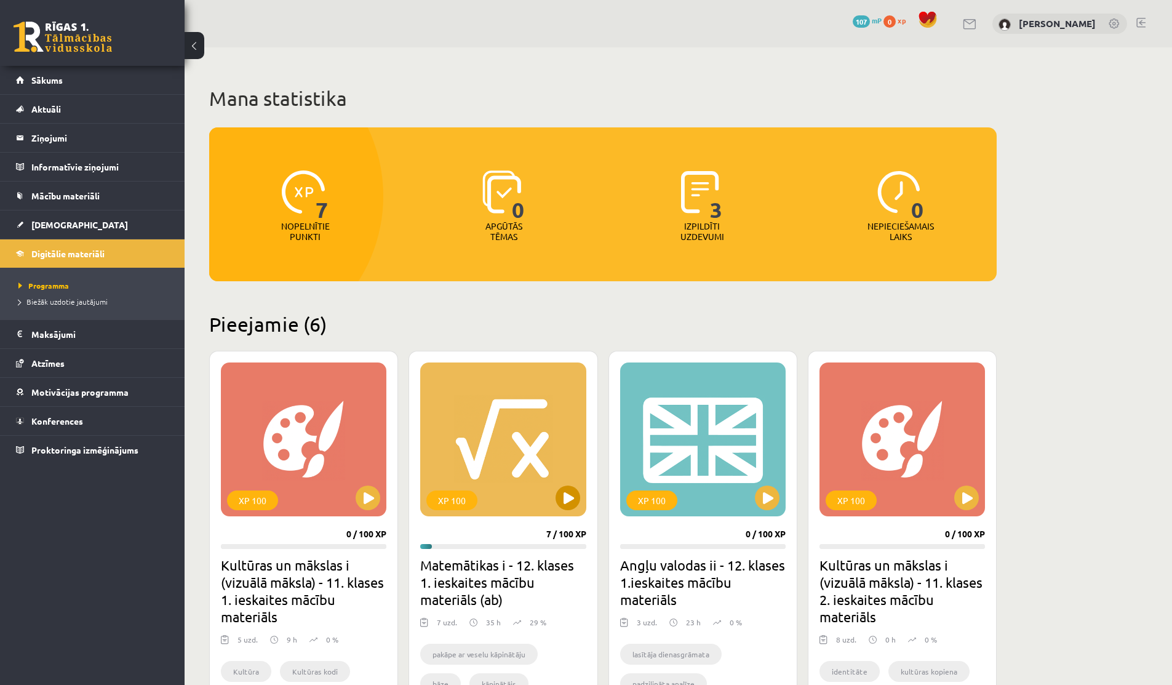
click at [504, 497] on div "XP 100" at bounding box center [503, 439] width 166 height 154
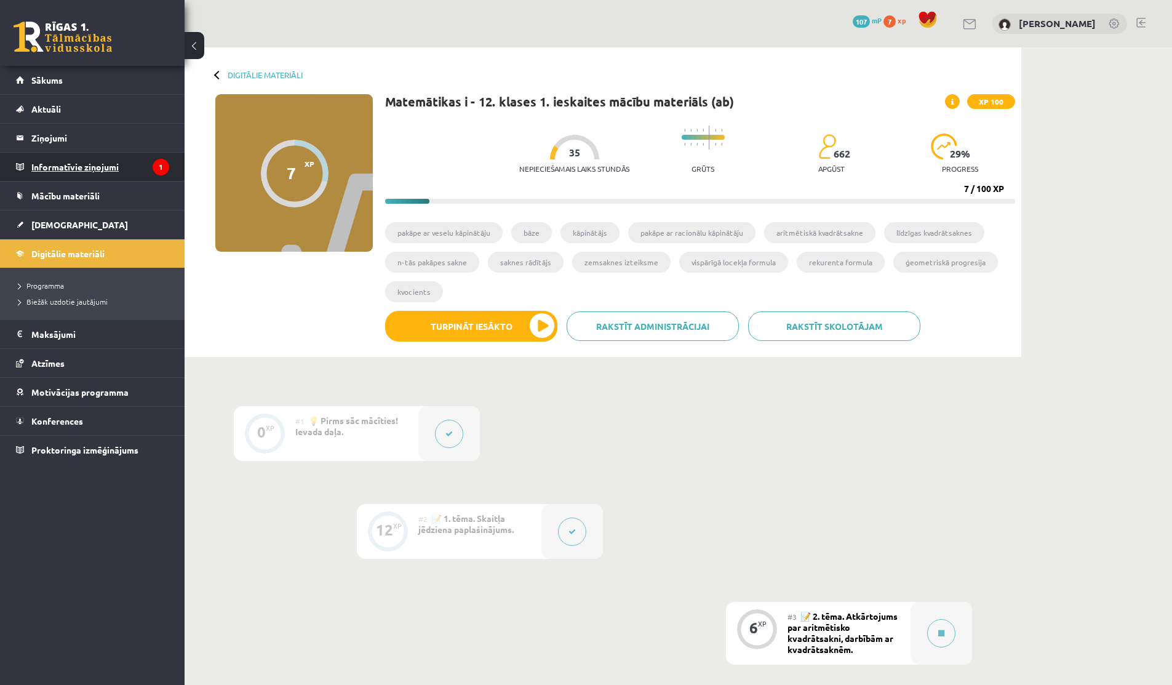
click at [94, 158] on legend "Informatīvie ziņojumi 1" at bounding box center [100, 167] width 138 height 28
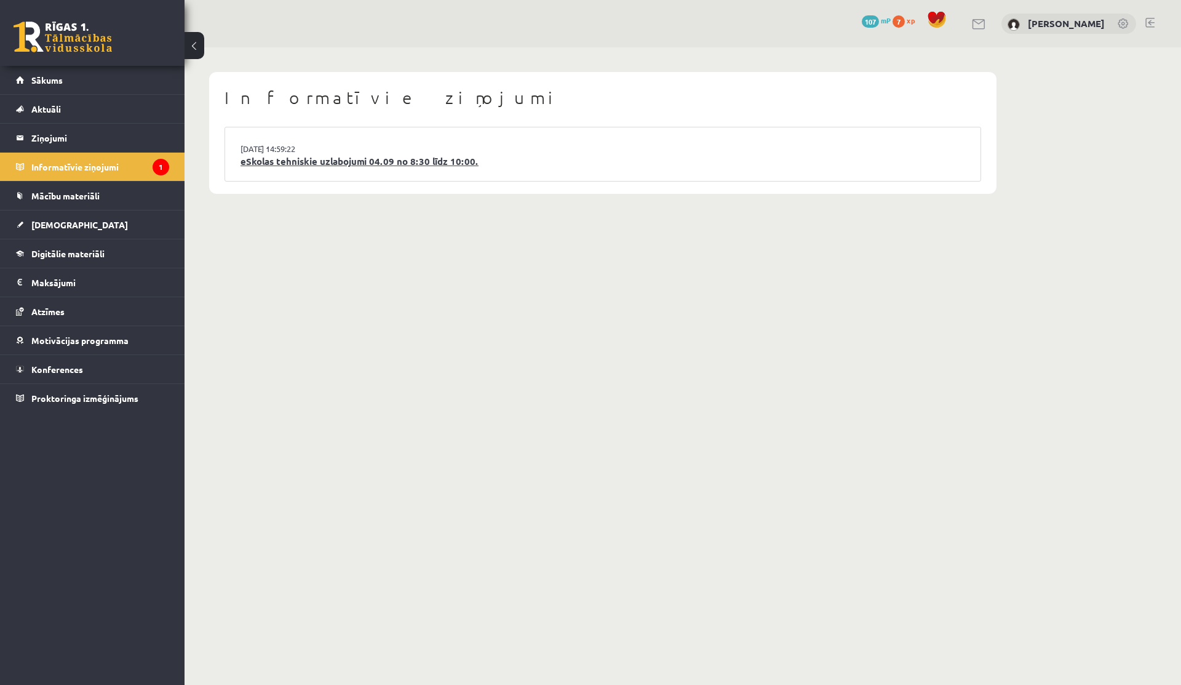
click at [290, 162] on link "eSkolas tehniskie uzlabojumi 04.09 no 8:30 līdz 10:00." at bounding box center [603, 161] width 725 height 14
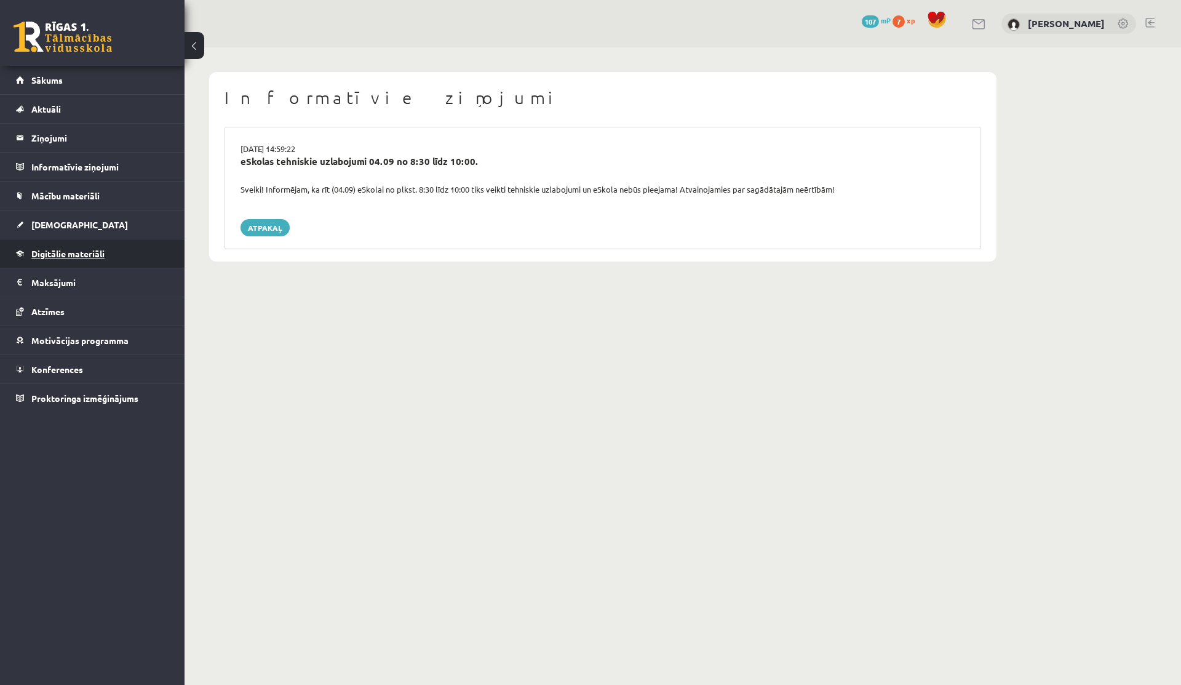
click at [79, 260] on link "Digitālie materiāli" at bounding box center [92, 253] width 153 height 28
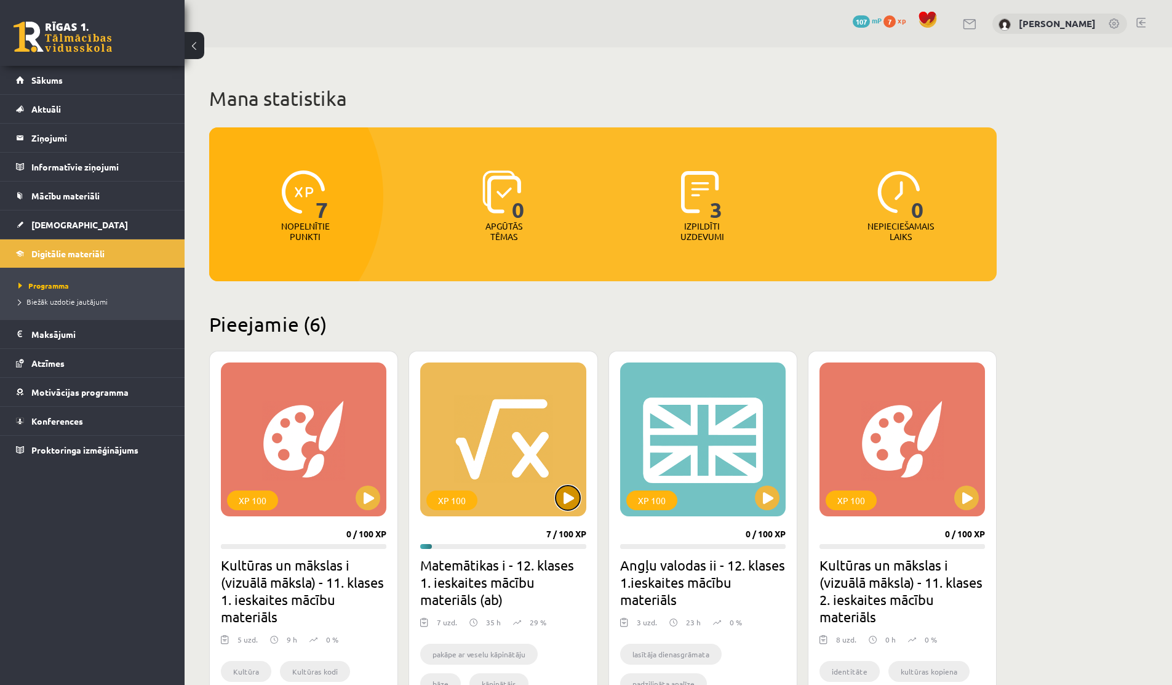
click at [572, 493] on button at bounding box center [568, 497] width 25 height 25
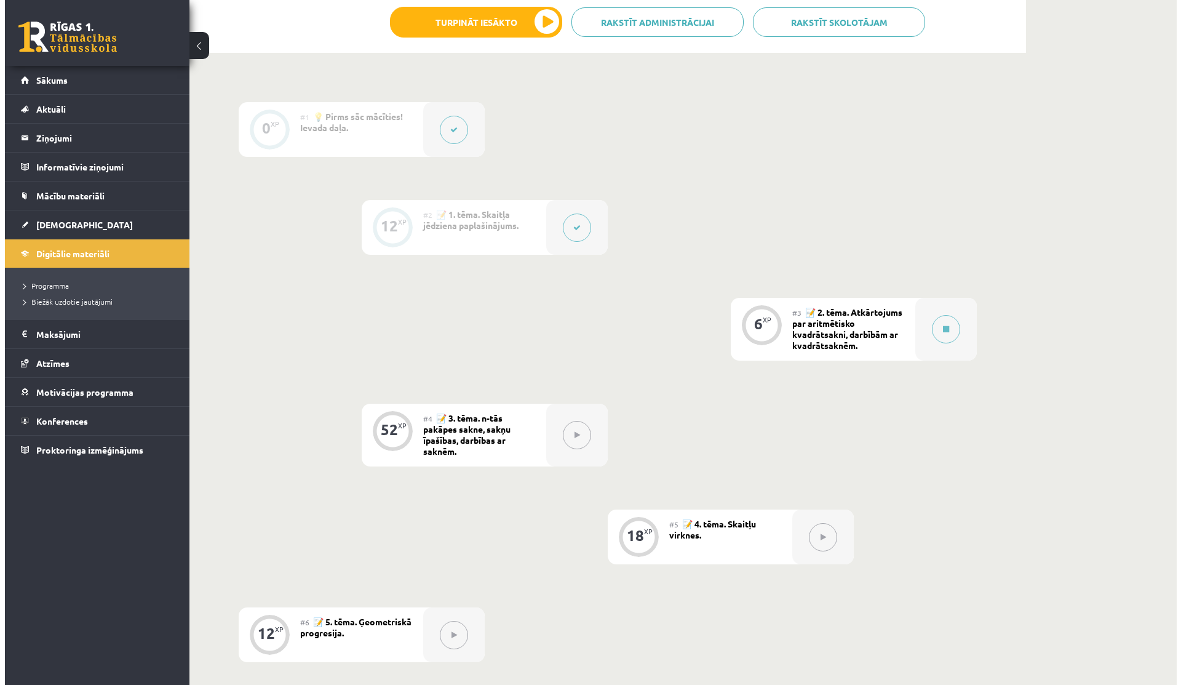
scroll to position [315, 0]
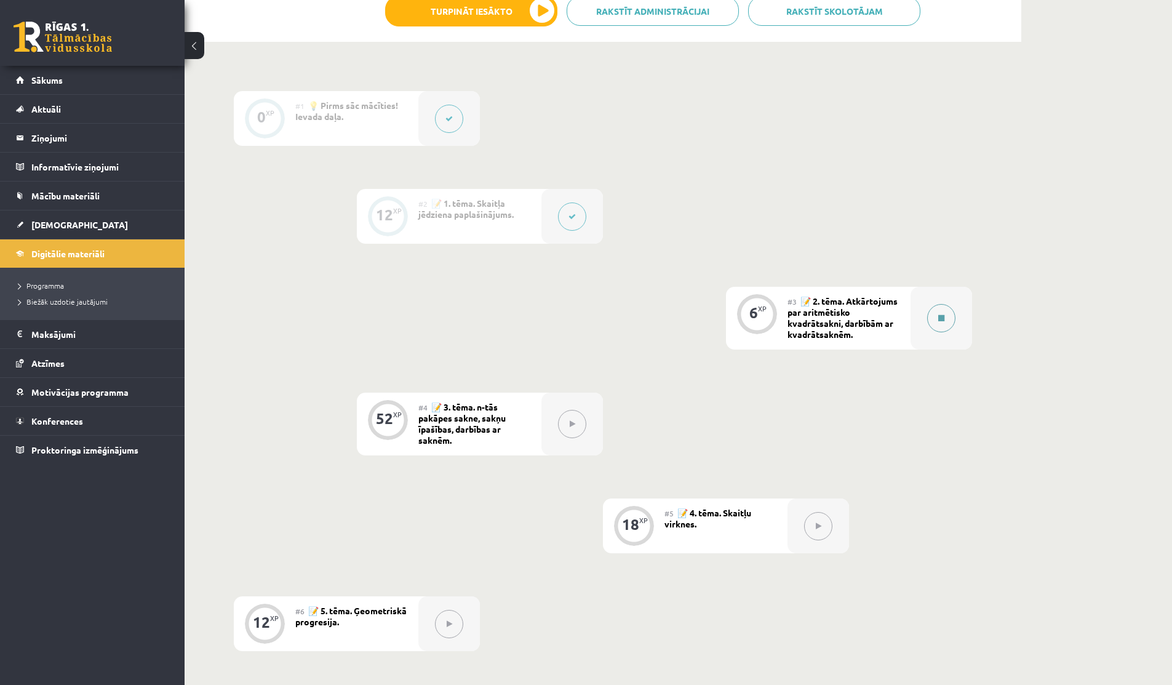
click at [938, 324] on button at bounding box center [941, 318] width 28 height 28
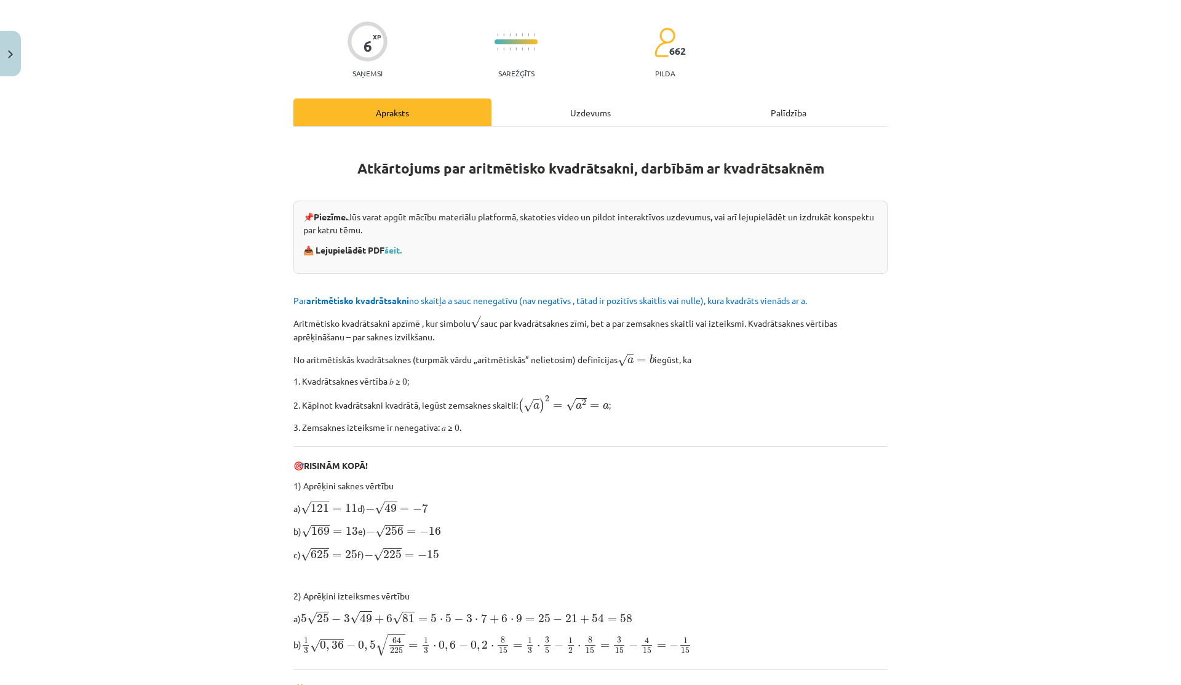
scroll to position [118, 0]
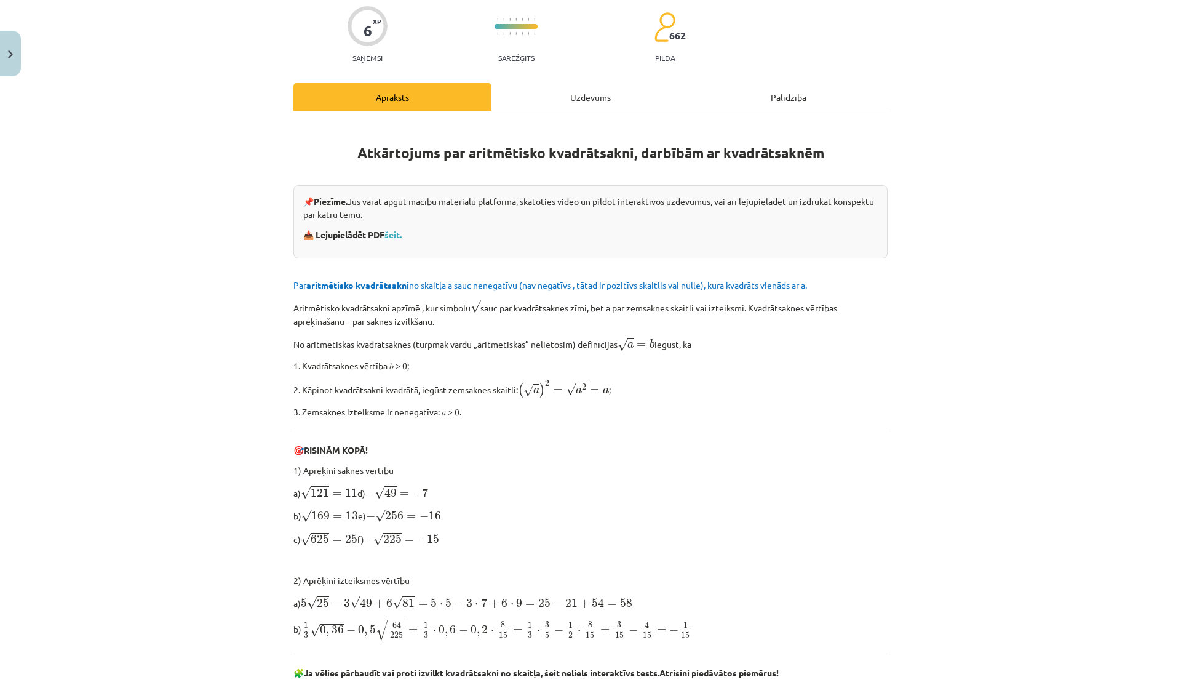
click at [389, 228] on p "📥 Lejupielādēt PDF šeit." at bounding box center [590, 234] width 575 height 13
click at [391, 236] on link "šeit." at bounding box center [393, 234] width 17 height 11
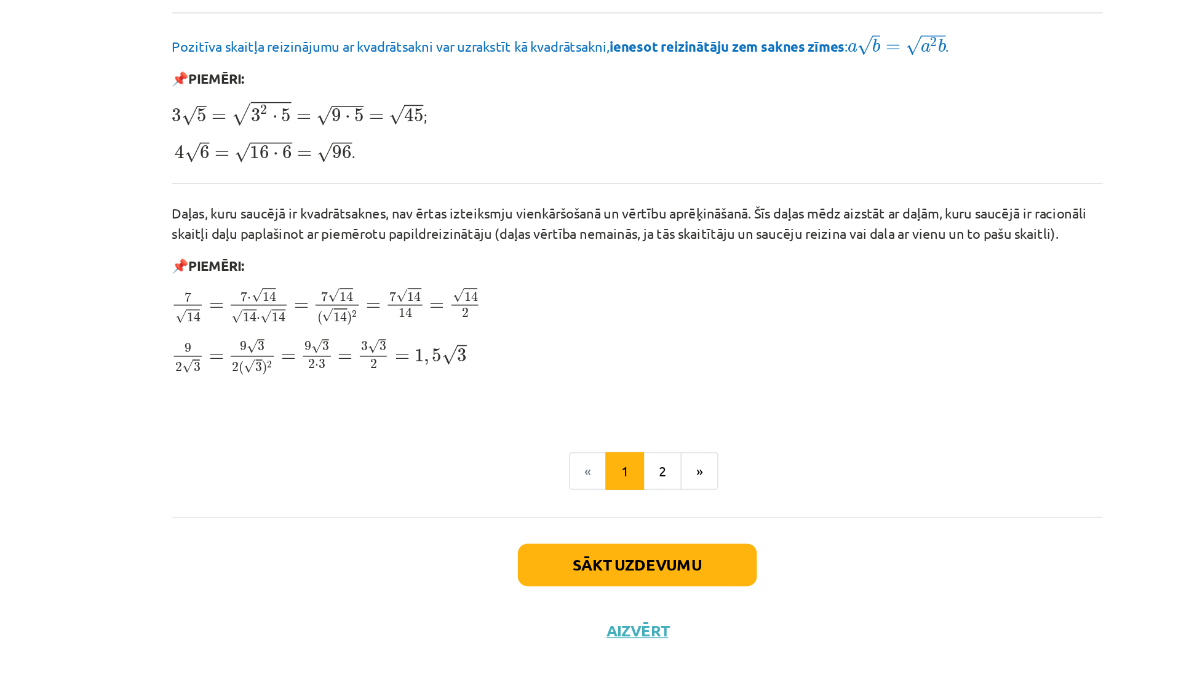
scroll to position [1228, 0]
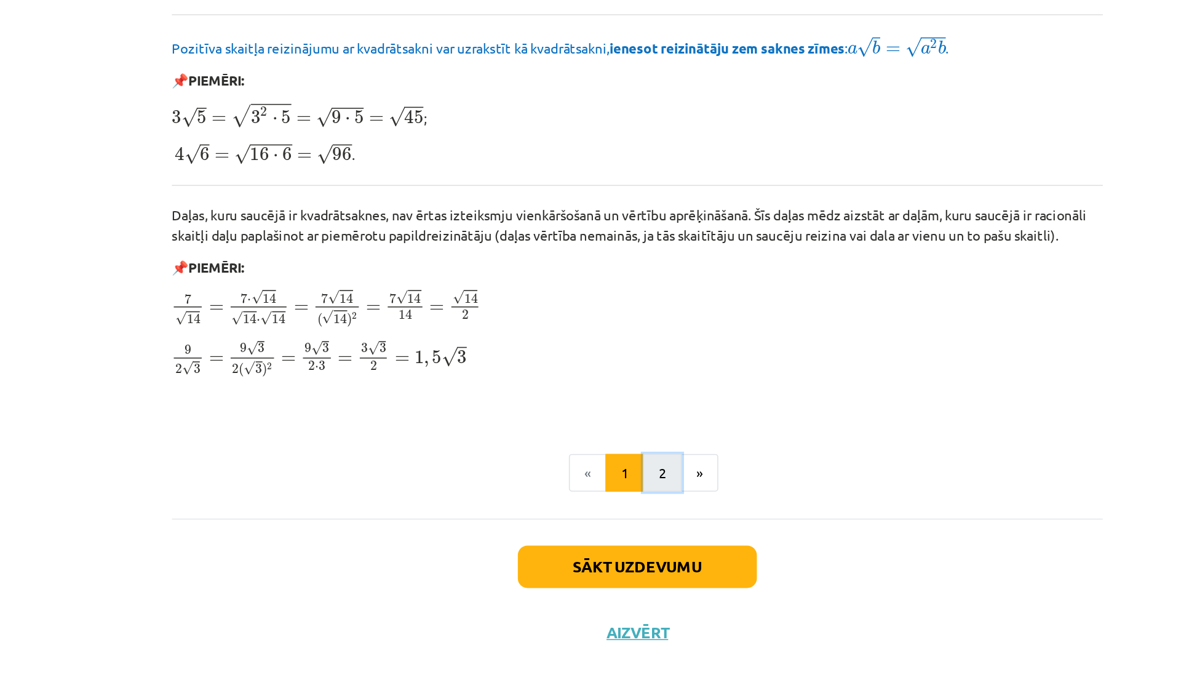
click at [594, 546] on button "2" at bounding box center [606, 549] width 25 height 25
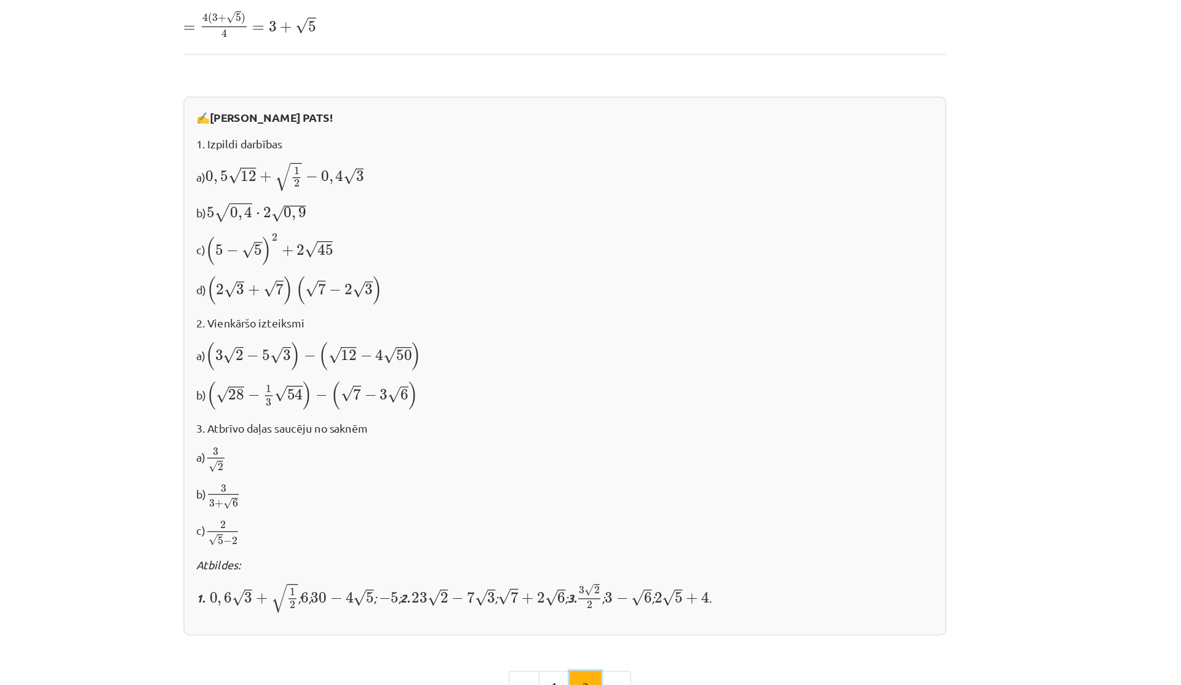
scroll to position [575, 0]
drag, startPoint x: 479, startPoint y: 463, endPoint x: 506, endPoint y: 466, distance: 27.2
click at [506, 466] on span "23 √ 2 − 7 √ 3" at bounding box center [503, 466] width 65 height 14
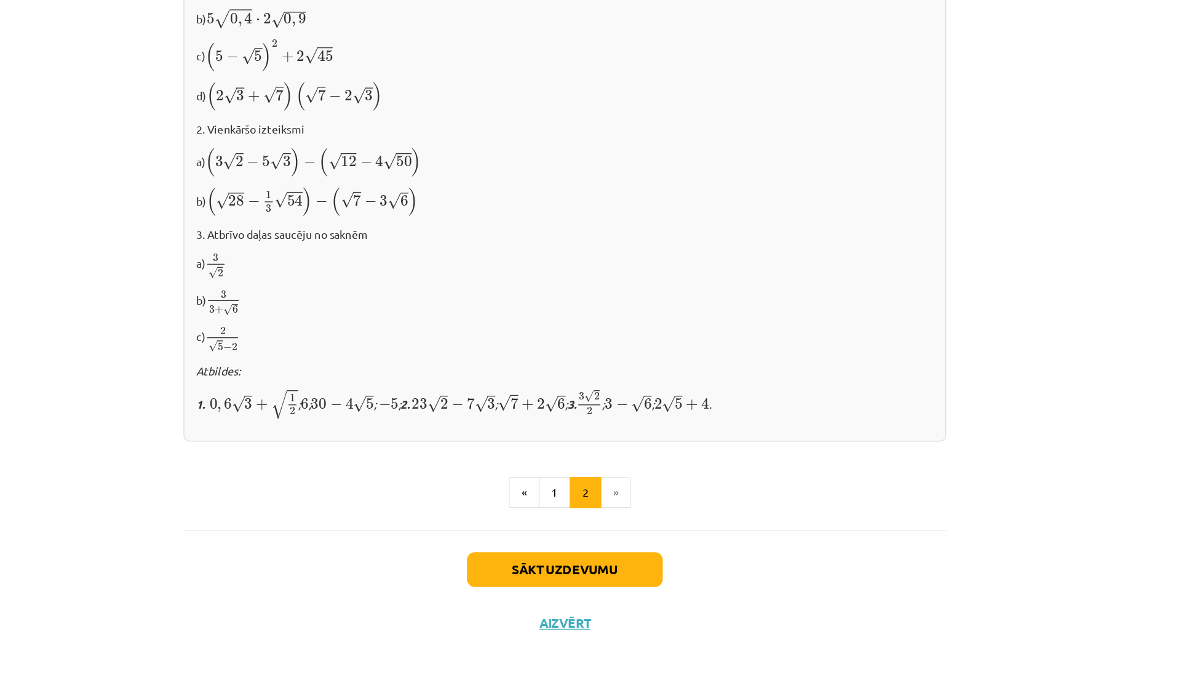
scroll to position [314, 0]
click at [581, 632] on button "Aizvērt" at bounding box center [590, 636] width 47 height 12
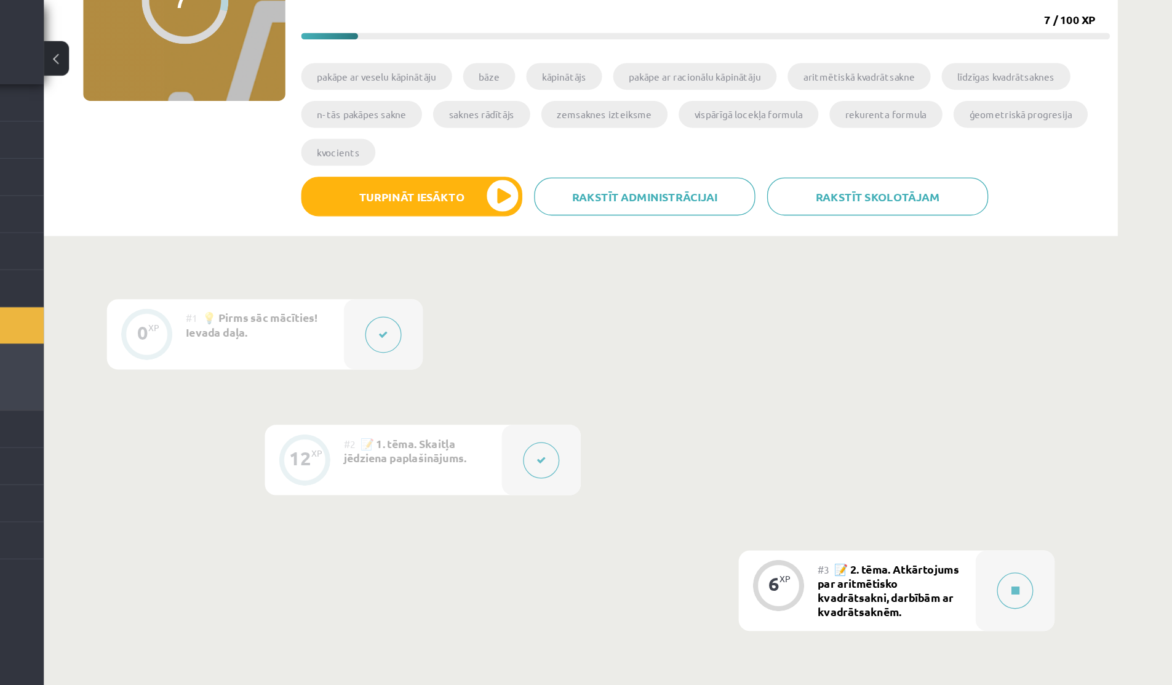
scroll to position [0, 0]
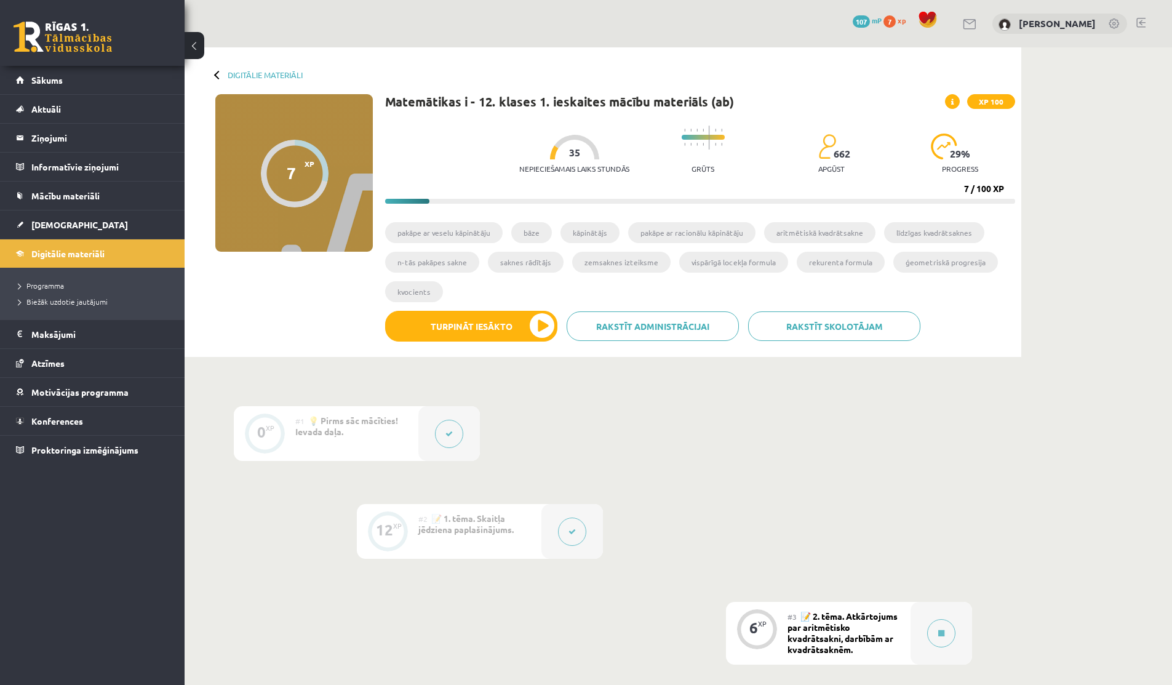
click at [550, 151] on div at bounding box center [574, 147] width 49 height 25
click at [66, 198] on span "Mācību materiāli" at bounding box center [65, 195] width 68 height 11
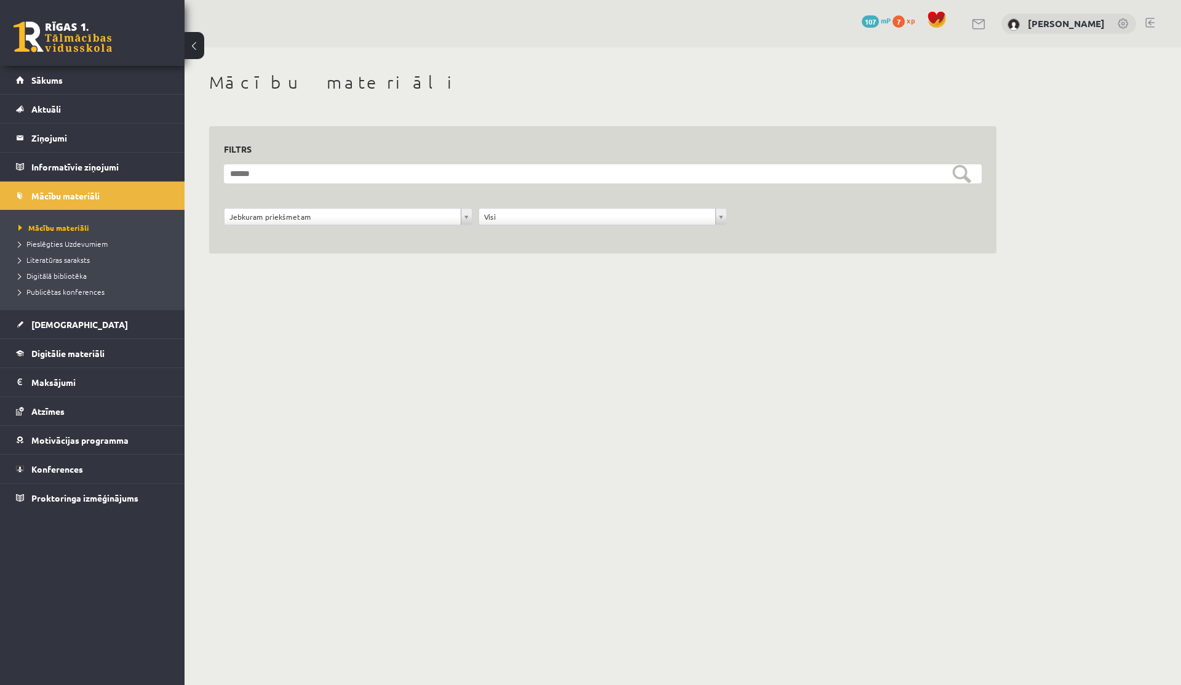
click at [47, 268] on li "Digitālā bibliotēka" at bounding box center [95, 276] width 154 height 16
click at [54, 288] on span "Publicētas konferences" at bounding box center [61, 292] width 86 height 10
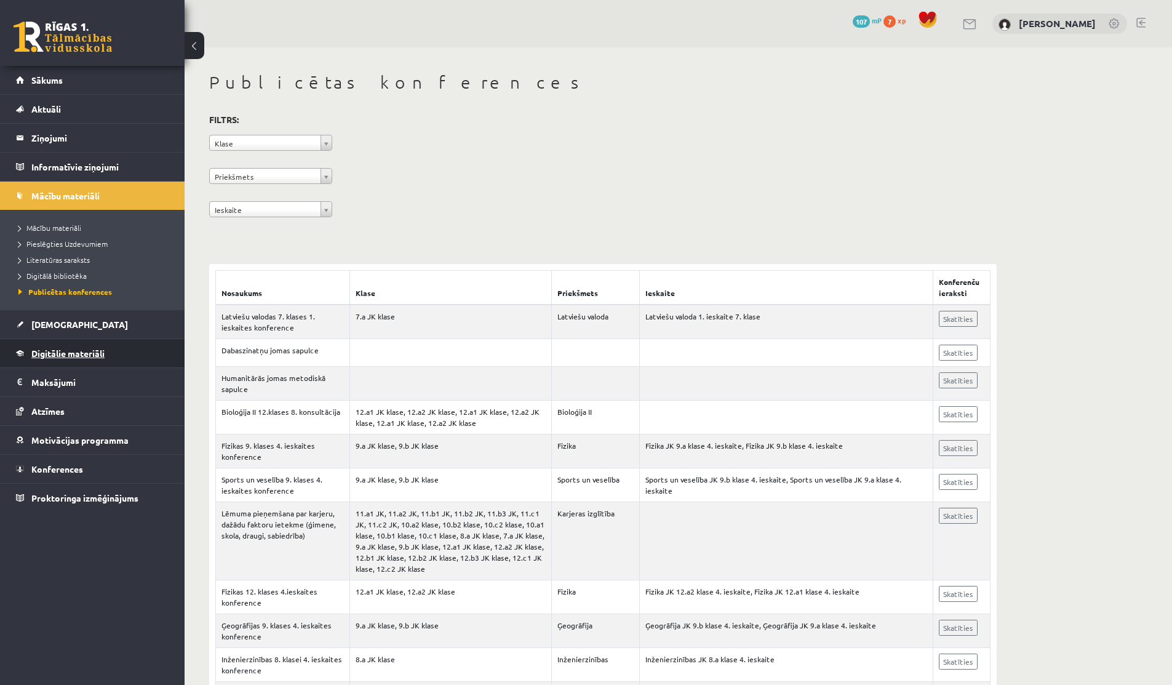
click at [50, 361] on link "Digitālie materiāli" at bounding box center [92, 353] width 153 height 28
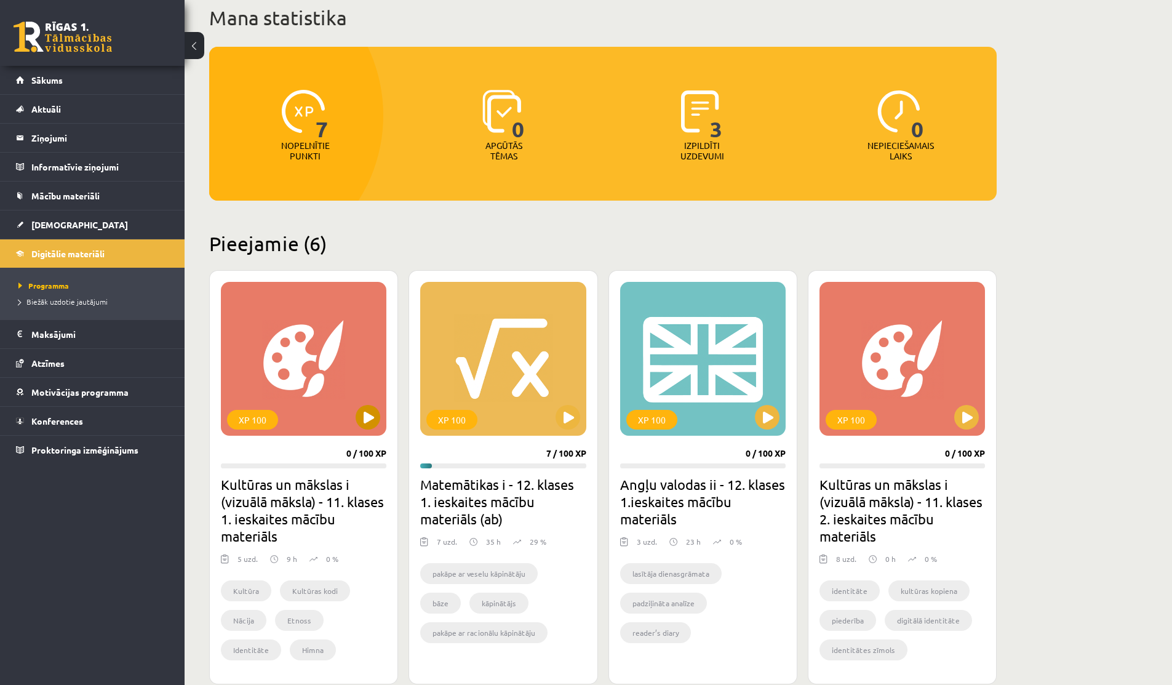
scroll to position [106, 0]
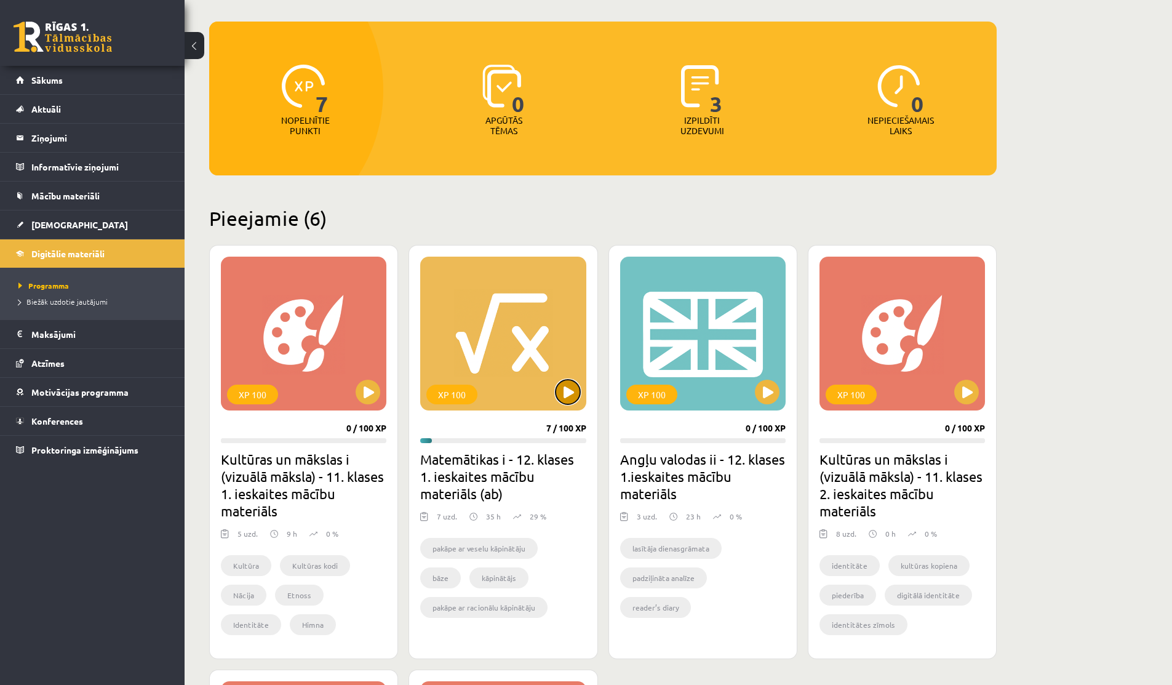
click at [564, 383] on button at bounding box center [568, 392] width 25 height 25
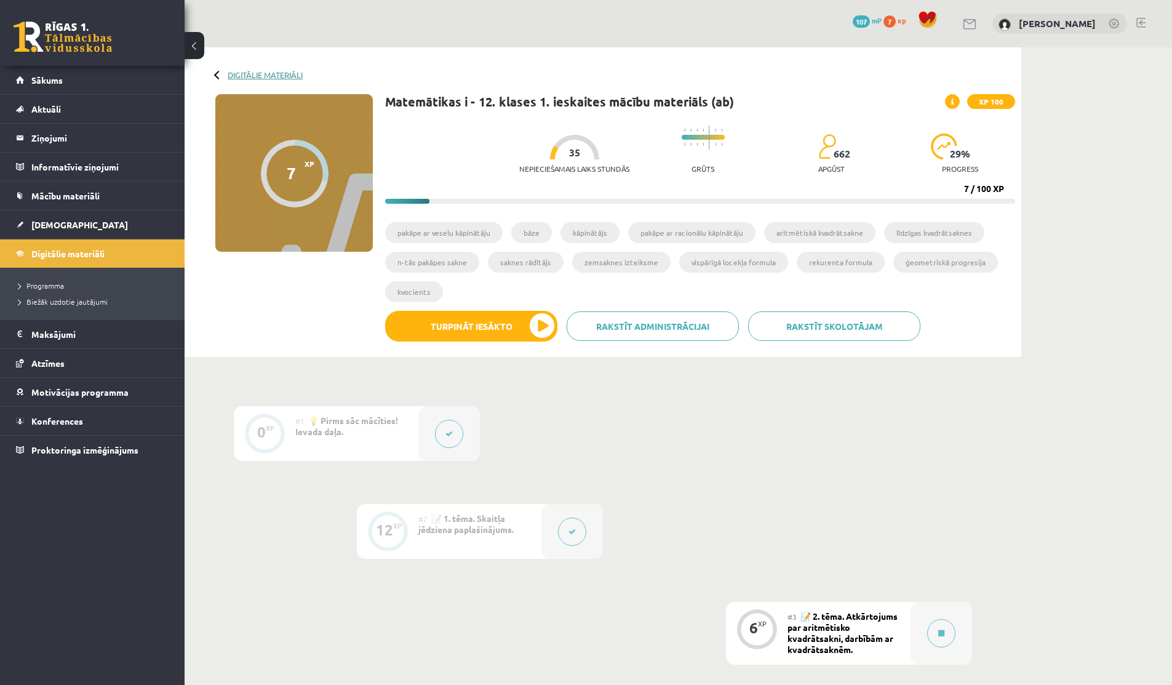
click at [251, 71] on link "Digitālie materiāli" at bounding box center [265, 74] width 75 height 9
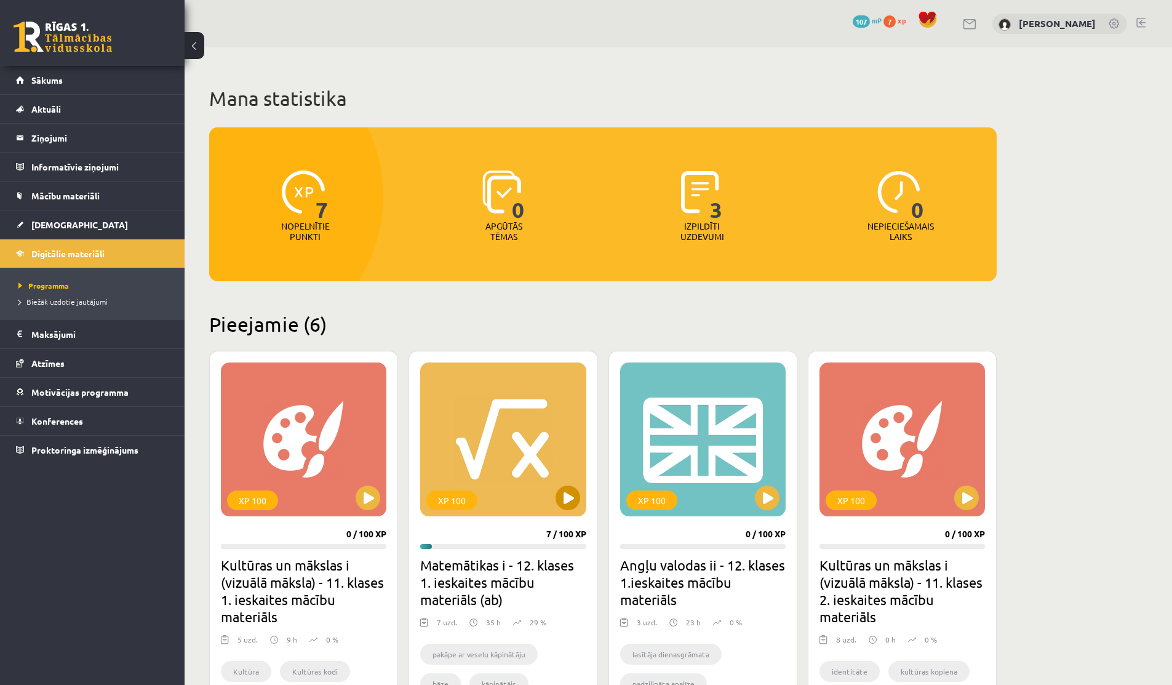
click at [555, 482] on div "XP 100" at bounding box center [503, 439] width 166 height 154
